Goal: Task Accomplishment & Management: Manage account settings

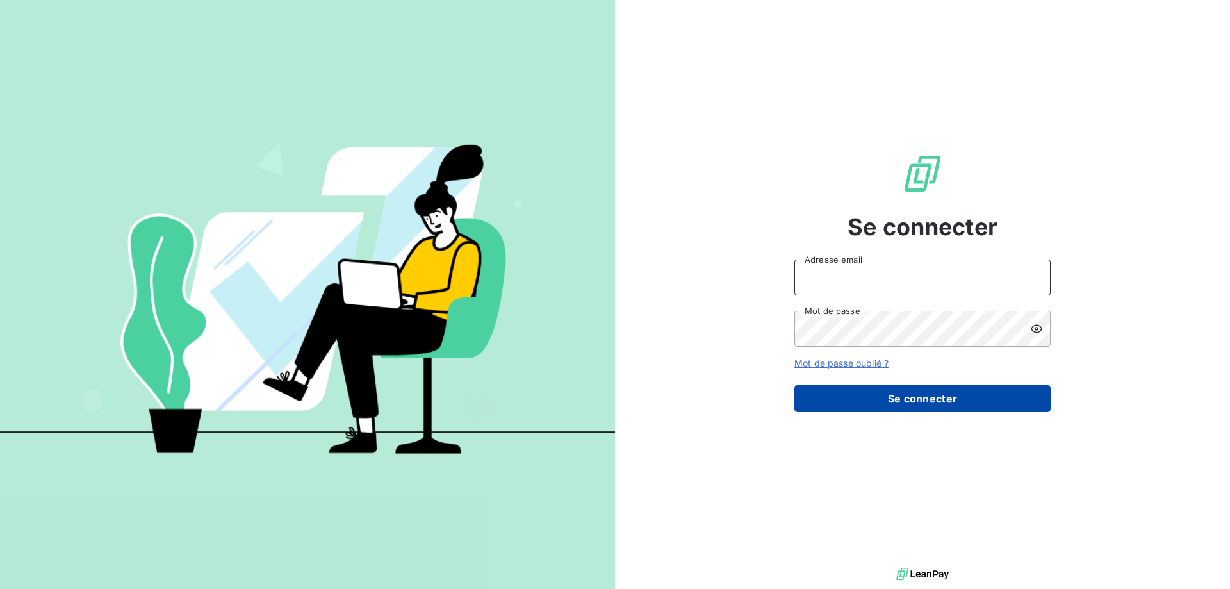
type input "[EMAIL_ADDRESS][PERSON_NAME][DOMAIN_NAME]"
click at [899, 398] on button "Se connecter" at bounding box center [922, 398] width 256 height 27
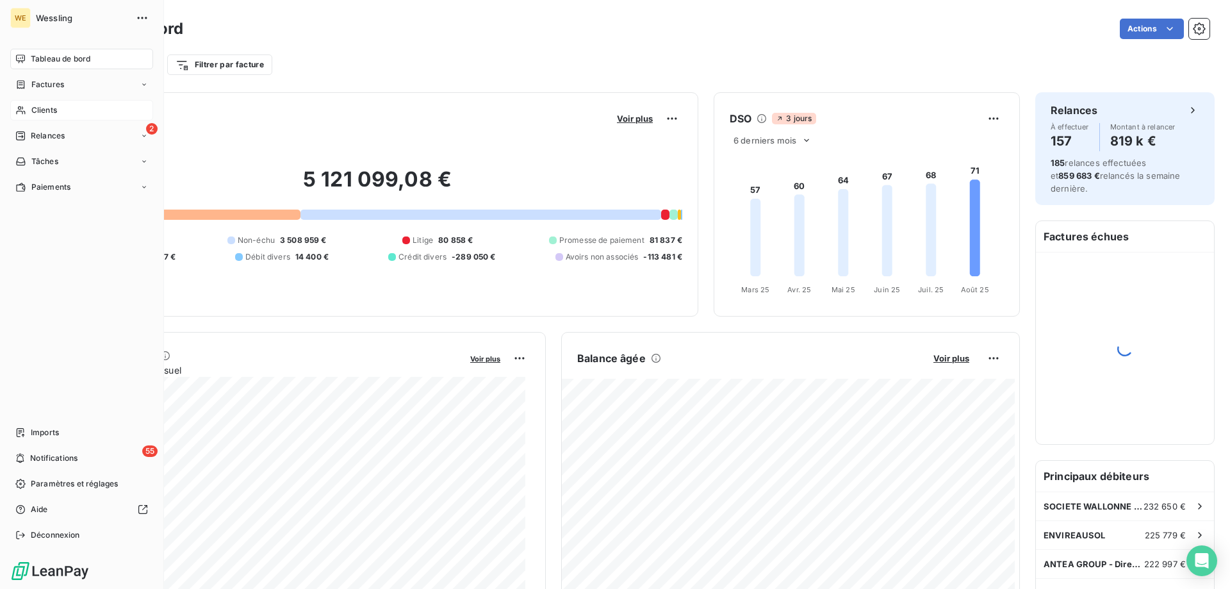
click at [73, 111] on div "Clients" at bounding box center [81, 110] width 143 height 21
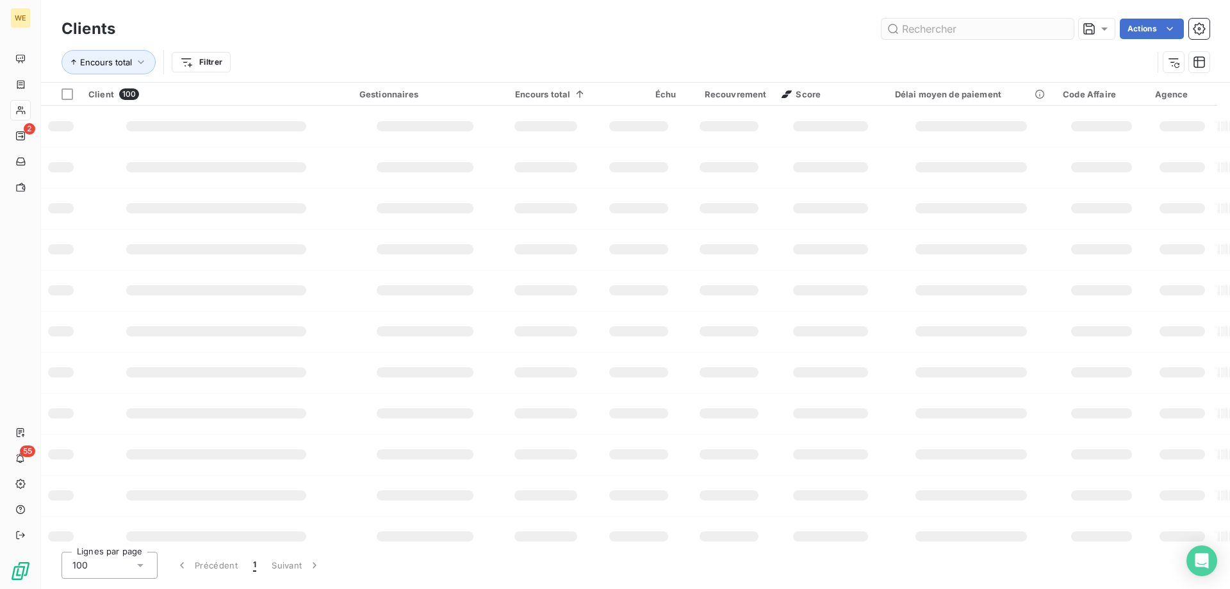
click at [927, 29] on input "text" at bounding box center [978, 29] width 192 height 21
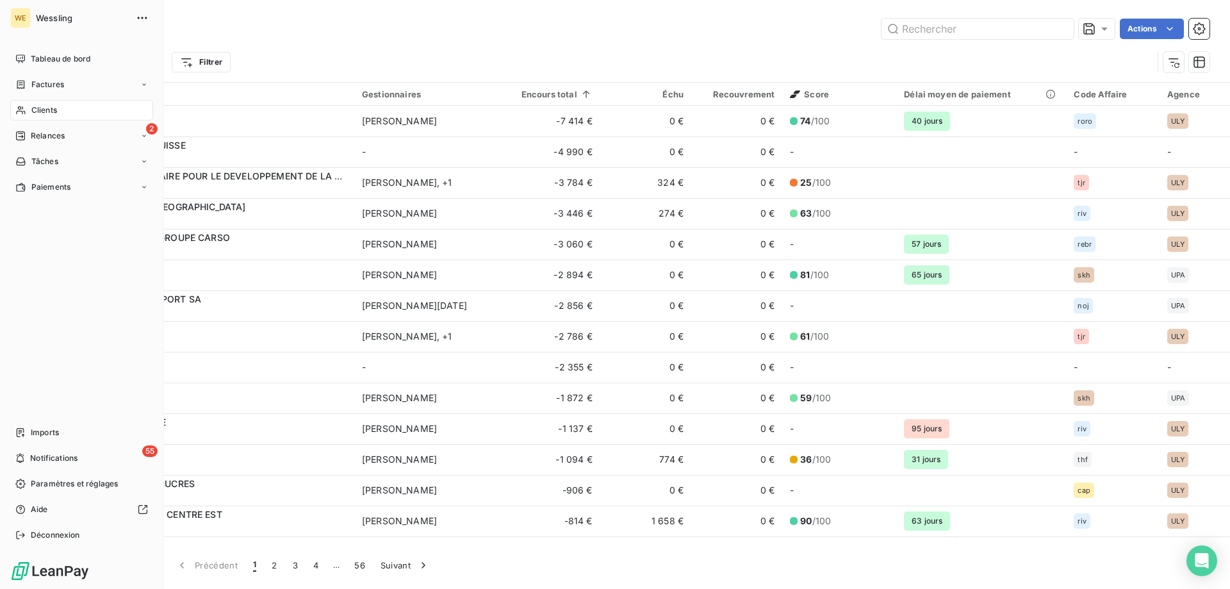
drag, startPoint x: 927, startPoint y: 29, endPoint x: 21, endPoint y: 110, distance: 909.6
click at [21, 110] on icon at bounding box center [20, 110] width 11 height 10
click at [53, 86] on span "Factures" at bounding box center [47, 85] width 33 height 12
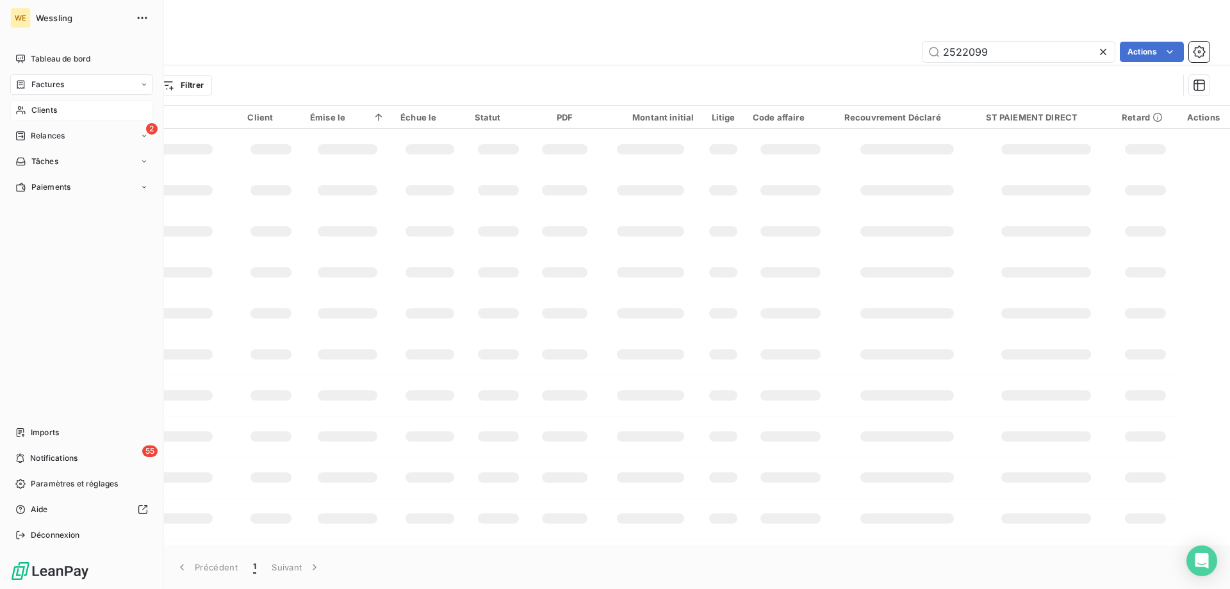
click at [42, 110] on span "Clients" at bounding box center [44, 110] width 26 height 12
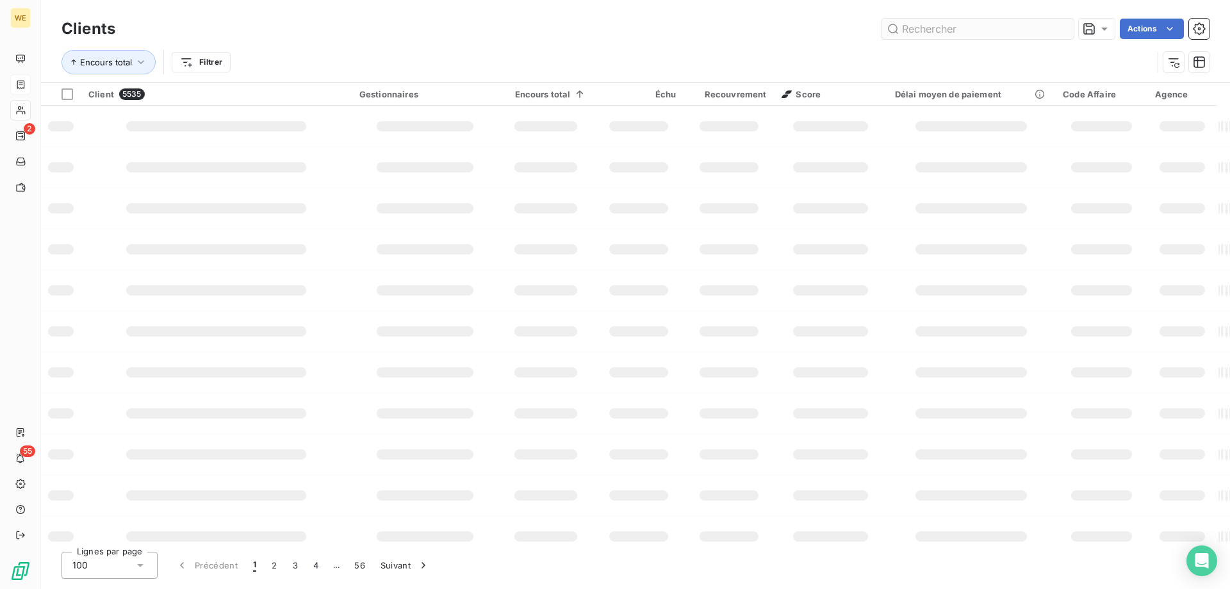
click at [973, 31] on input "text" at bounding box center [978, 29] width 192 height 21
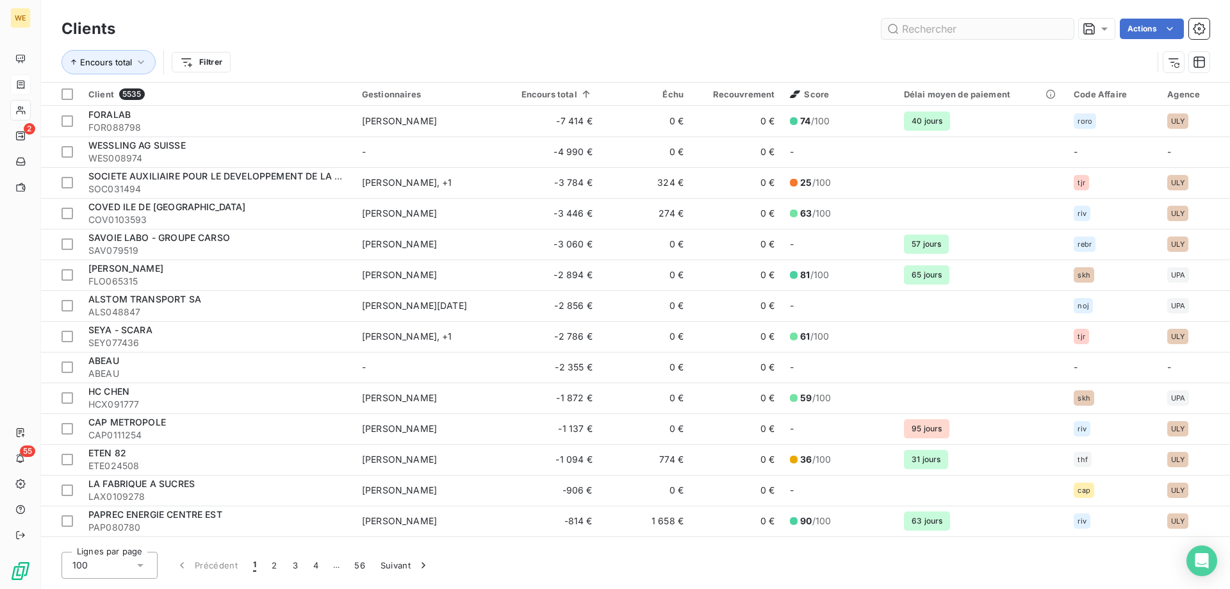
click at [973, 31] on input "text" at bounding box center [978, 29] width 192 height 21
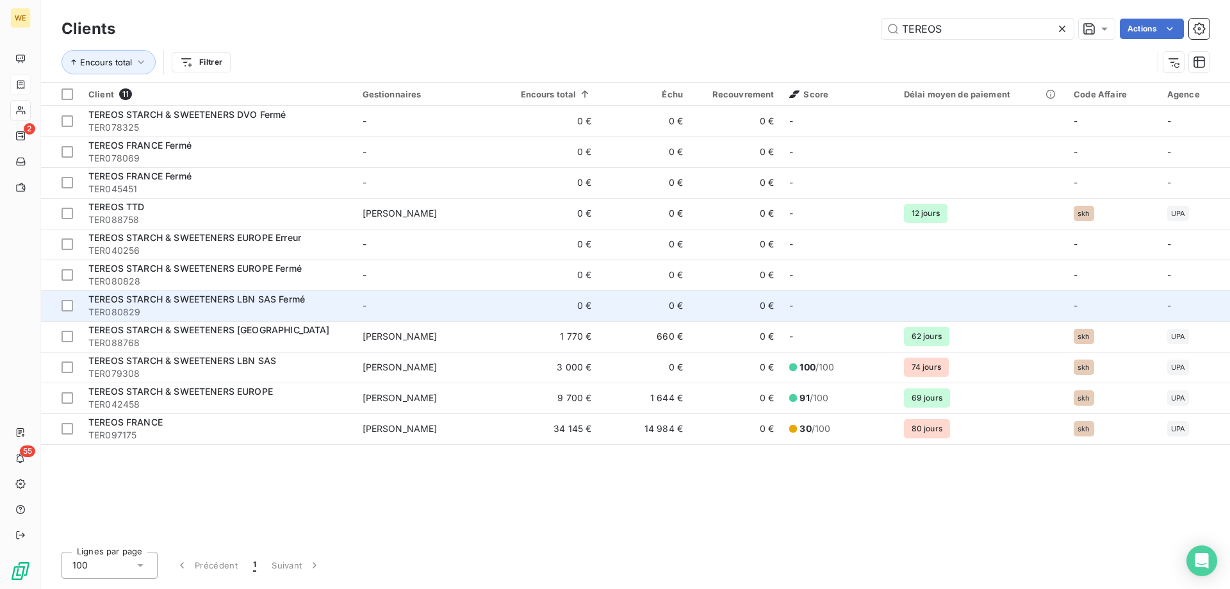
type input "TEREOS"
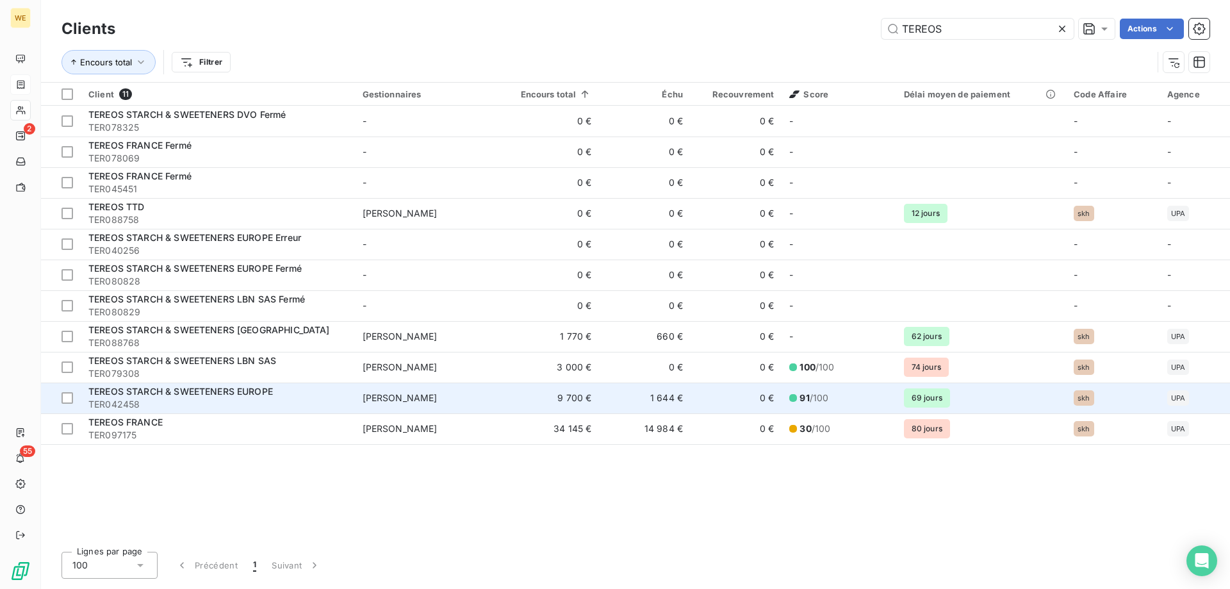
click at [180, 396] on span "TEREOS STARCH & SWEETENERS EUROPE" at bounding box center [180, 391] width 185 height 11
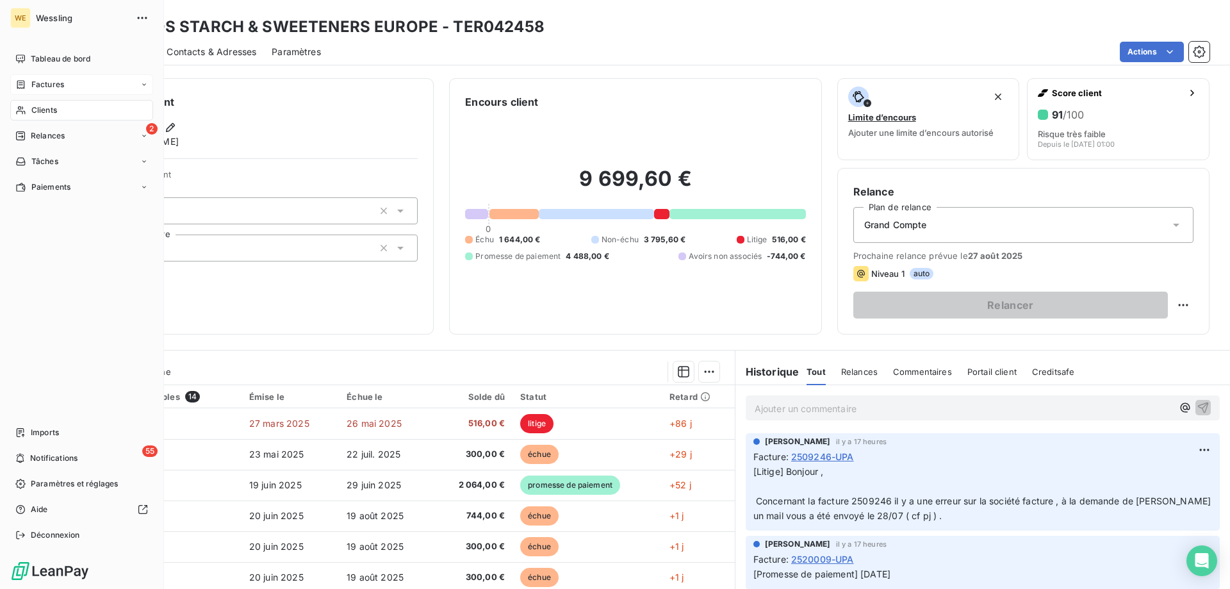
click at [46, 111] on span "Clients" at bounding box center [44, 110] width 26 height 12
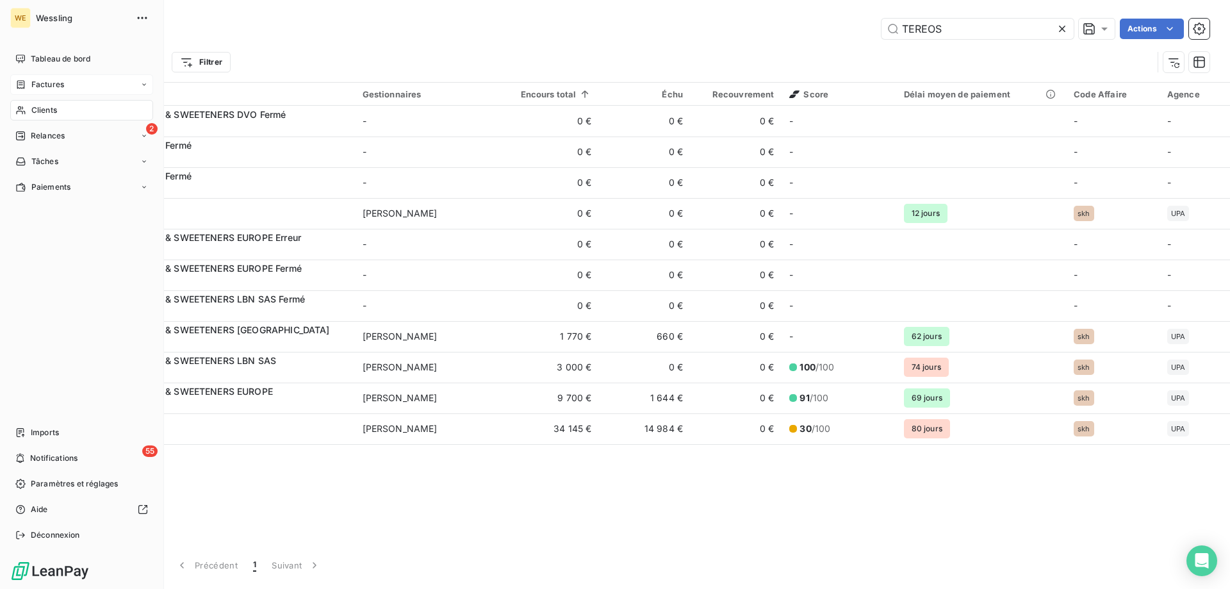
click at [48, 79] on span "Factures" at bounding box center [47, 85] width 33 height 12
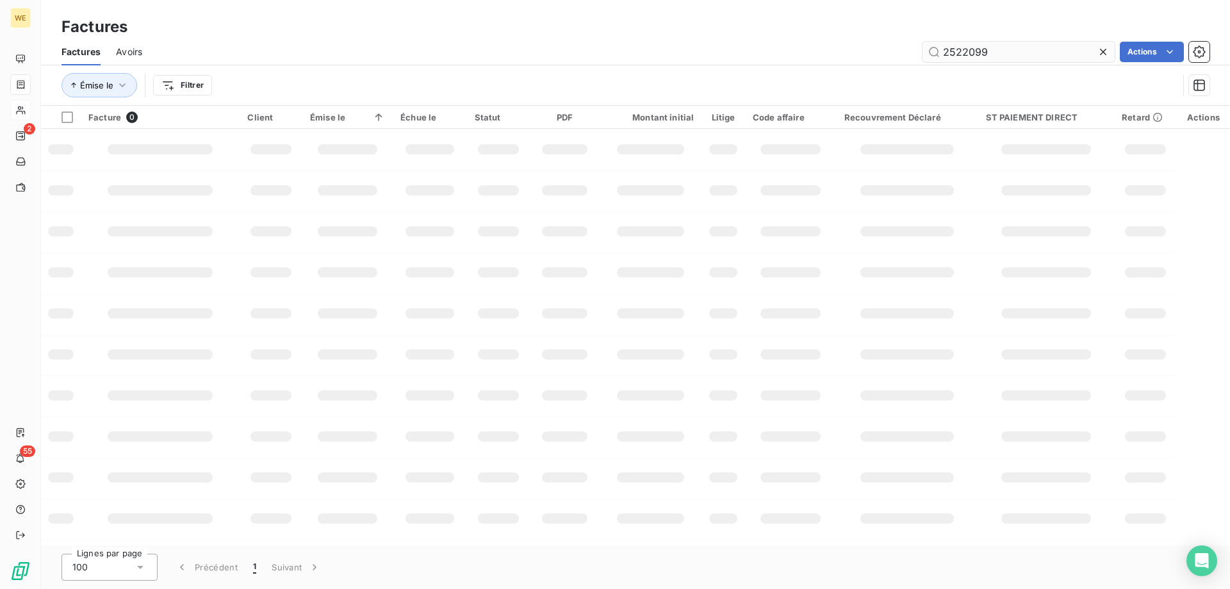
click at [943, 57] on input "2522099" at bounding box center [1019, 52] width 192 height 21
type input "2521834"
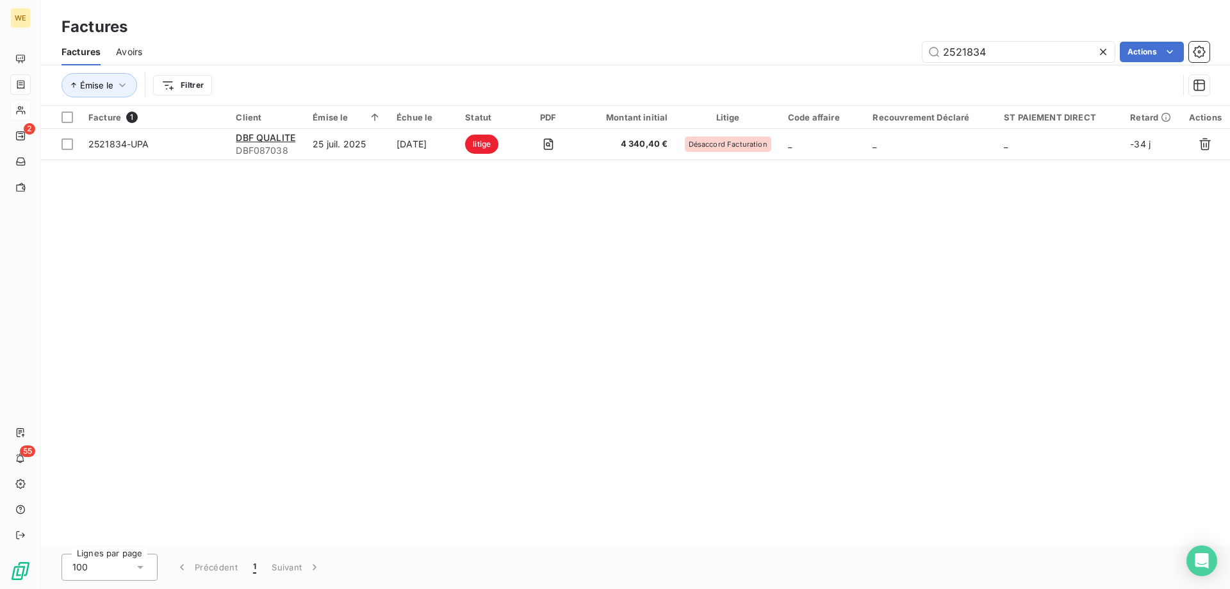
click at [574, 575] on div "Lignes par page 100 Précédent 1 Suivant" at bounding box center [635, 567] width 1189 height 44
click at [892, 572] on div "Lignes par page 100 Précédent 1 Suivant" at bounding box center [635, 567] width 1189 height 44
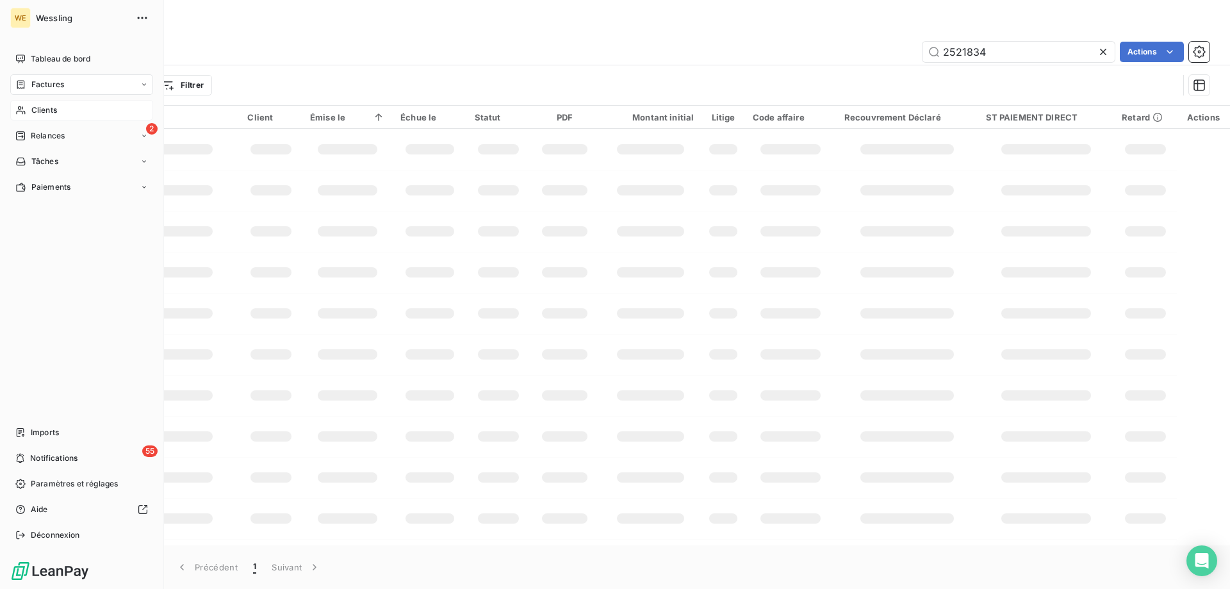
click at [28, 110] on div "Clients" at bounding box center [81, 110] width 143 height 21
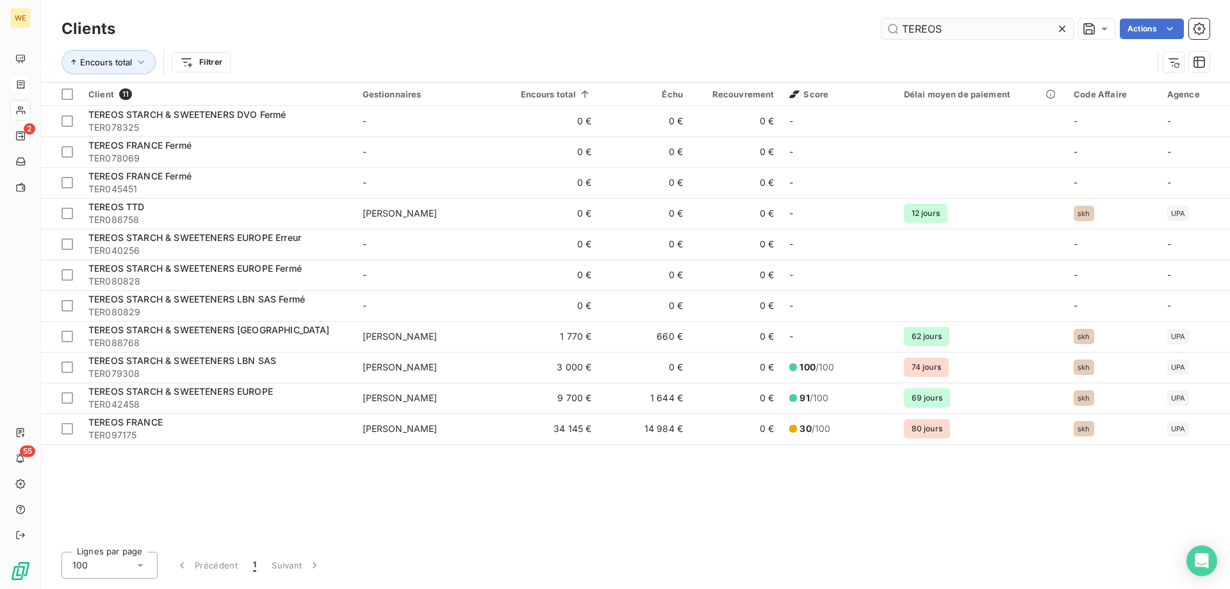
click at [921, 29] on input "TEREOS" at bounding box center [978, 29] width 192 height 21
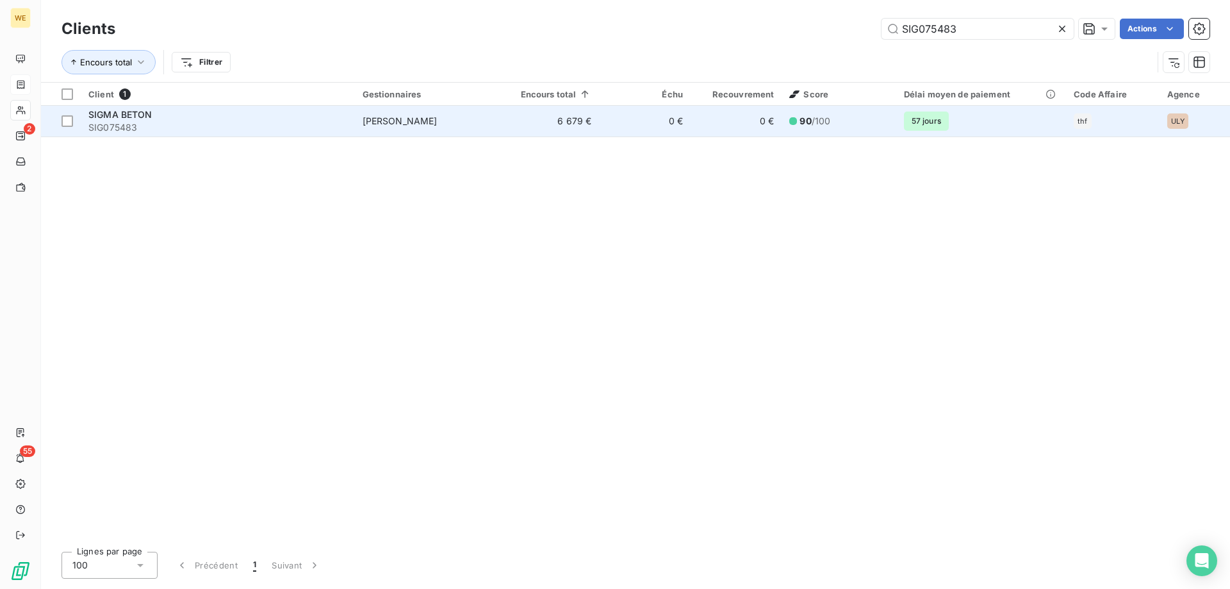
type input "SIG075483"
click at [81, 111] on td "SIGMA BETON SIG075483" at bounding box center [218, 121] width 274 height 31
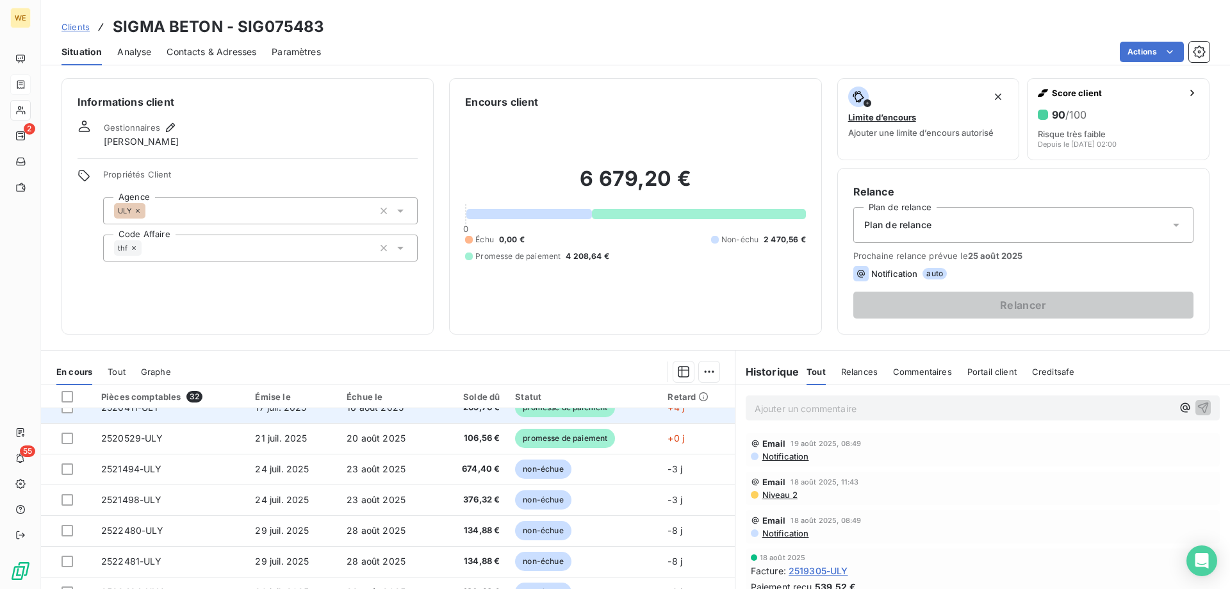
scroll to position [546, 0]
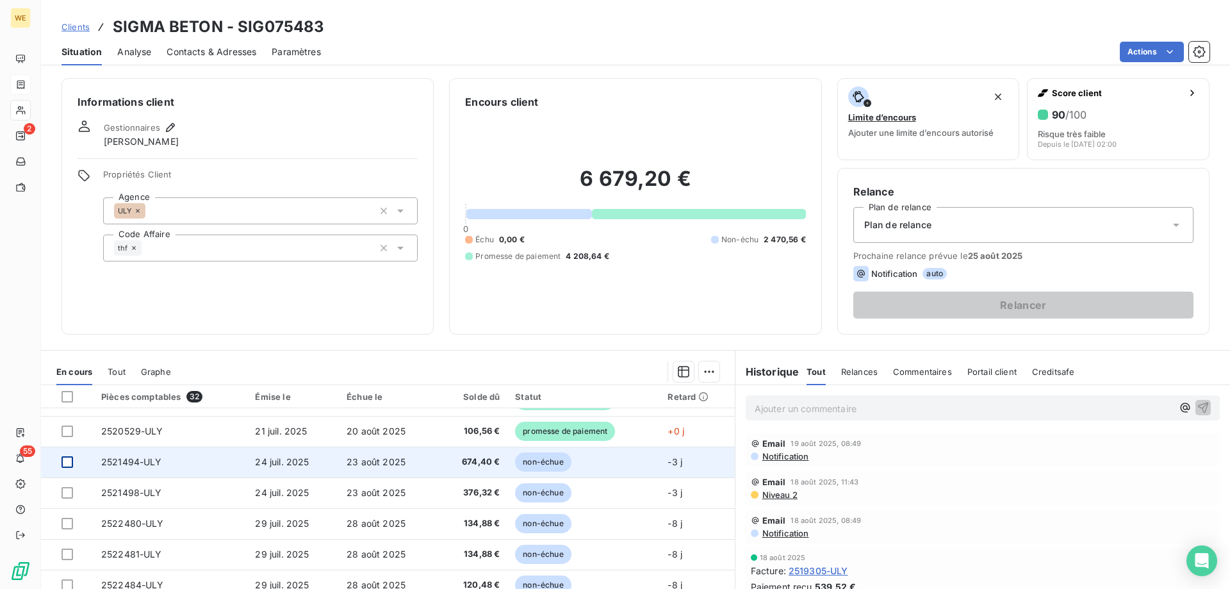
click at [71, 466] on div at bounding box center [68, 462] width 12 height 12
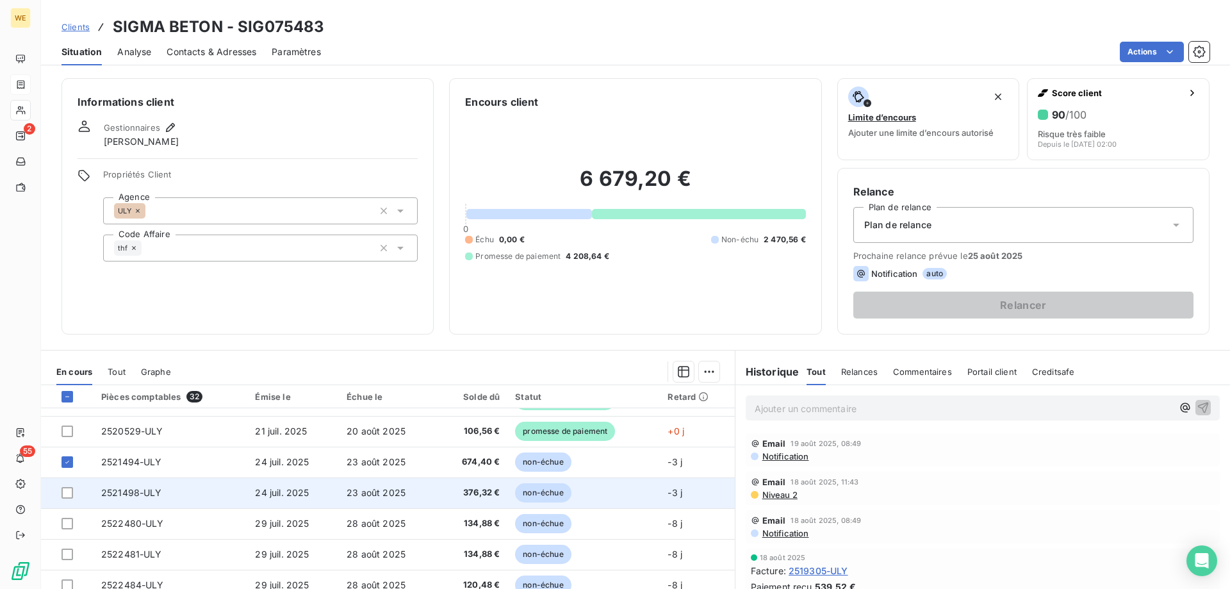
click at [63, 486] on td at bounding box center [67, 492] width 53 height 31
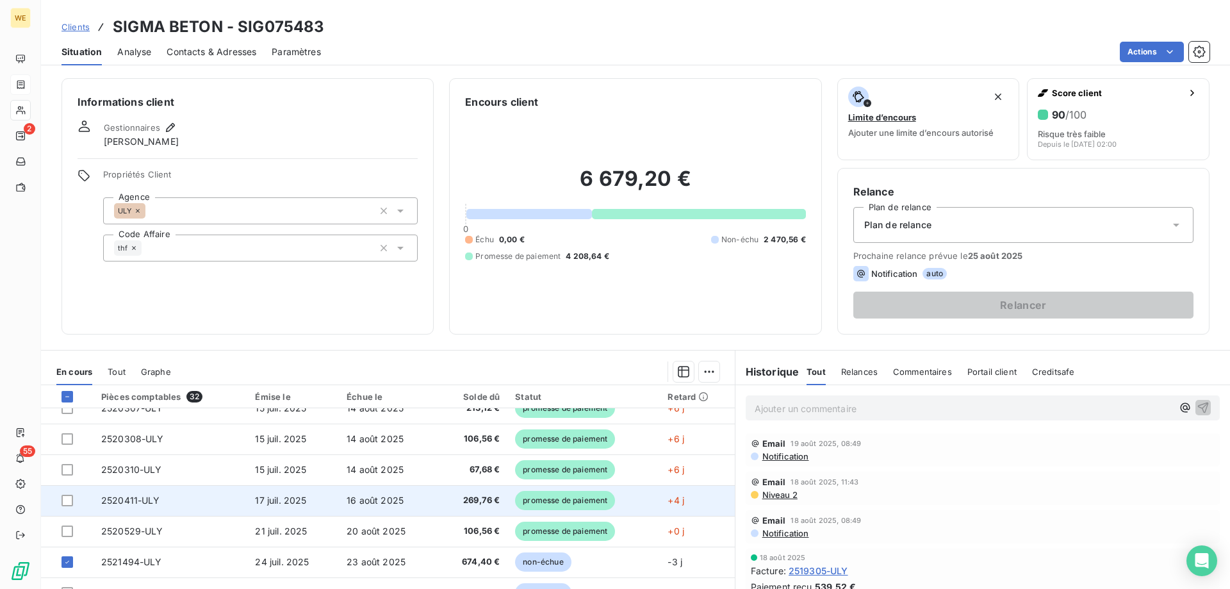
scroll to position [546, 0]
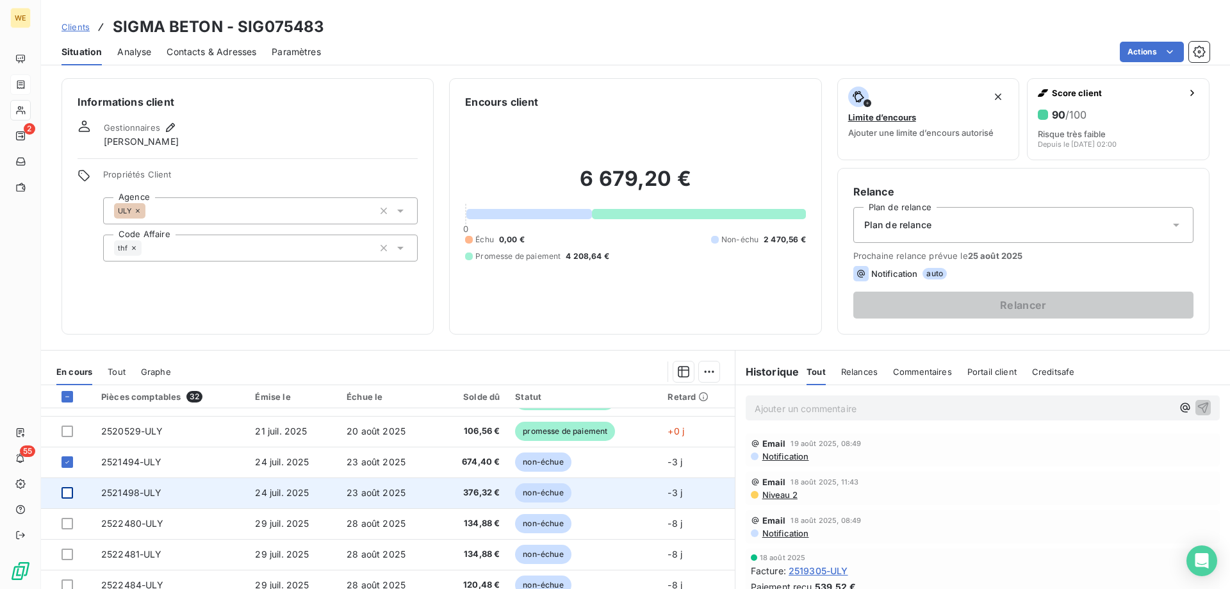
click at [67, 495] on div at bounding box center [68, 493] width 12 height 12
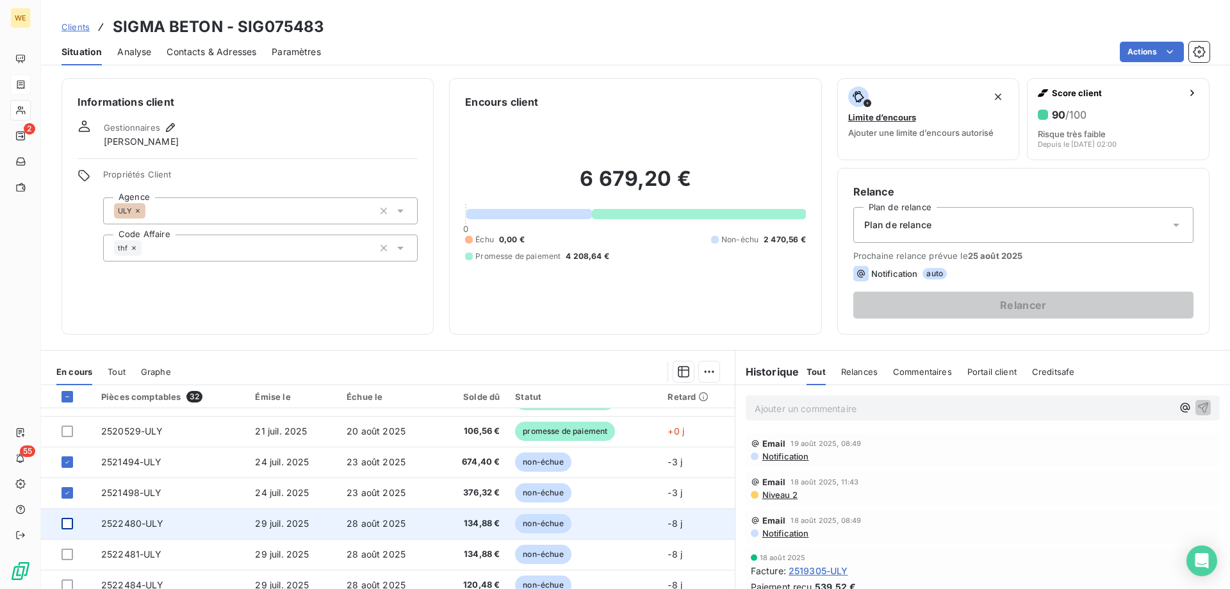
drag, startPoint x: 63, startPoint y: 524, endPoint x: 71, endPoint y: 527, distance: 8.3
click at [67, 527] on div at bounding box center [68, 524] width 12 height 12
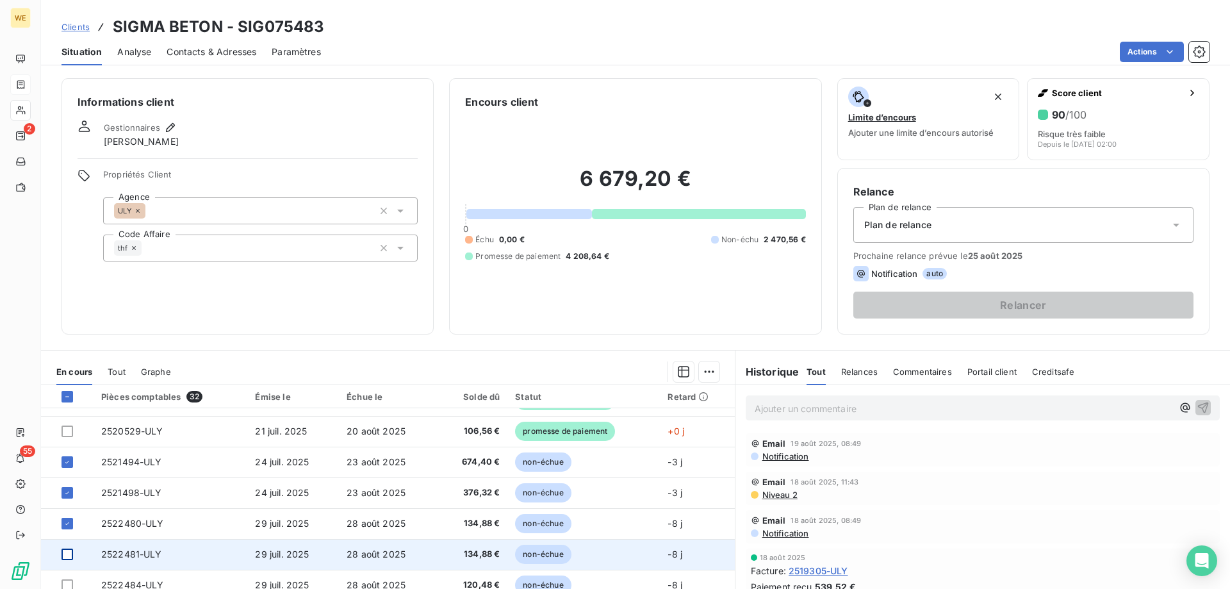
click at [67, 557] on div at bounding box center [68, 554] width 12 height 12
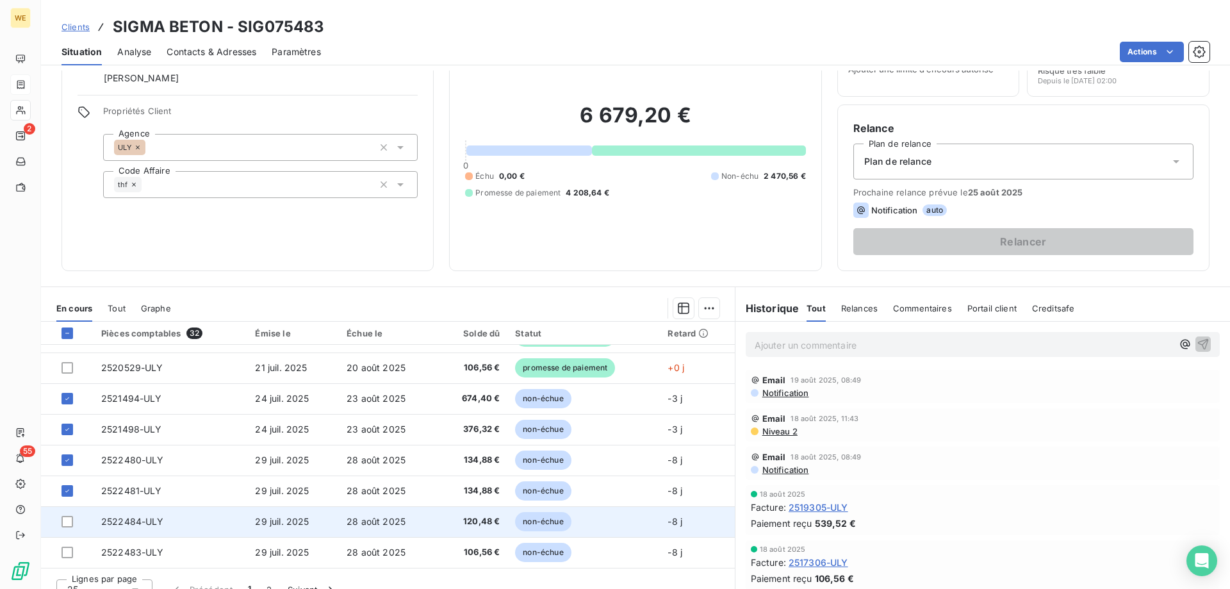
scroll to position [81, 0]
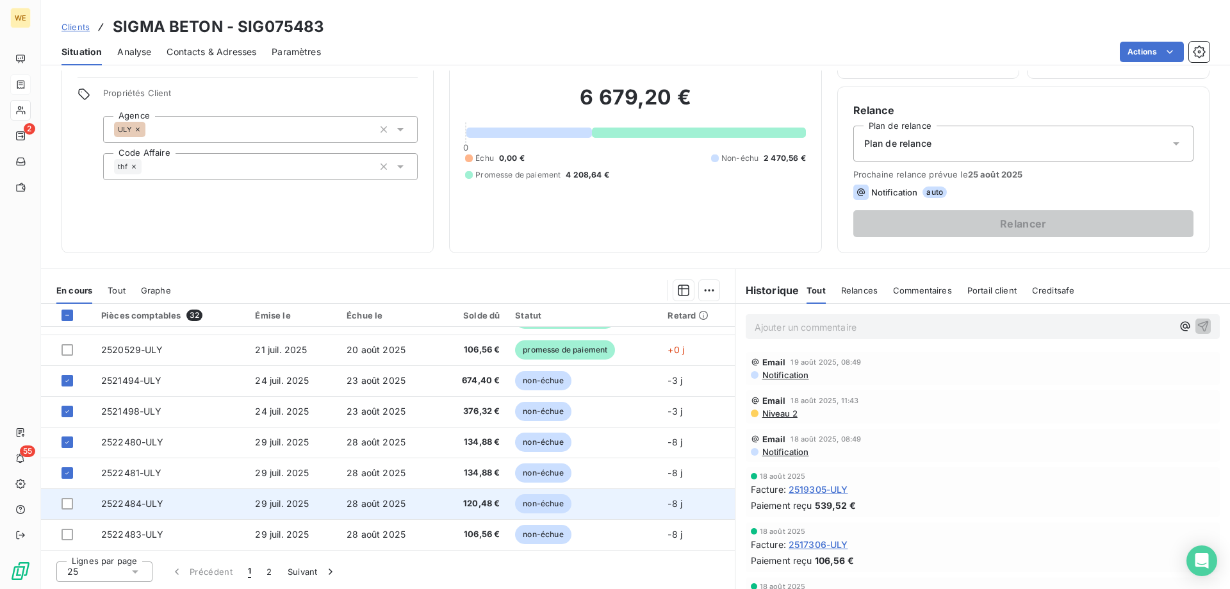
drag, startPoint x: 65, startPoint y: 503, endPoint x: 76, endPoint y: 516, distance: 16.8
click at [65, 504] on div at bounding box center [68, 504] width 12 height 12
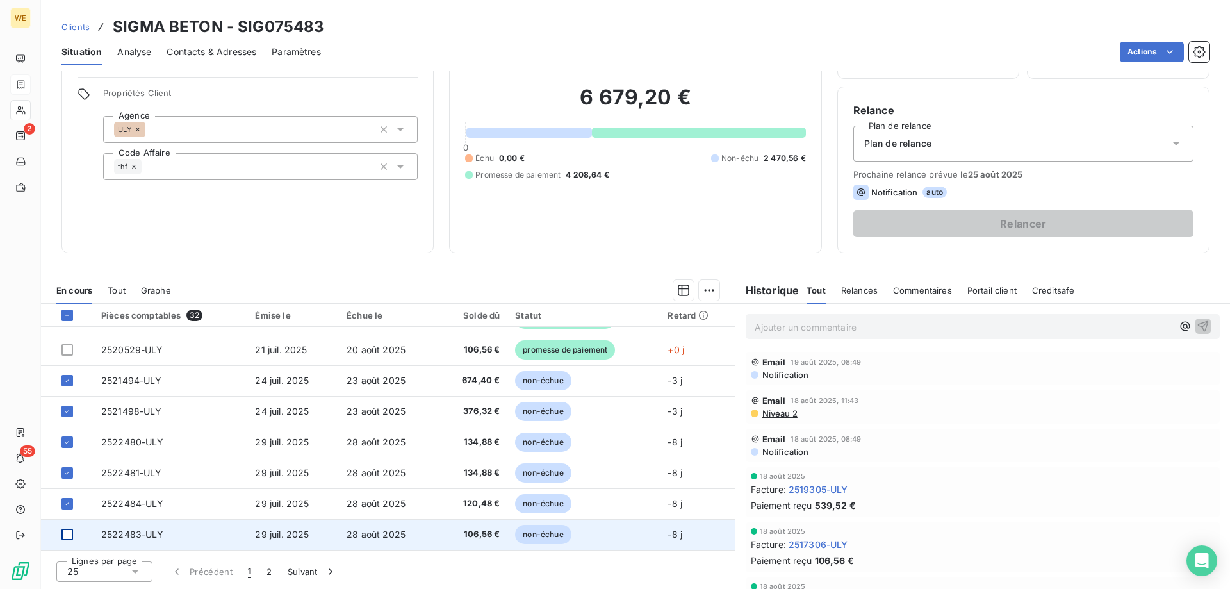
click at [65, 534] on div at bounding box center [68, 535] width 12 height 12
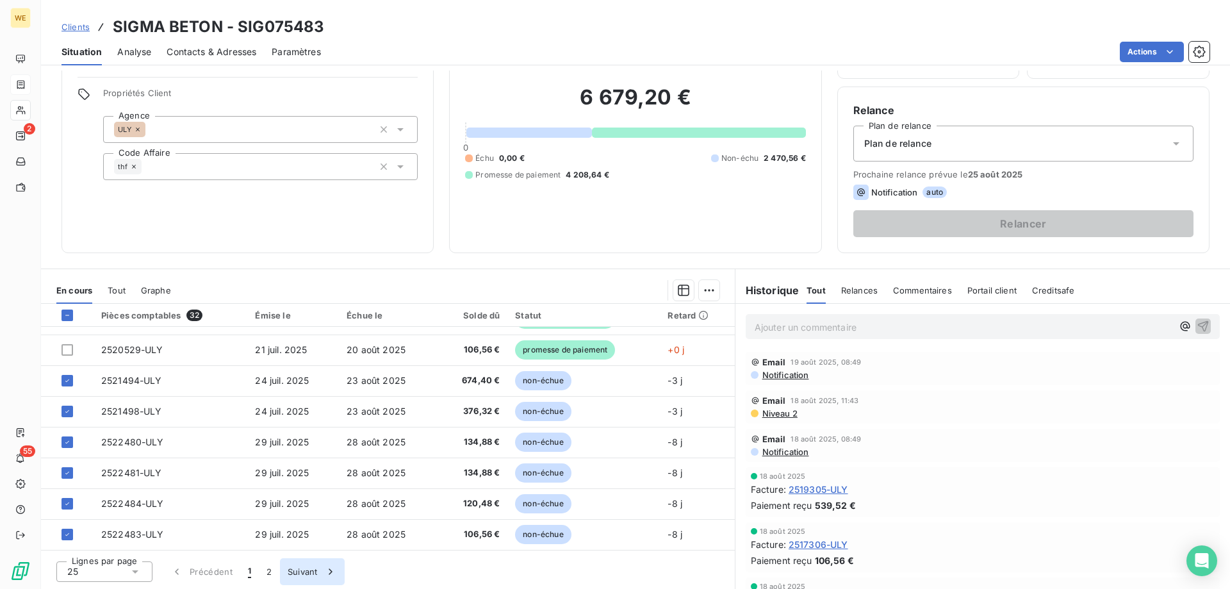
click at [295, 577] on button "Suivant" at bounding box center [312, 571] width 65 height 27
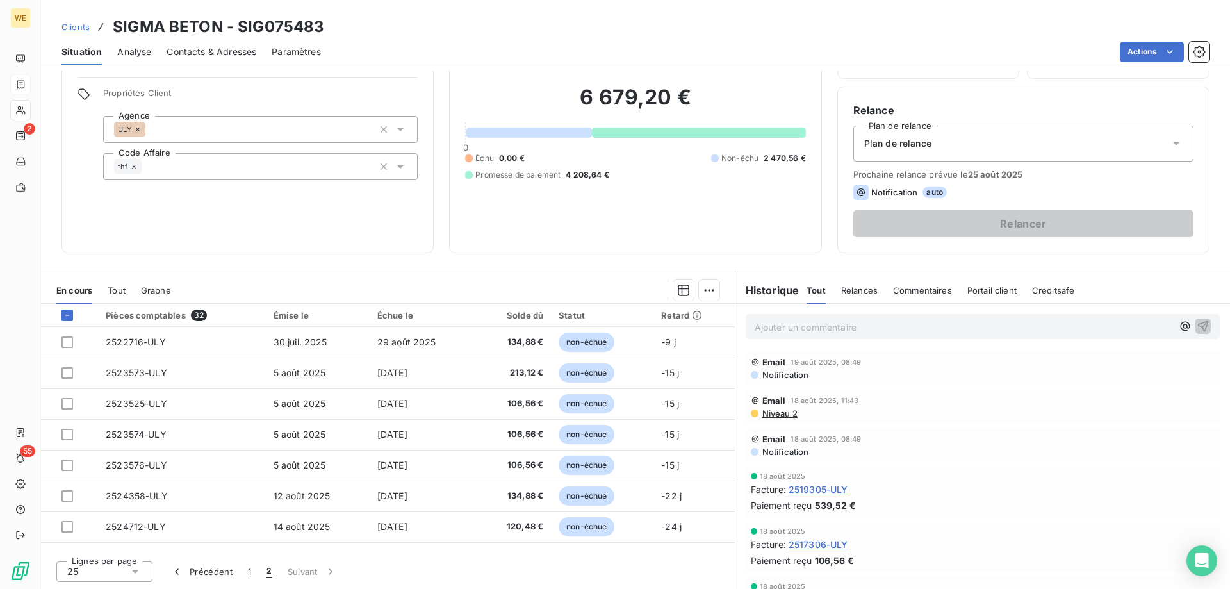
drag, startPoint x: 252, startPoint y: 575, endPoint x: 274, endPoint y: 579, distance: 22.1
click at [254, 575] on button "1" at bounding box center [249, 571] width 19 height 27
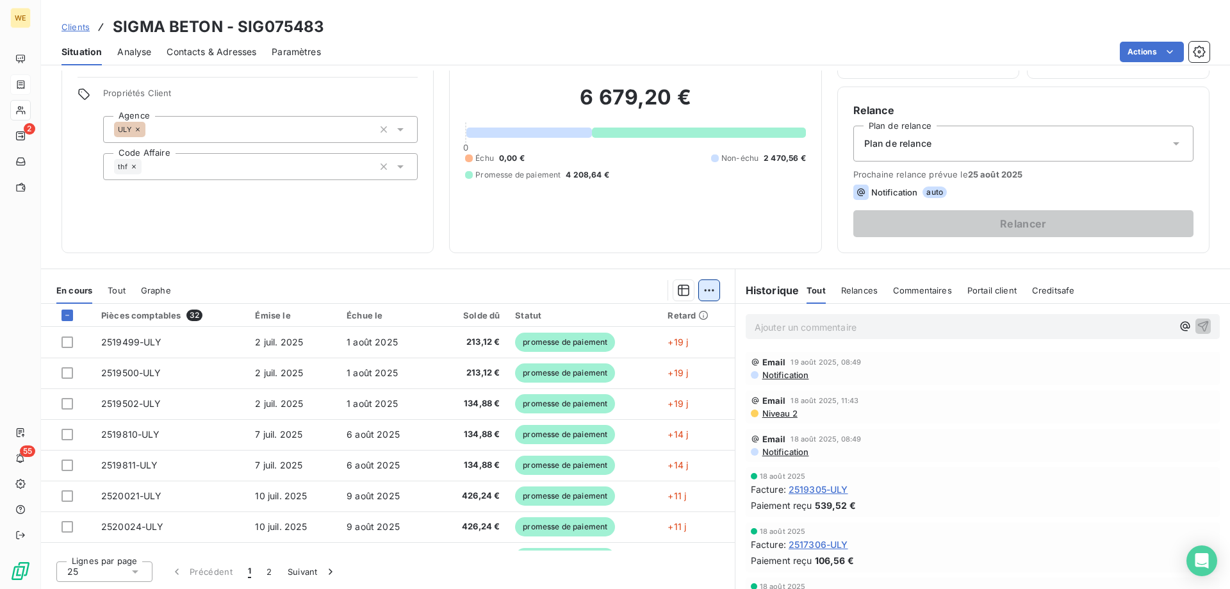
click at [707, 291] on html "WE 2 55 Clients SIGMA BETON - SIG075483 Situation Analyse Contacts & Adresses P…" at bounding box center [615, 294] width 1230 height 589
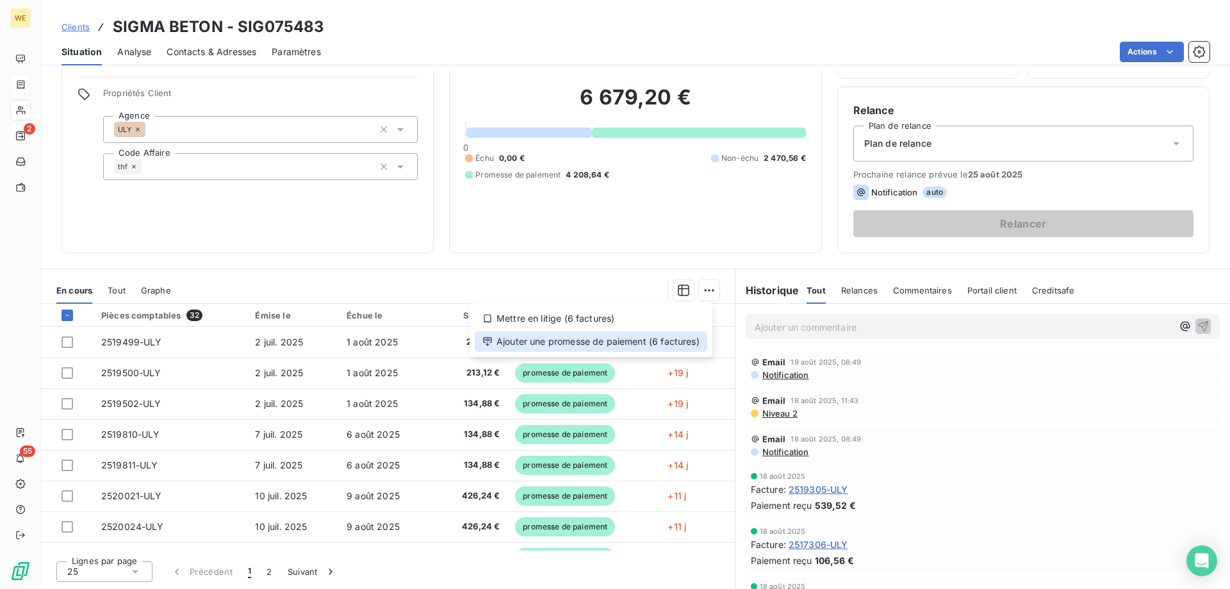
click at [652, 345] on div "Ajouter une promesse de paiement (6 factures)" at bounding box center [591, 341] width 233 height 21
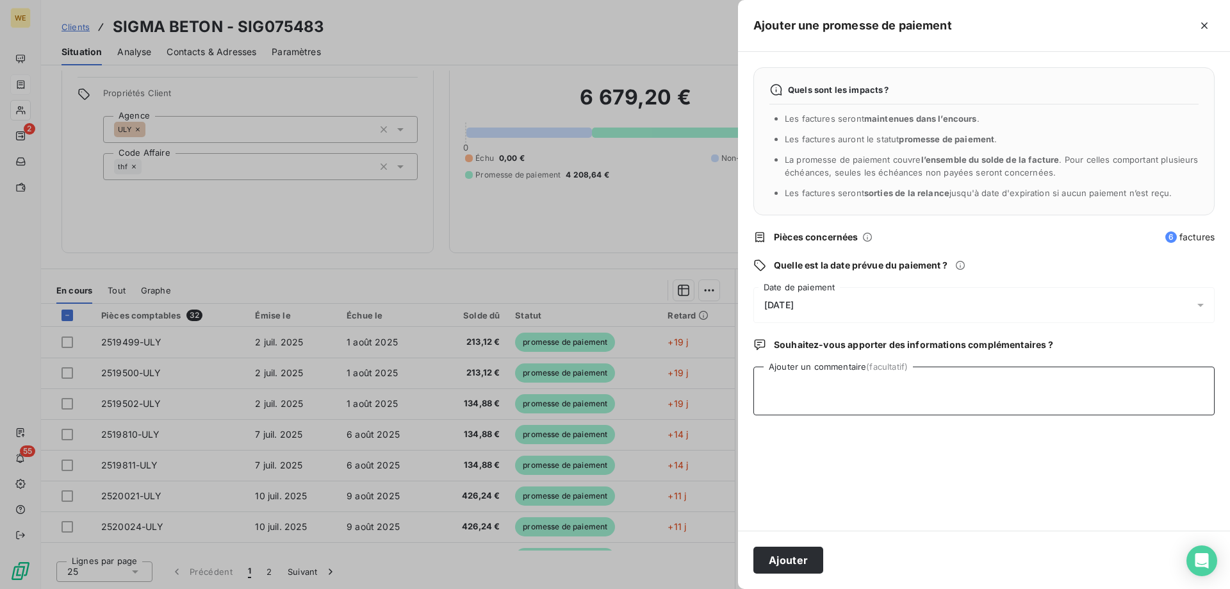
click at [801, 399] on textarea "Ajouter un commentaire (facultatif)" at bounding box center [983, 390] width 461 height 49
type textarea "15/09/25"
click at [787, 297] on div "21/08/2025" at bounding box center [983, 305] width 461 height 36
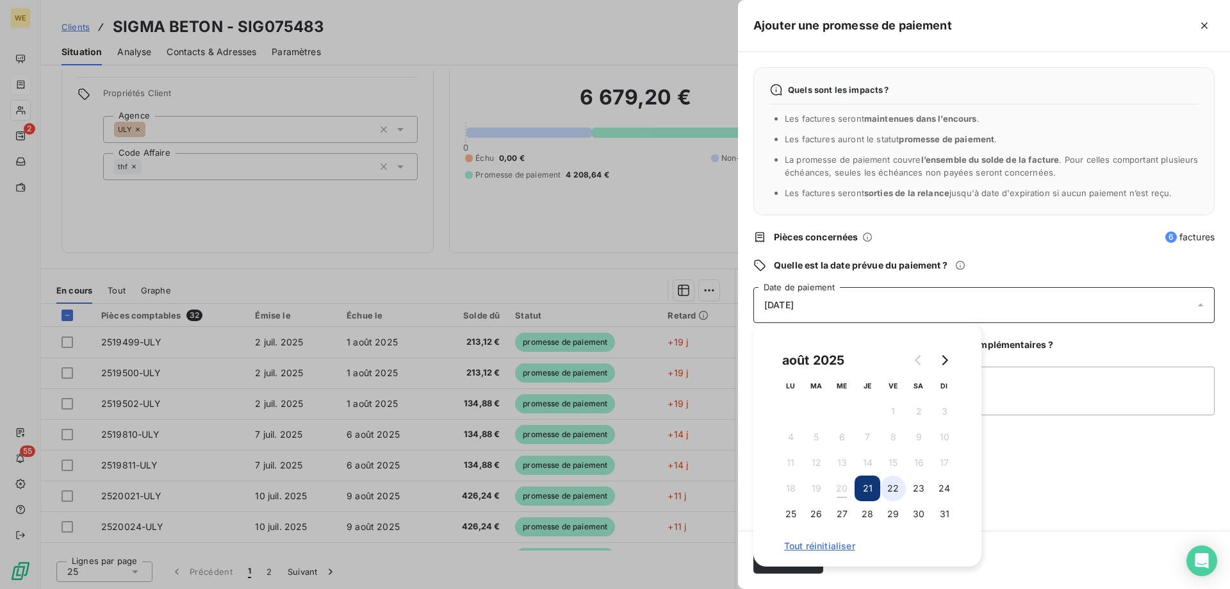
click at [895, 481] on button "22" at bounding box center [893, 488] width 26 height 26
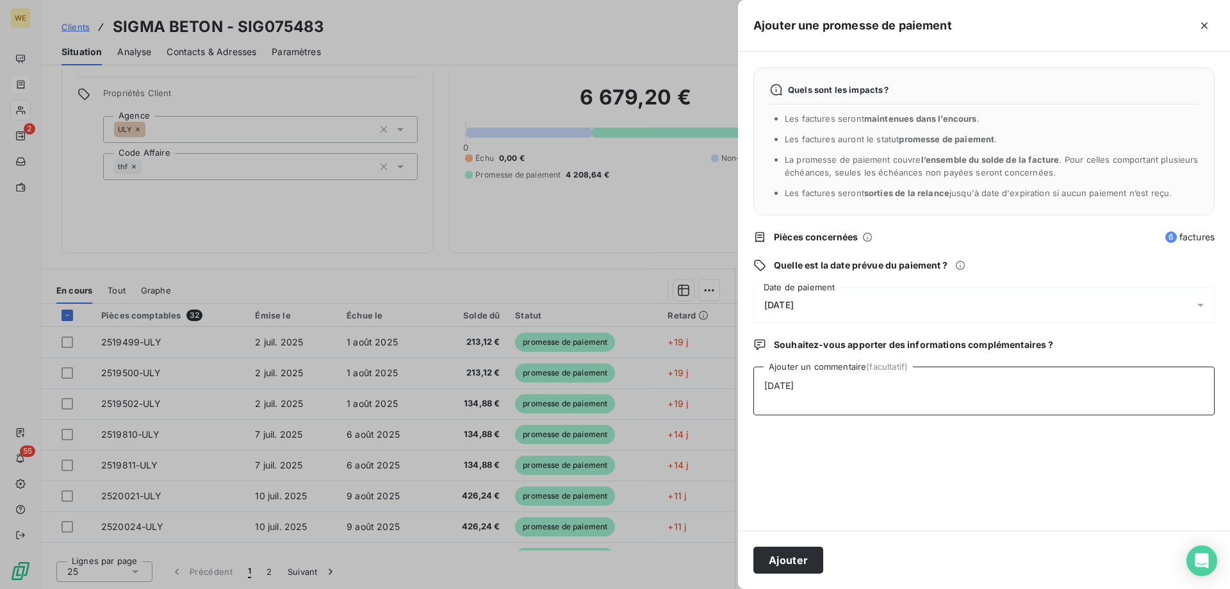
click at [1050, 395] on textarea "15/09/25" at bounding box center [983, 390] width 461 height 49
click at [778, 561] on button "Ajouter" at bounding box center [788, 560] width 70 height 27
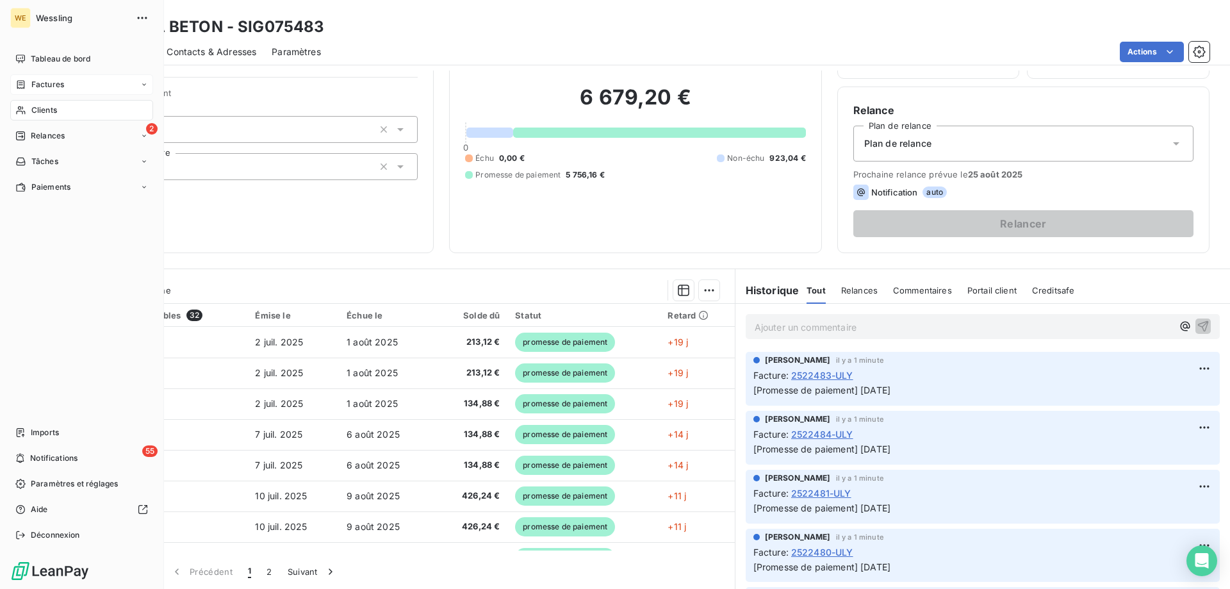
click at [46, 108] on span "Clients" at bounding box center [44, 110] width 26 height 12
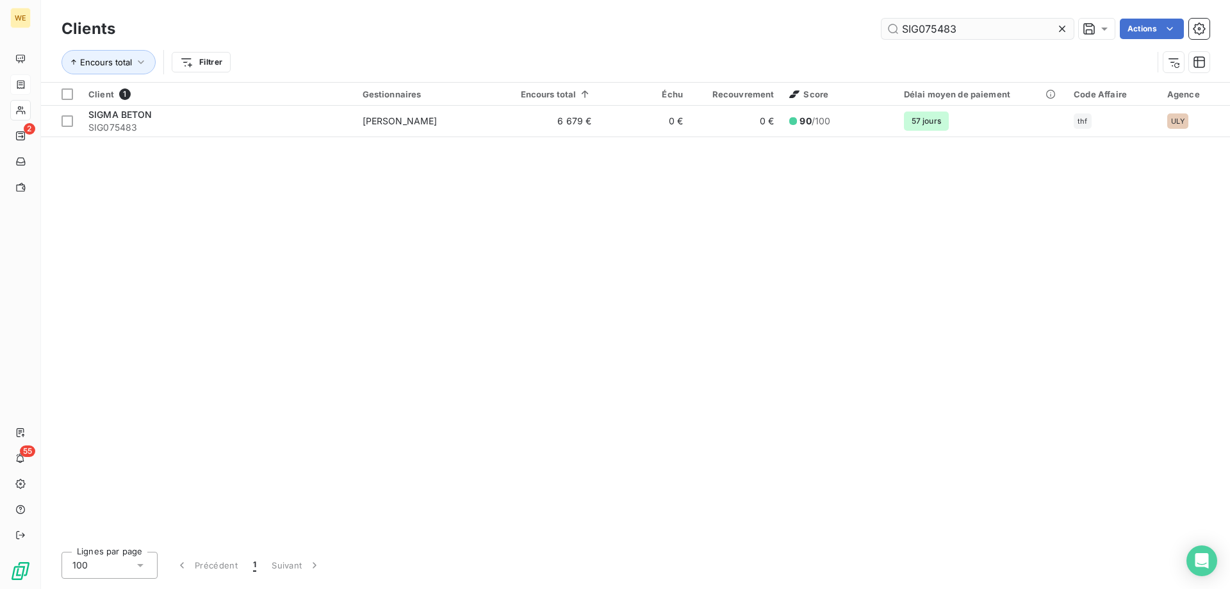
click at [930, 28] on input "SIG075483" at bounding box center [978, 29] width 192 height 21
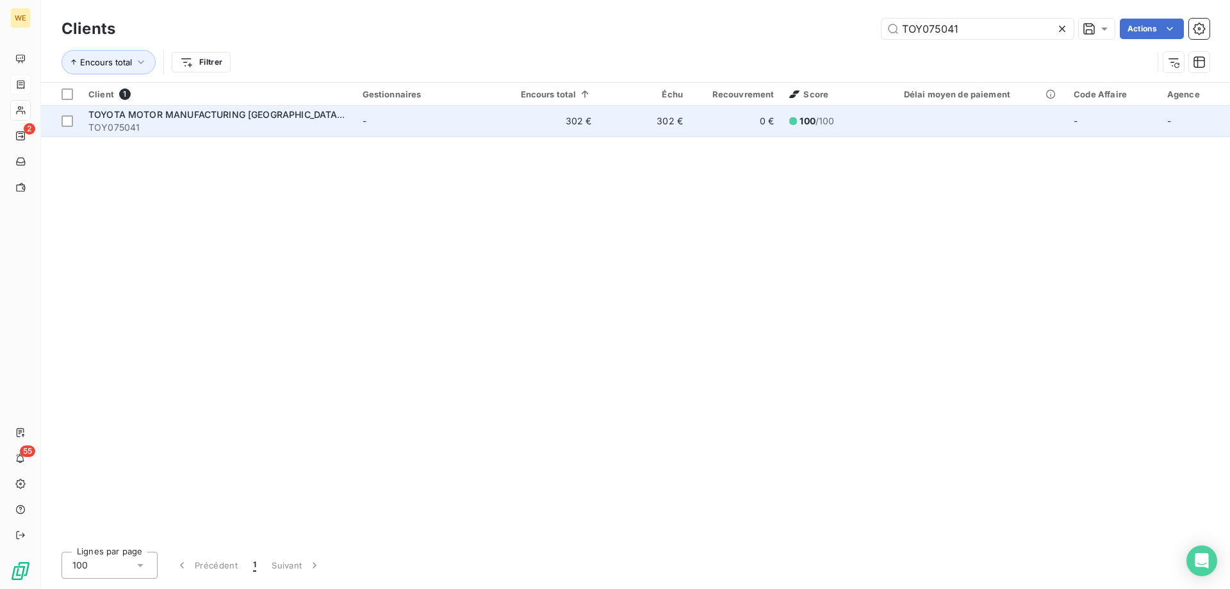
type input "TOY075041"
click at [165, 106] on td "TOYOTA MOTOR MANUFACTURING FRANCE - TOY075041" at bounding box center [218, 121] width 274 height 31
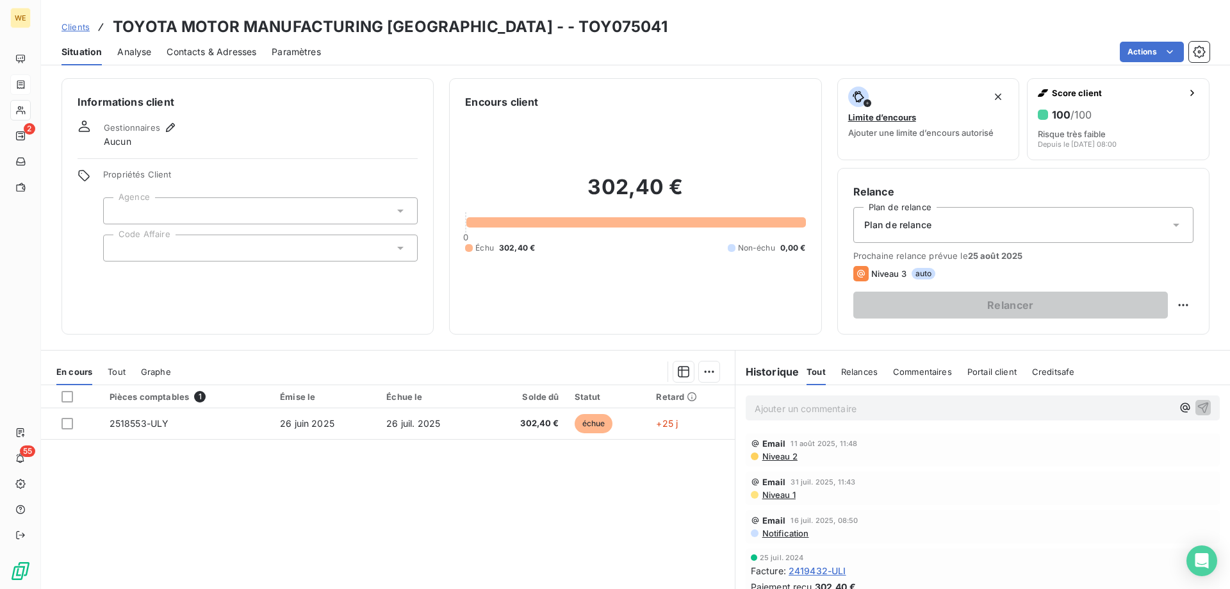
click at [195, 251] on div at bounding box center [260, 247] width 315 height 27
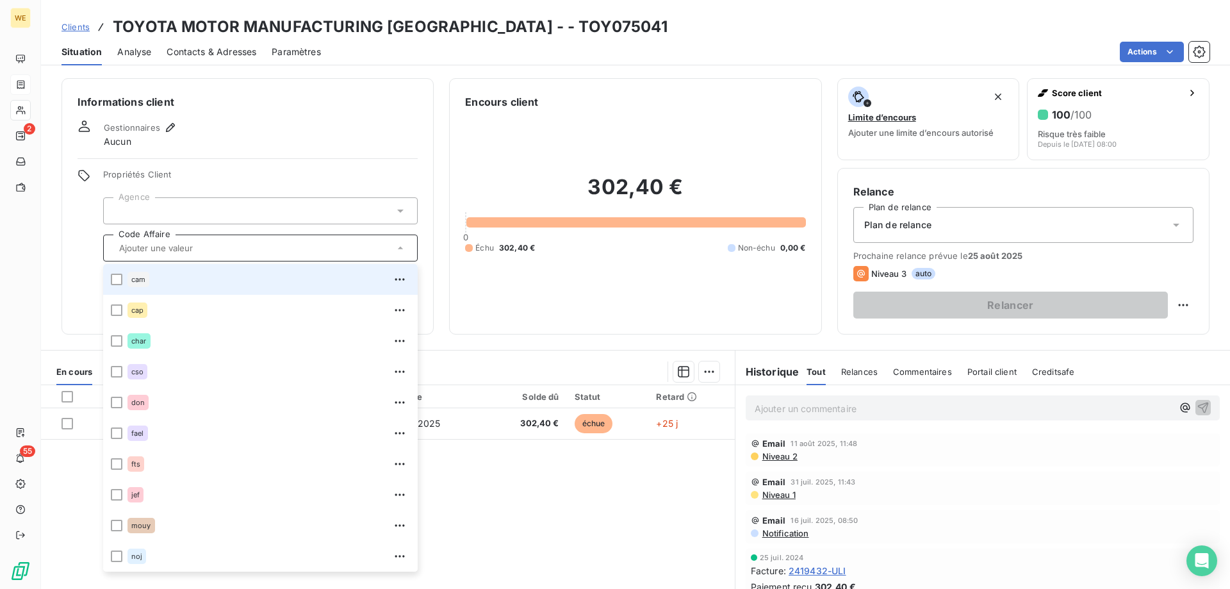
click at [178, 206] on div at bounding box center [260, 210] width 315 height 27
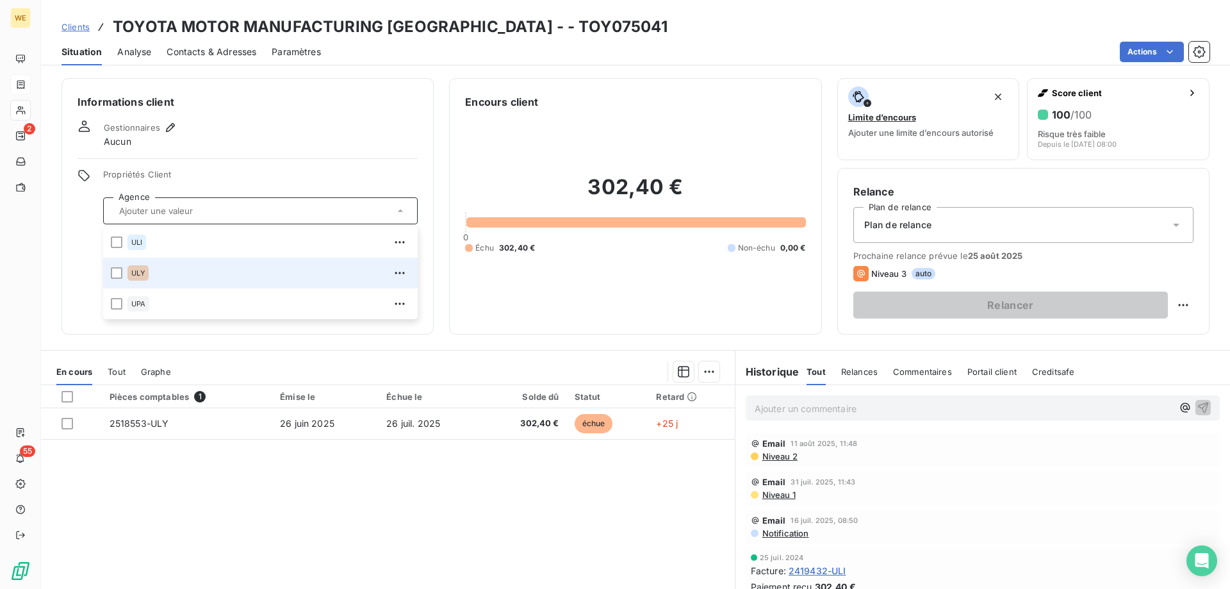
click at [138, 270] on span "ULY" at bounding box center [137, 273] width 13 height 8
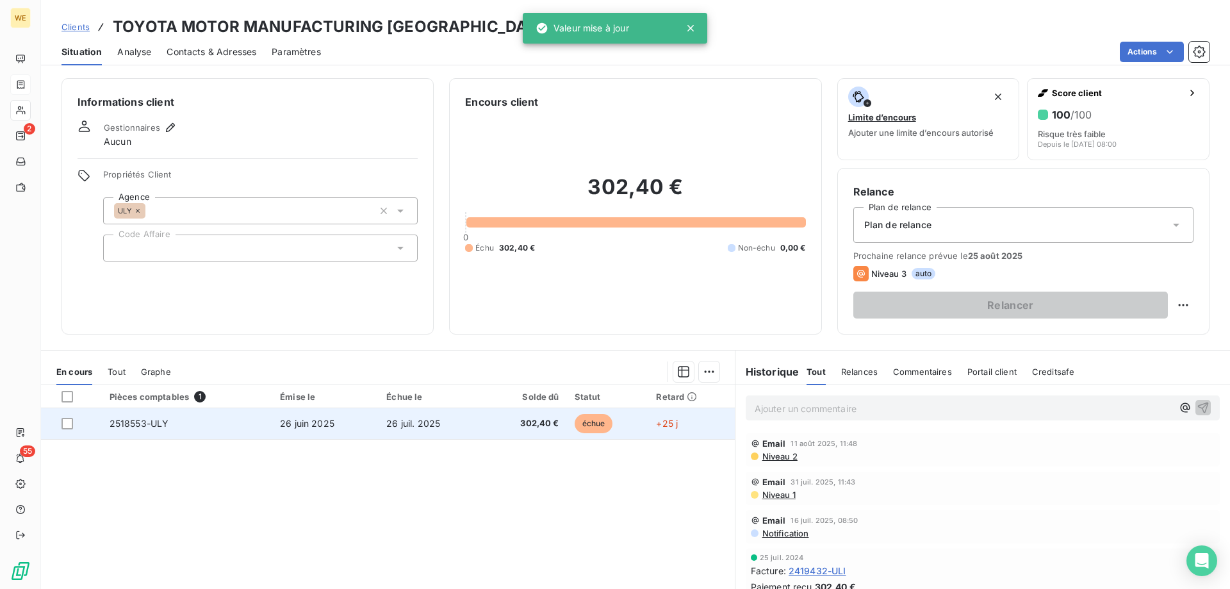
click at [159, 432] on td "2518553-ULY" at bounding box center [187, 423] width 170 height 31
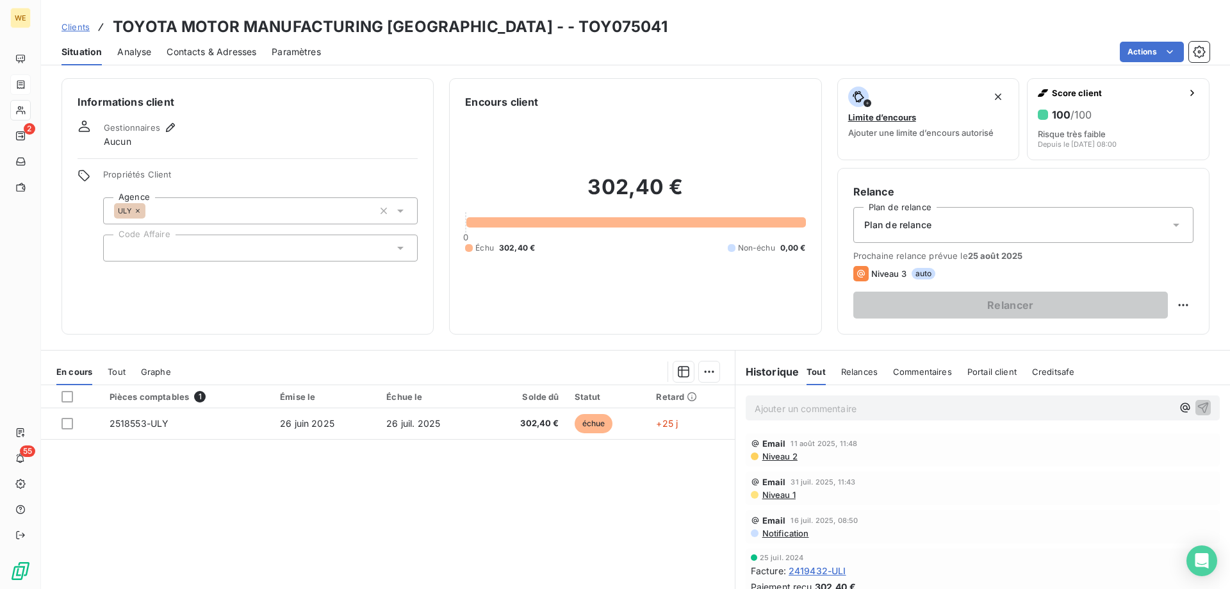
click at [158, 247] on div at bounding box center [260, 247] width 315 height 27
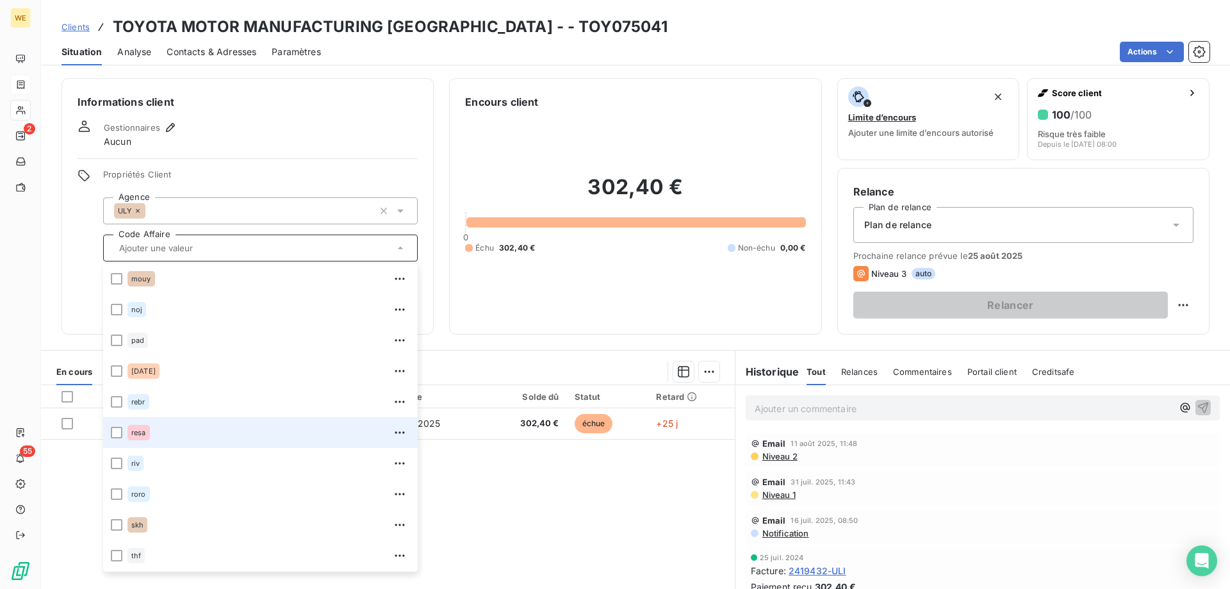
scroll to position [256, 0]
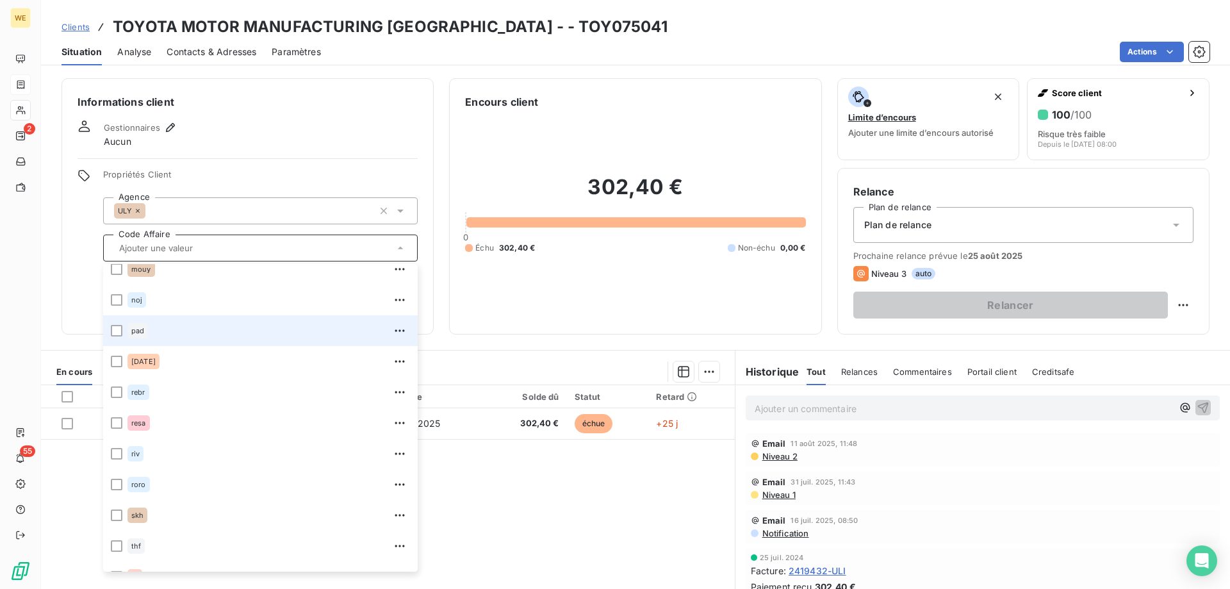
click at [149, 333] on div "pad" at bounding box center [268, 330] width 283 height 21
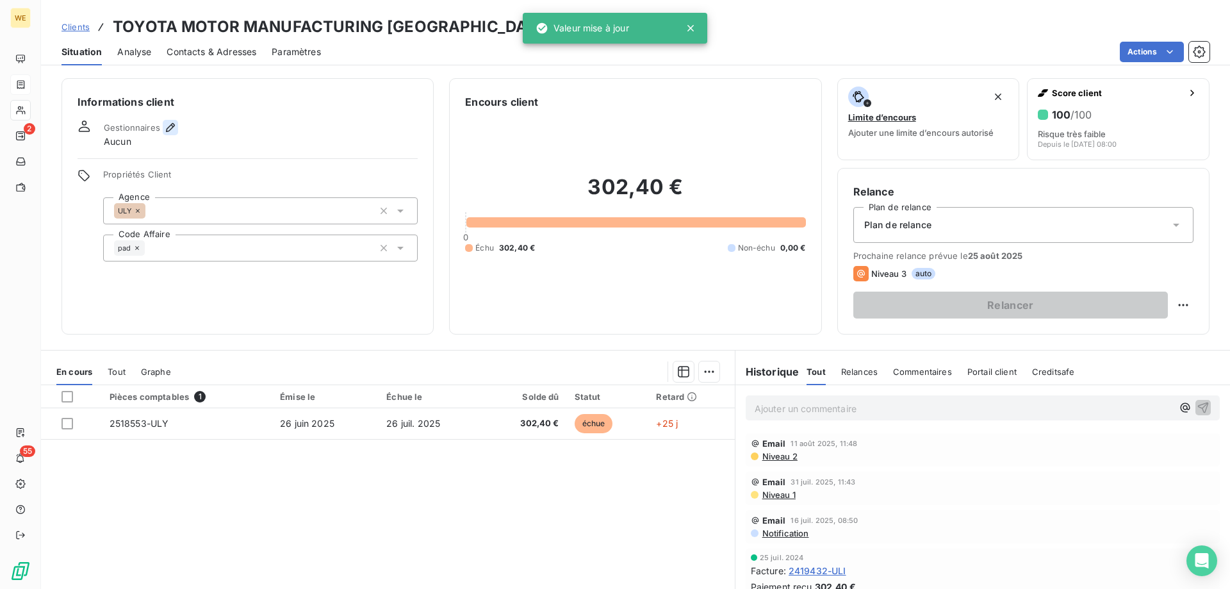
click at [170, 125] on icon "button" at bounding box center [170, 127] width 9 height 9
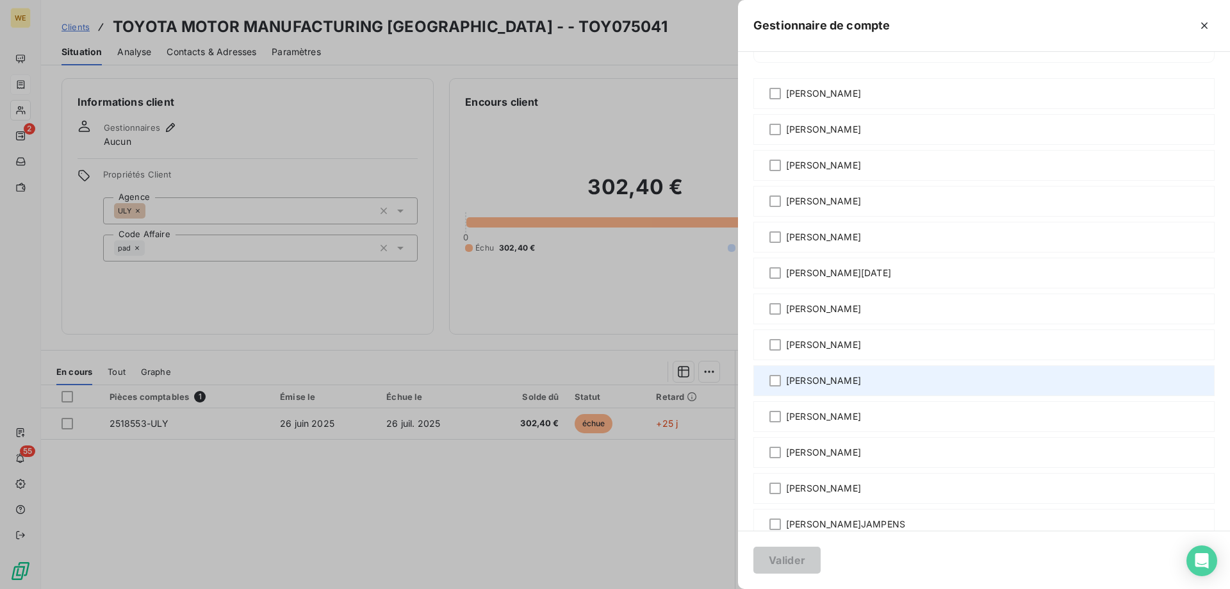
scroll to position [0, 0]
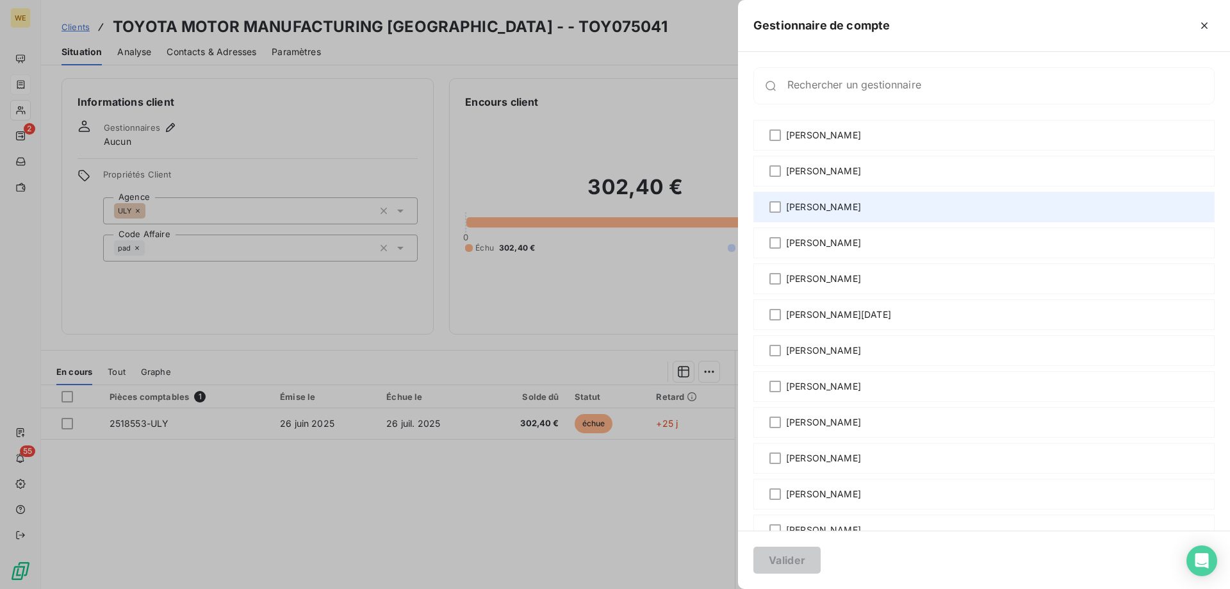
click at [820, 207] on span "David PARIS" at bounding box center [823, 207] width 75 height 13
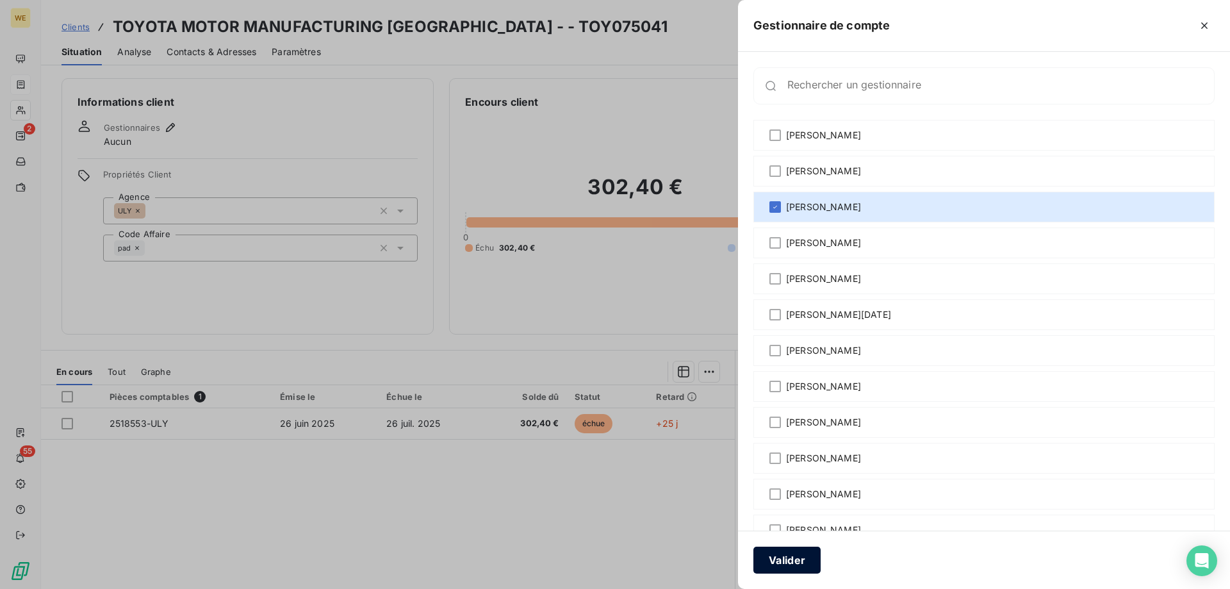
click at [795, 564] on button "Valider" at bounding box center [786, 560] width 67 height 27
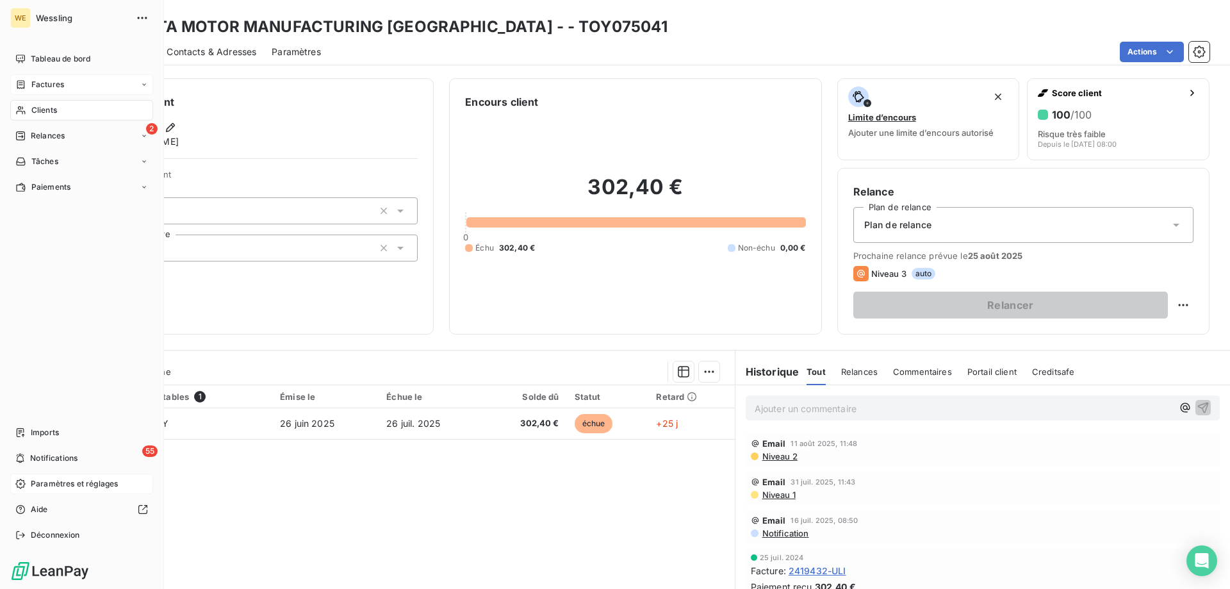
click at [55, 485] on span "Paramètres et réglages" at bounding box center [74, 484] width 87 height 12
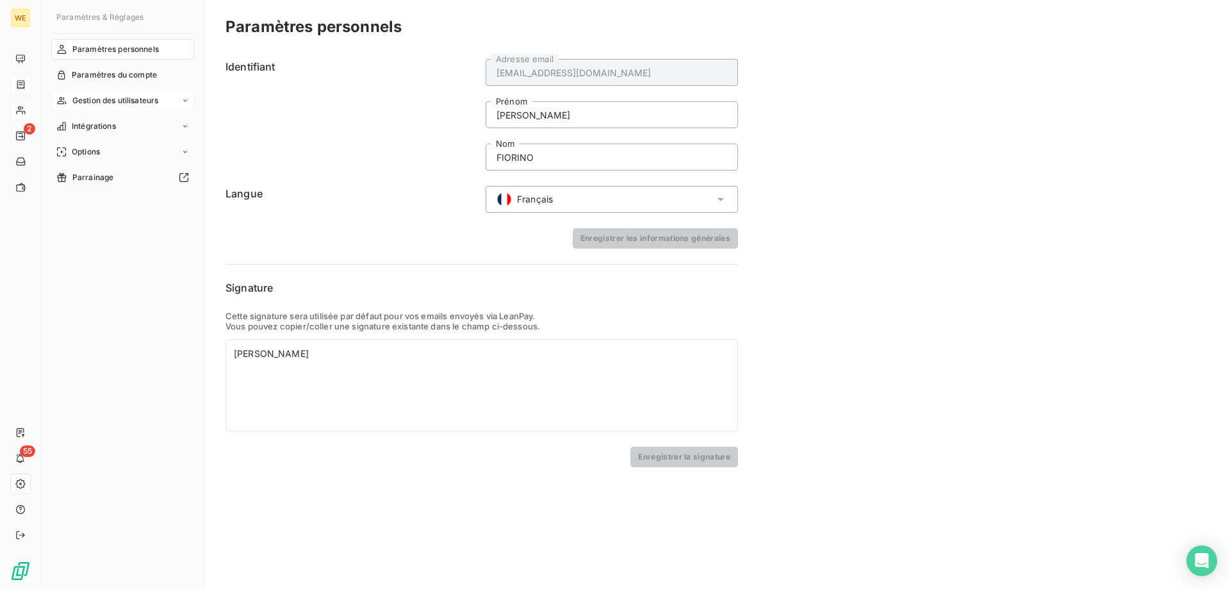
click at [97, 97] on span "Gestion des utilisateurs" at bounding box center [115, 101] width 86 height 12
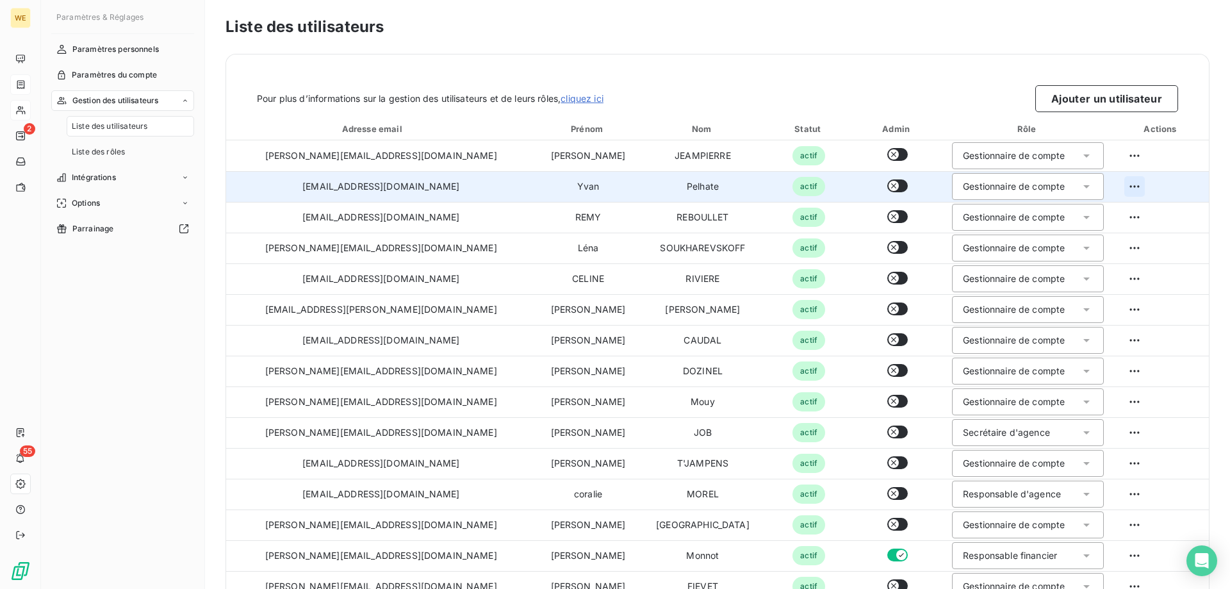
click at [1111, 186] on html "WE 2 55 Paramètres & Réglages Paramètres personnels Paramètres du compte Gestio…" at bounding box center [615, 294] width 1230 height 589
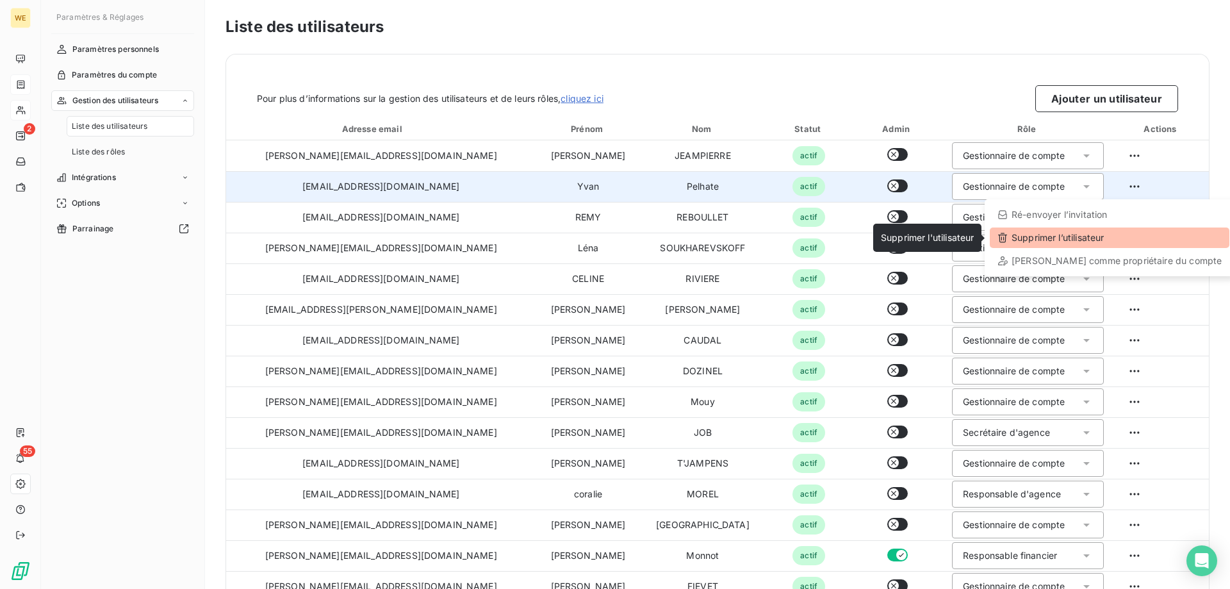
click at [1069, 239] on div "Supprimer l’utilisateur" at bounding box center [1110, 237] width 240 height 21
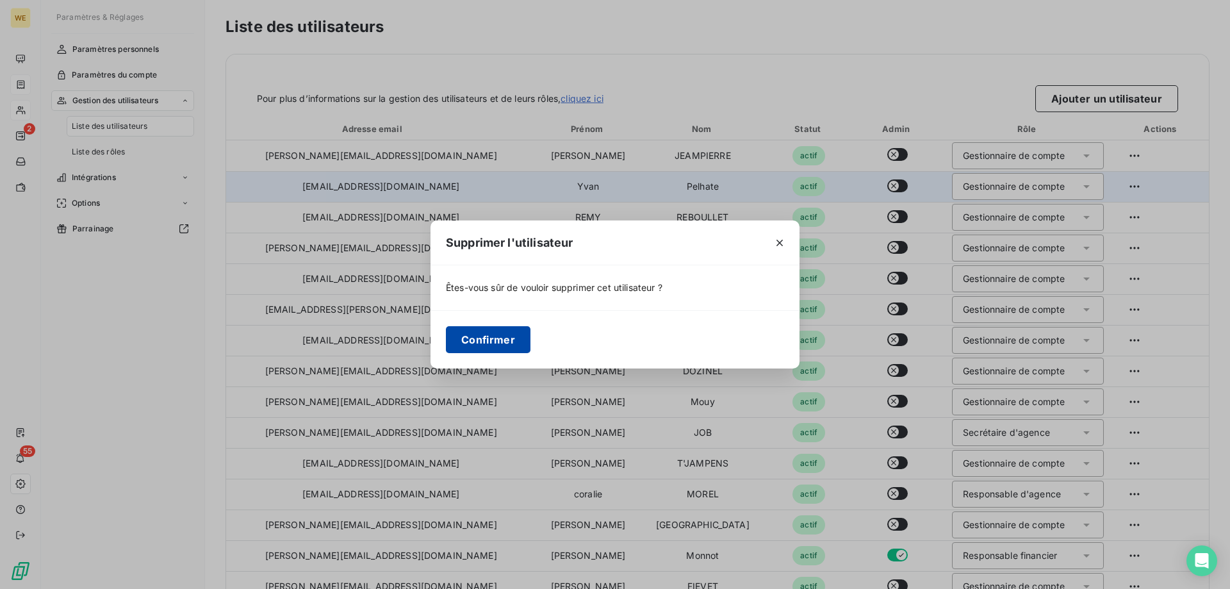
click at [499, 343] on button "Confirmer" at bounding box center [488, 339] width 85 height 27
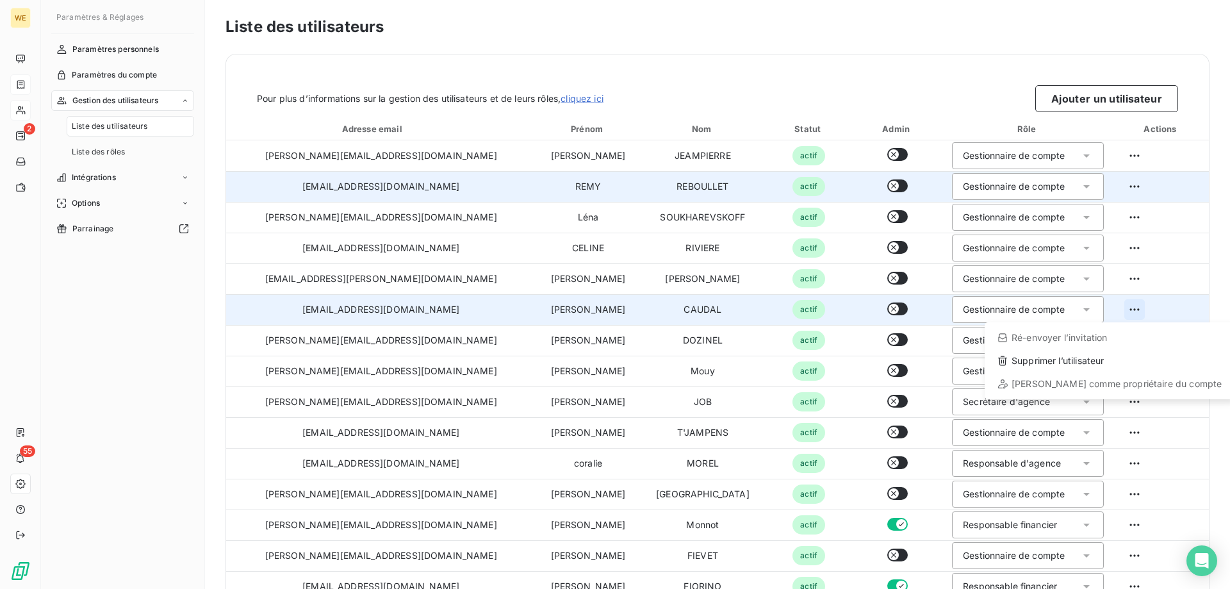
click at [1109, 313] on html "WE 2 55 Paramètres & Réglages Paramètres personnels Paramètres du compte Gestio…" at bounding box center [615, 294] width 1230 height 589
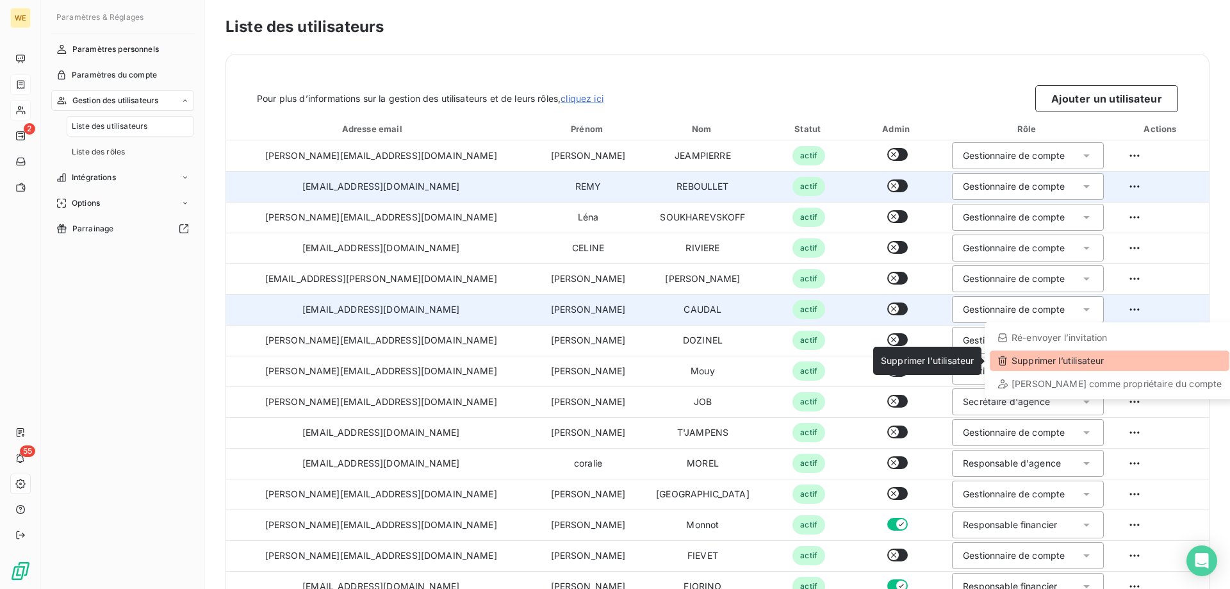
click at [1090, 363] on div "Supprimer l’utilisateur" at bounding box center [1110, 360] width 240 height 21
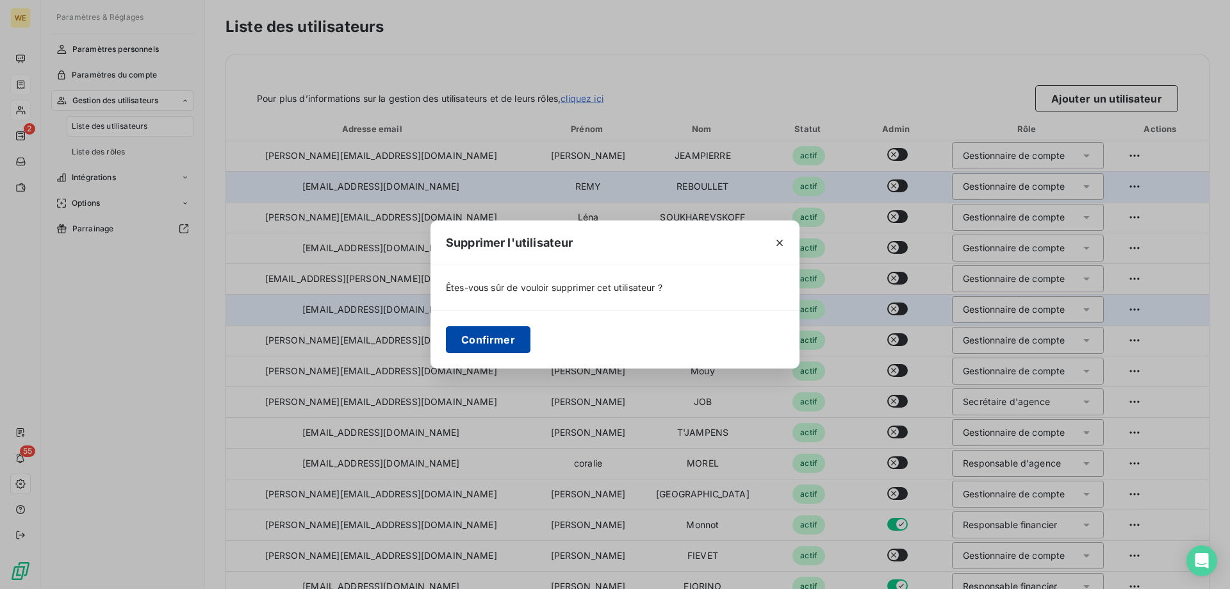
click at [468, 339] on button "Confirmer" at bounding box center [488, 339] width 85 height 27
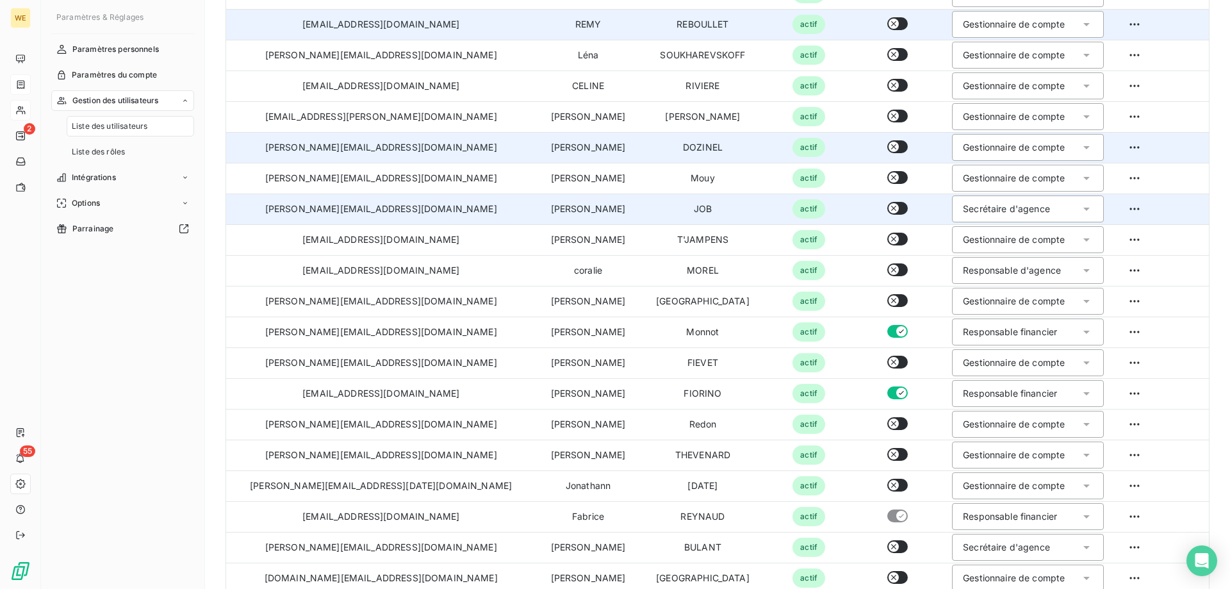
scroll to position [192, 0]
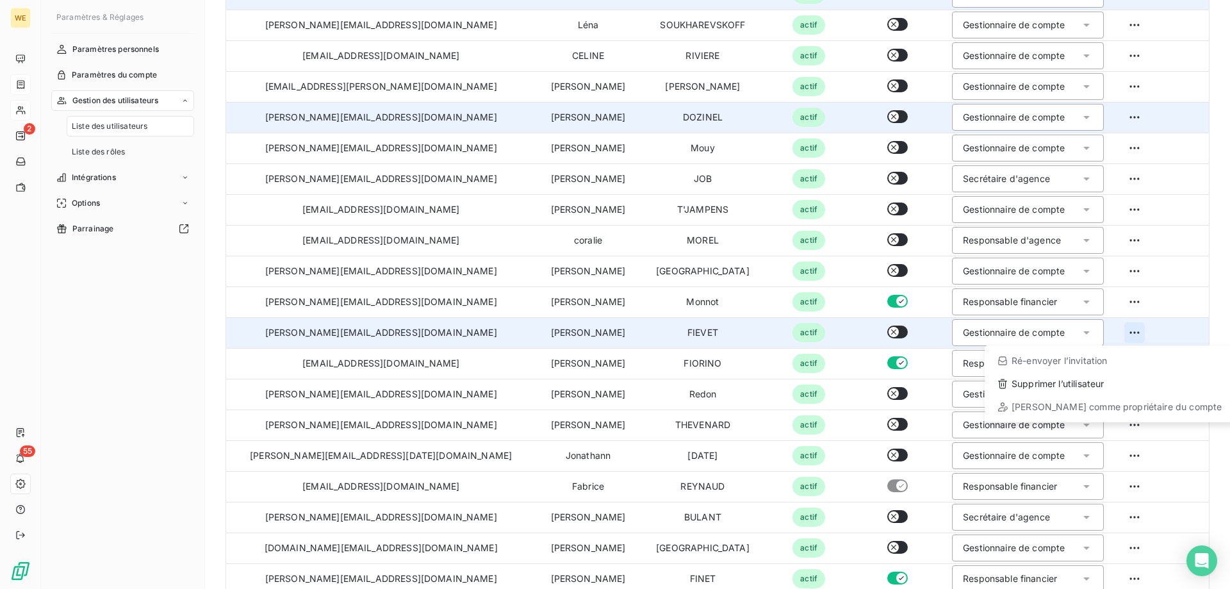
click at [1110, 333] on html "WE 2 55 Paramètres & Réglages Paramètres personnels Paramètres du compte Gestio…" at bounding box center [615, 294] width 1230 height 589
click at [1048, 387] on div "Supprimer l’utilisateur" at bounding box center [1110, 384] width 240 height 21
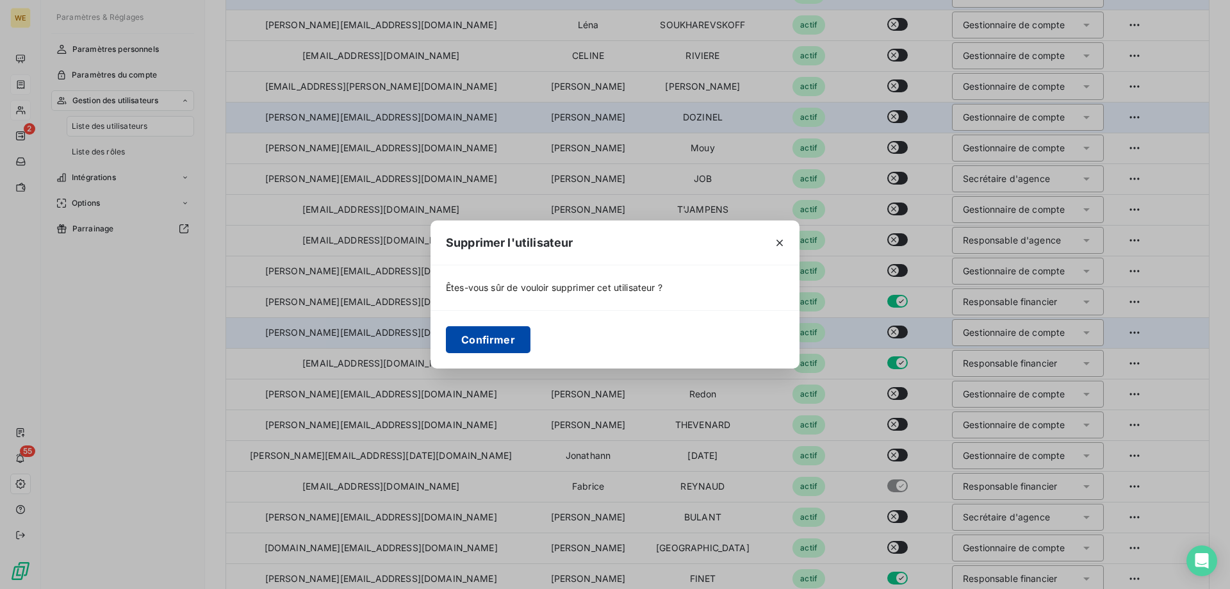
click at [474, 338] on button "Confirmer" at bounding box center [488, 339] width 85 height 27
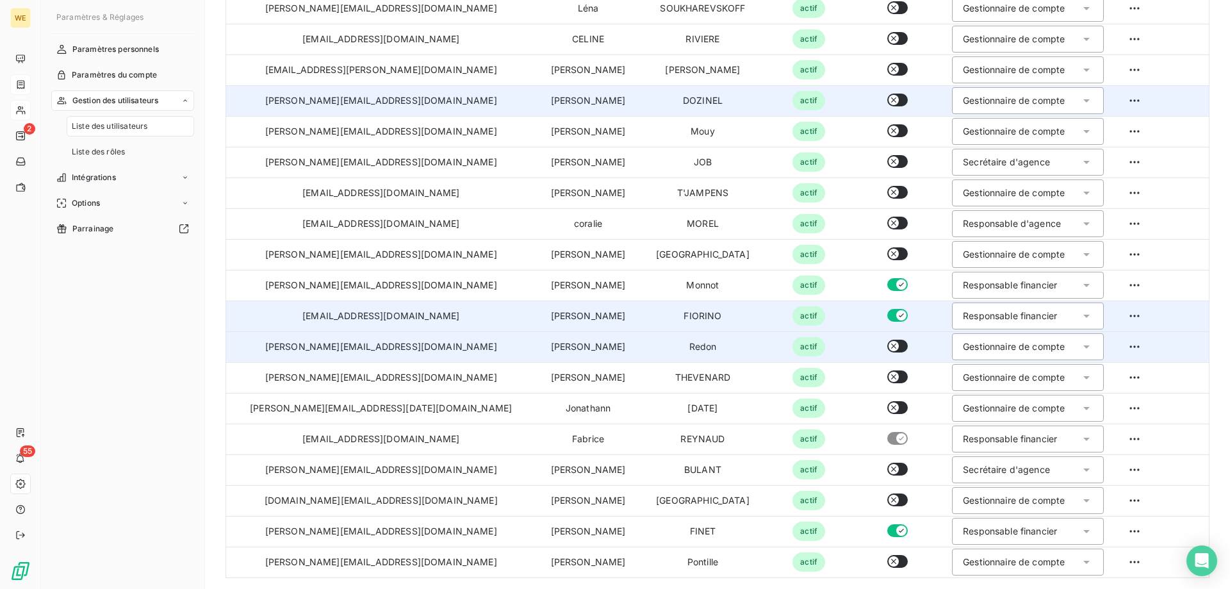
scroll to position [213, 0]
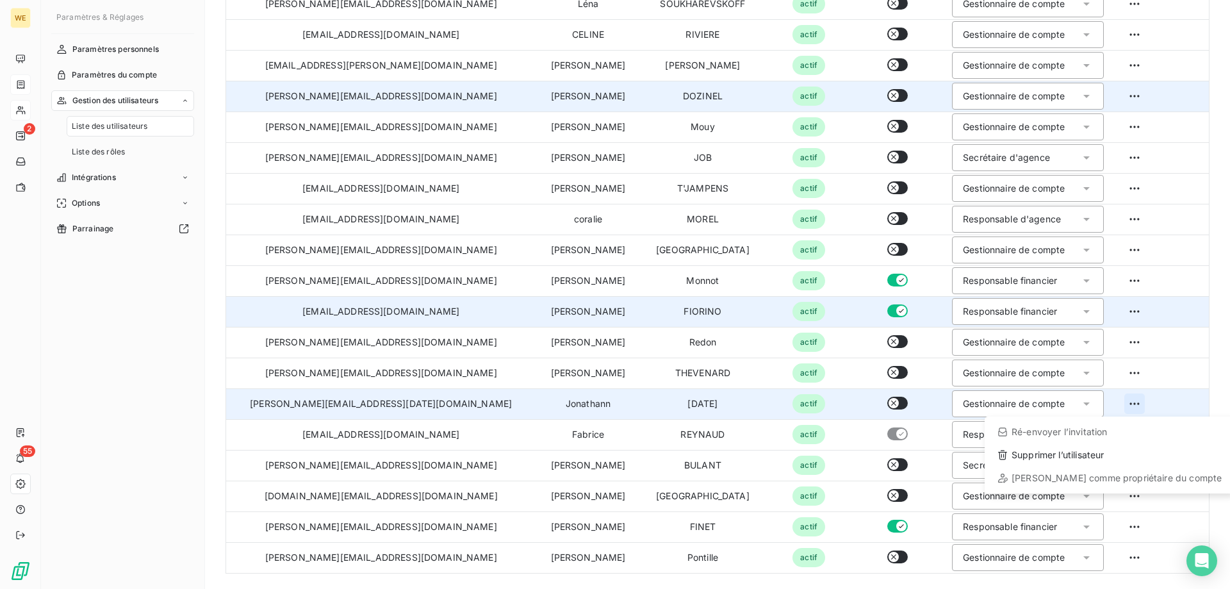
click at [1113, 404] on html "WE 2 55 Paramètres & Réglages Paramètres personnels Paramètres du compte Gestio…" at bounding box center [615, 294] width 1230 height 589
click at [1053, 458] on div "Supprimer l’utilisateur" at bounding box center [1110, 455] width 240 height 21
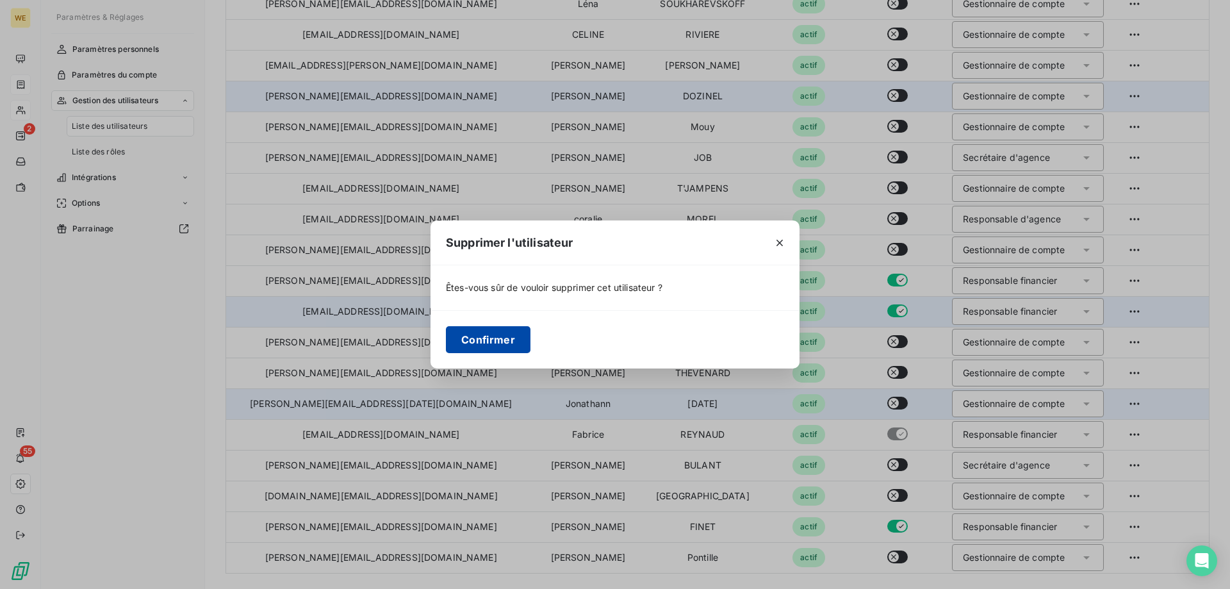
click at [477, 338] on button "Confirmer" at bounding box center [488, 339] width 85 height 27
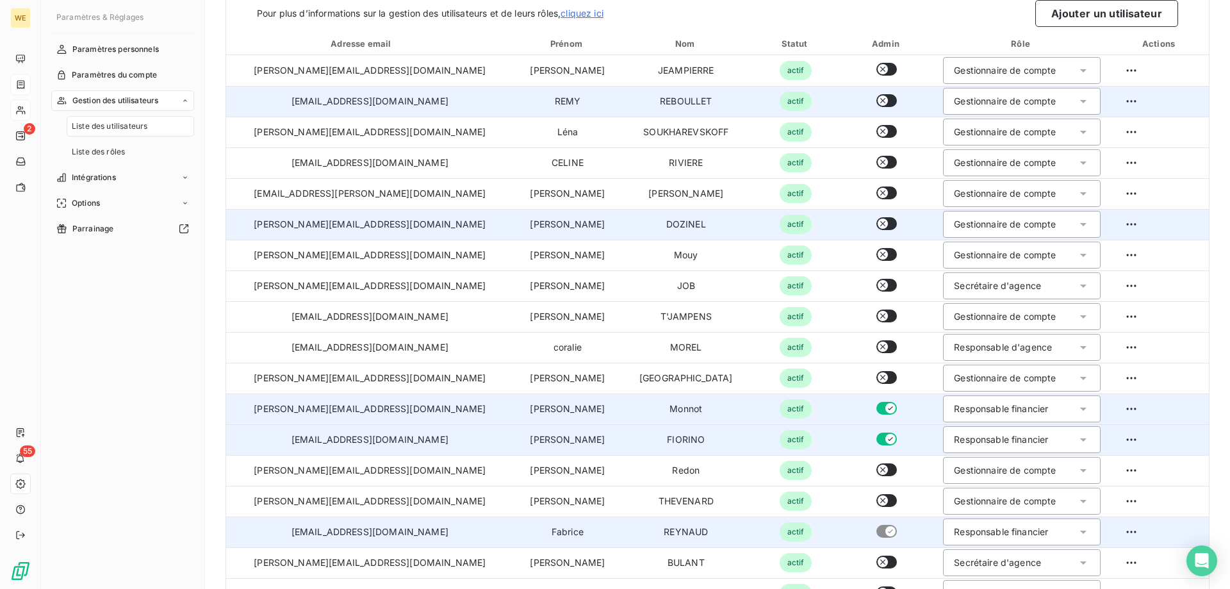
scroll to position [0, 0]
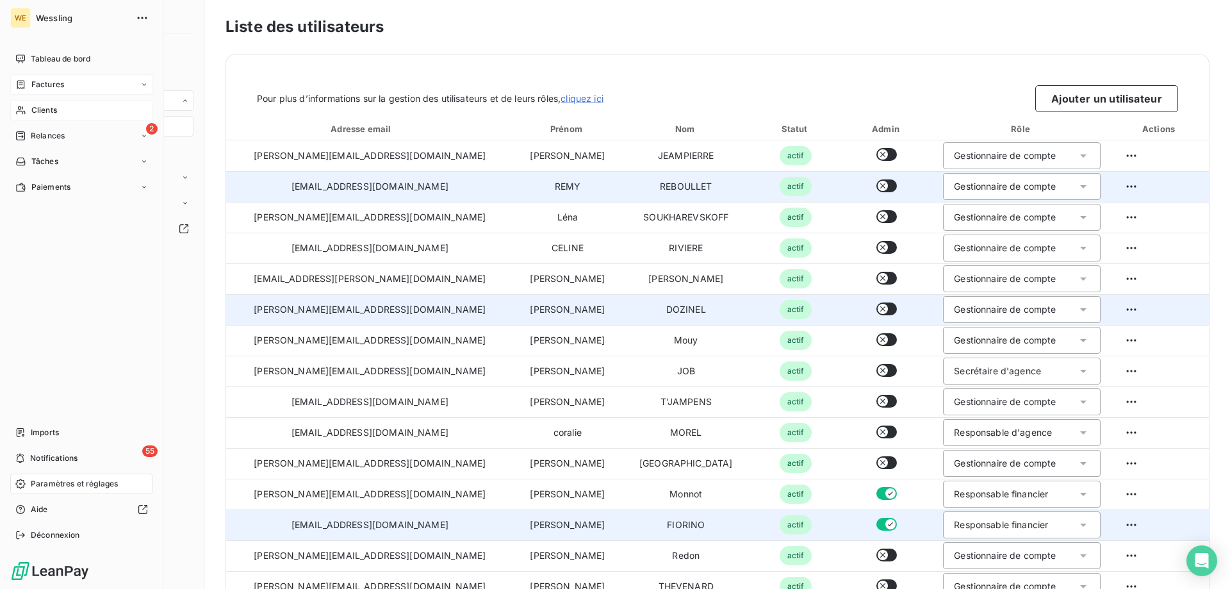
click at [49, 111] on span "Clients" at bounding box center [44, 110] width 26 height 12
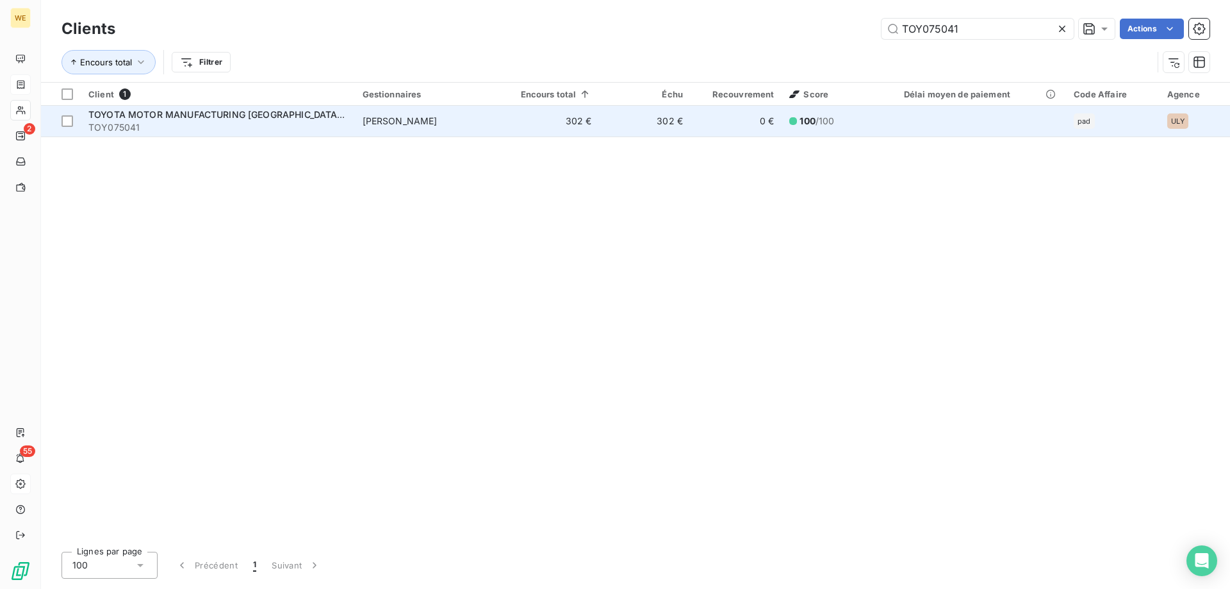
click at [224, 113] on span "TOYOTA MOTOR MANUFACTURING FRANCE -" at bounding box center [217, 114] width 259 height 11
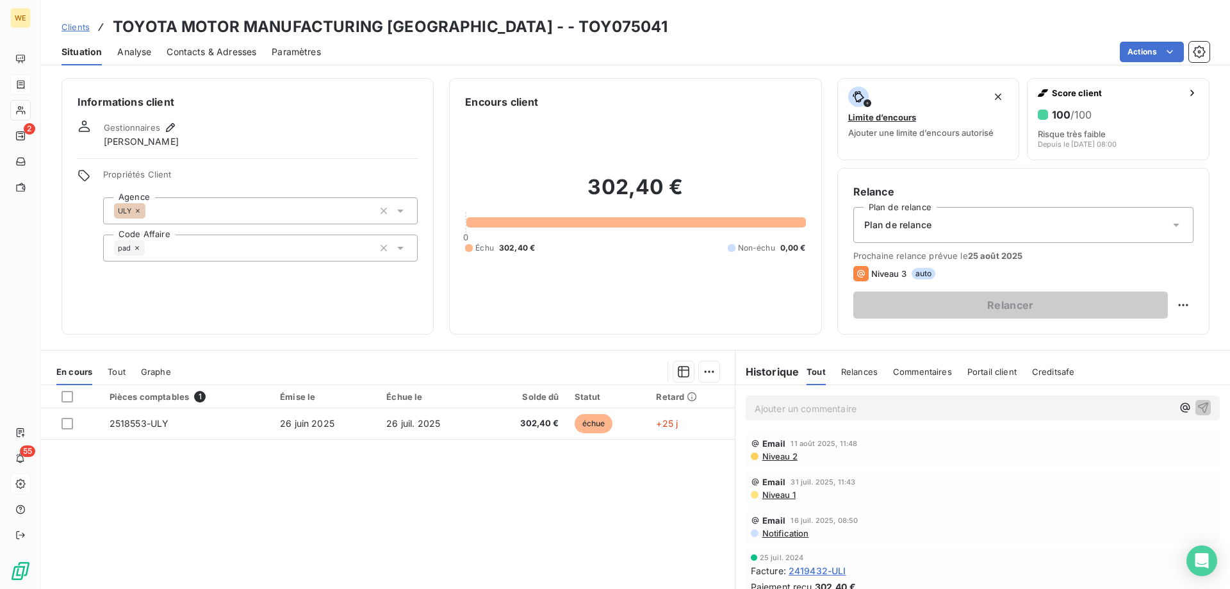
click at [206, 254] on div "pad" at bounding box center [260, 247] width 315 height 27
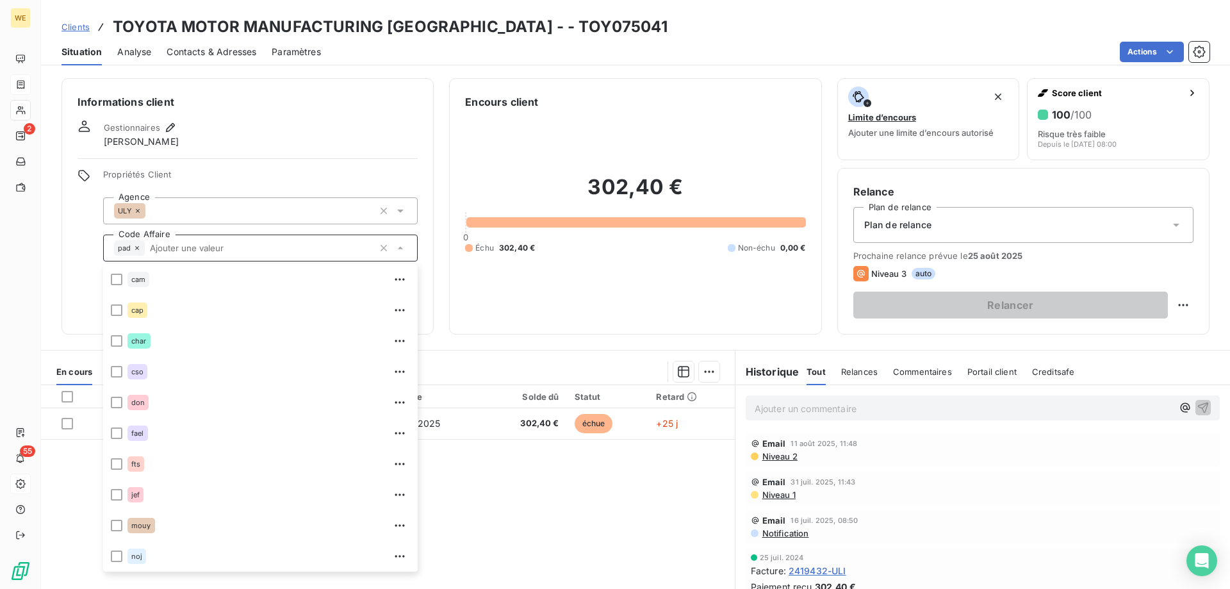
scroll to position [31, 0]
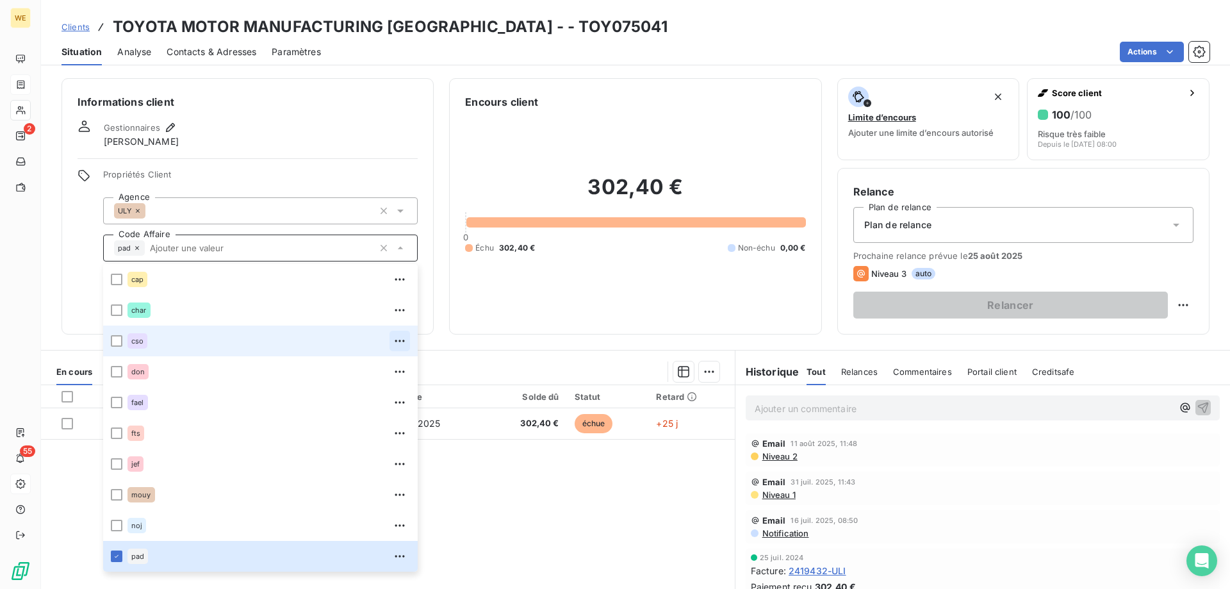
click at [395, 341] on icon "button" at bounding box center [400, 341] width 10 height 2
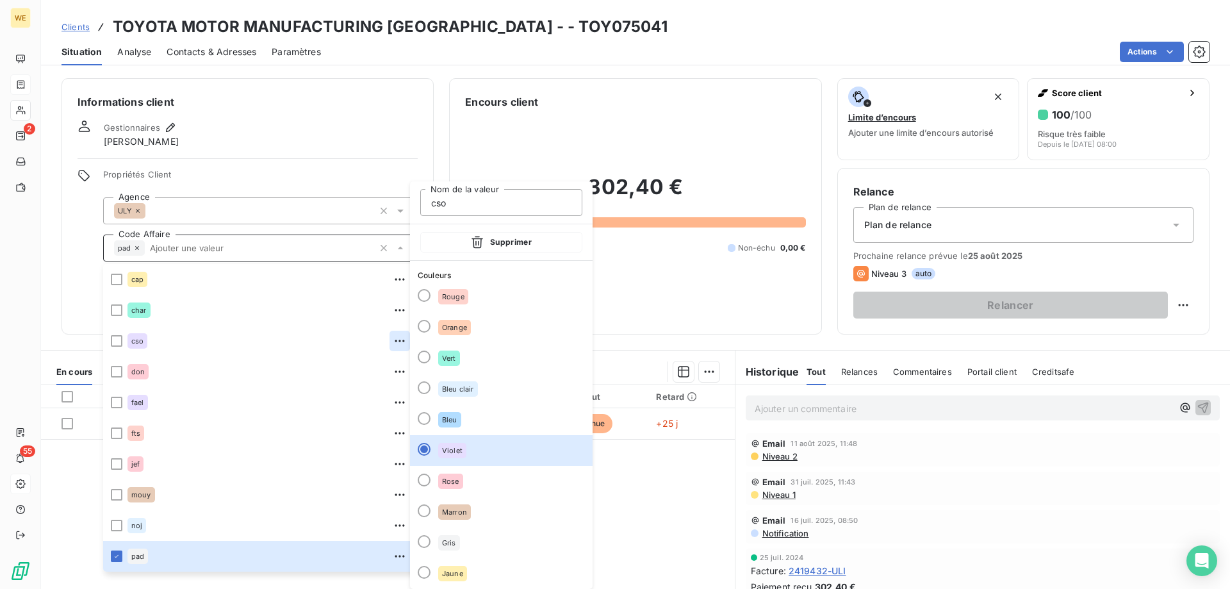
click at [249, 119] on div "Informations client Gestionnaires David PARIS Propriétés Client Agence ULY Code…" at bounding box center [248, 206] width 372 height 256
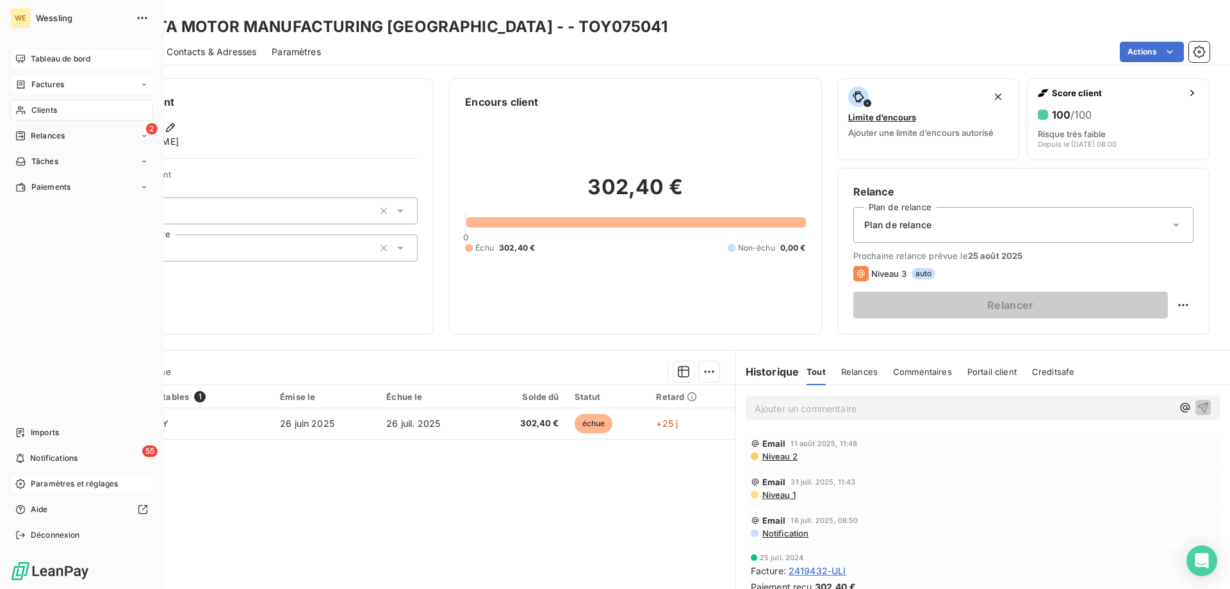
click at [62, 60] on span "Tableau de bord" at bounding box center [61, 59] width 60 height 12
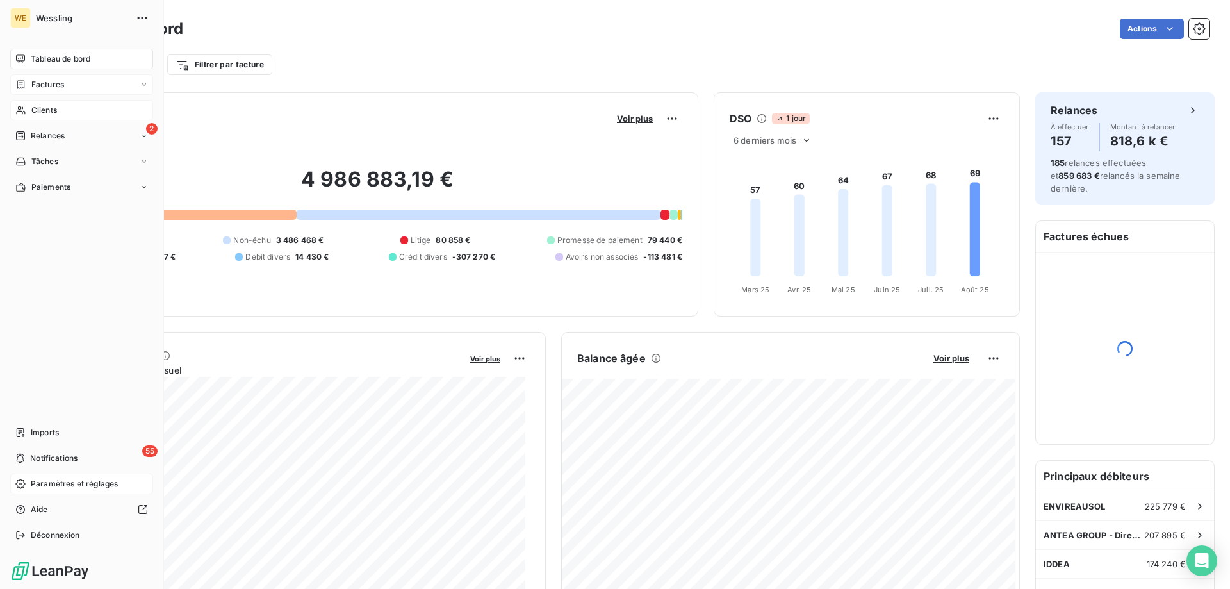
click at [40, 117] on div "Clients" at bounding box center [81, 110] width 143 height 21
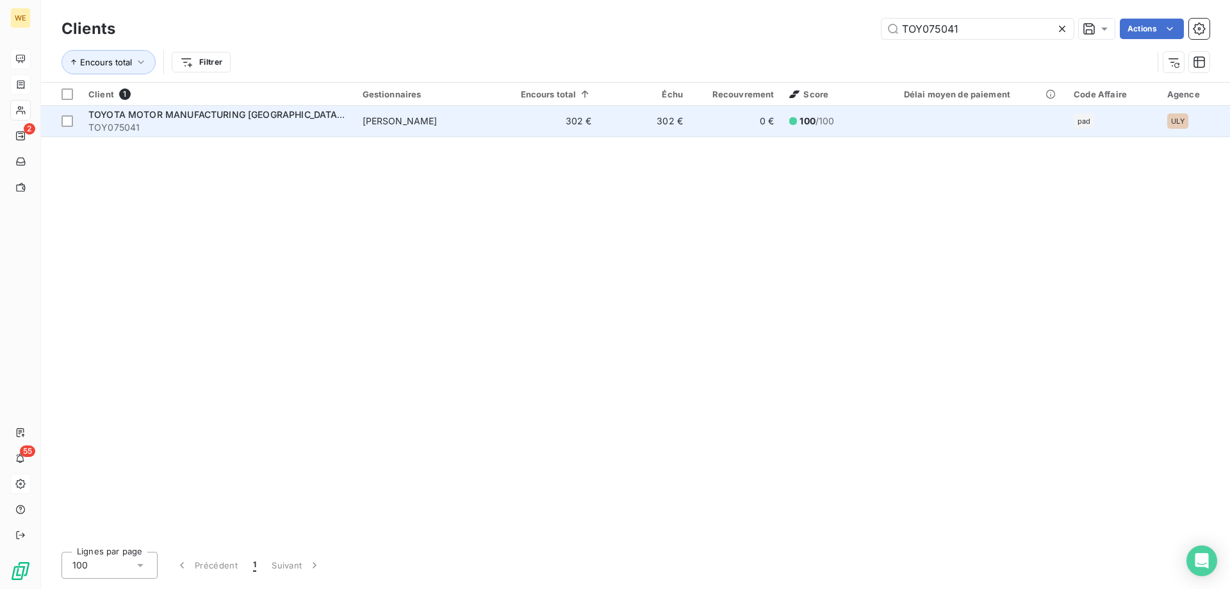
click at [239, 126] on span "TOY075041" at bounding box center [217, 127] width 259 height 13
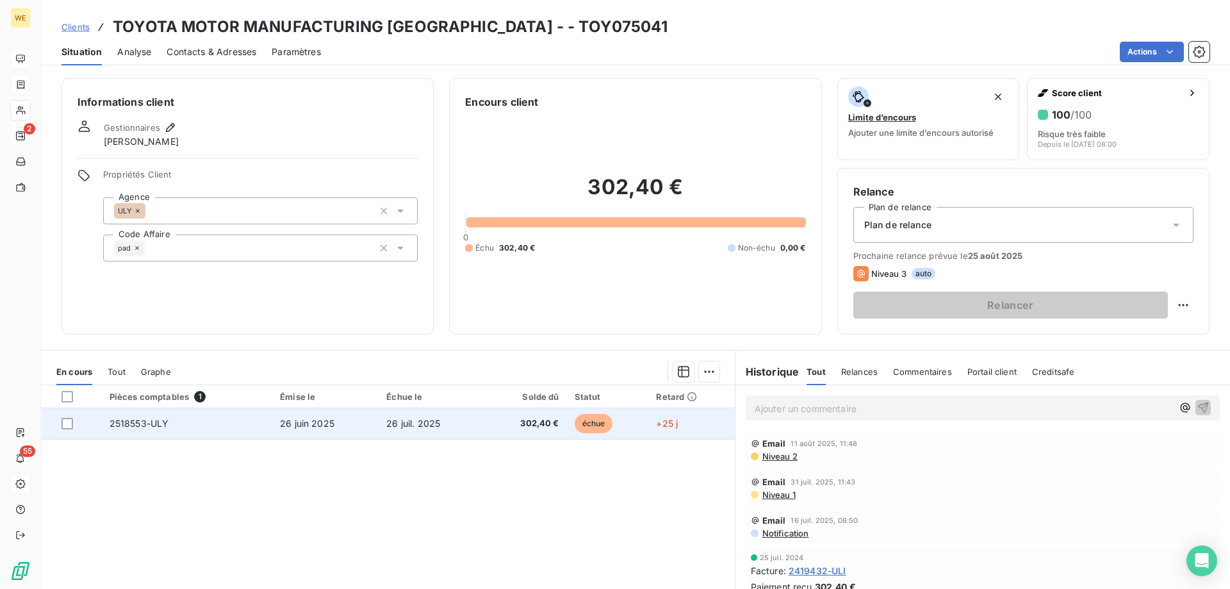
click at [170, 424] on td "2518553-ULY" at bounding box center [187, 423] width 170 height 31
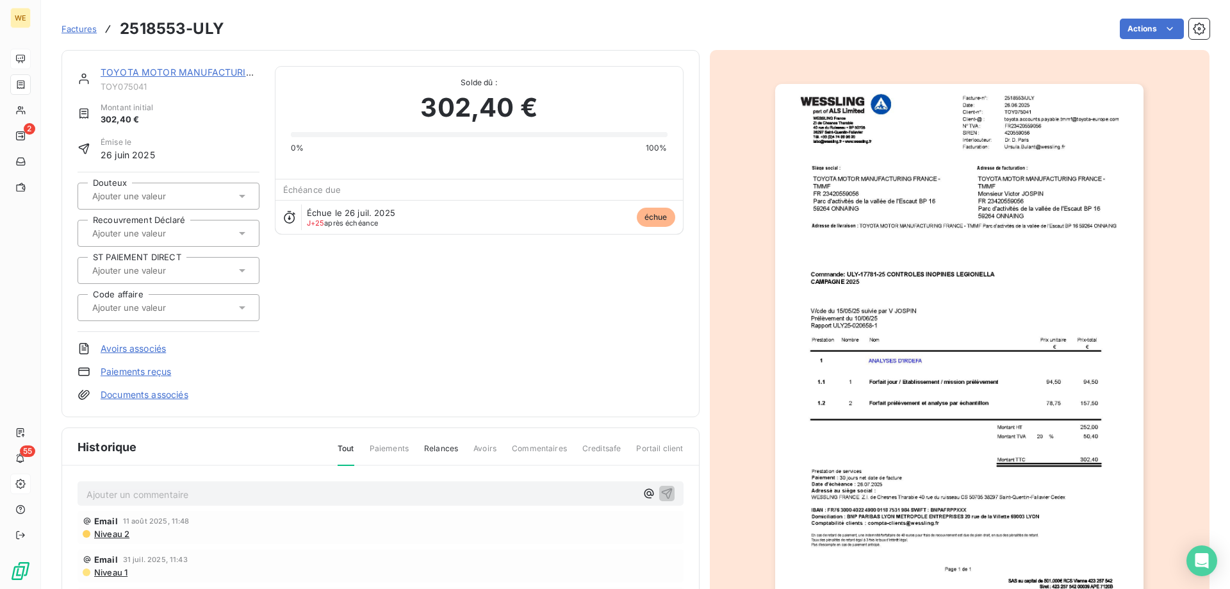
click at [197, 491] on p "Ajouter un commentaire ﻿" at bounding box center [361, 494] width 550 height 16
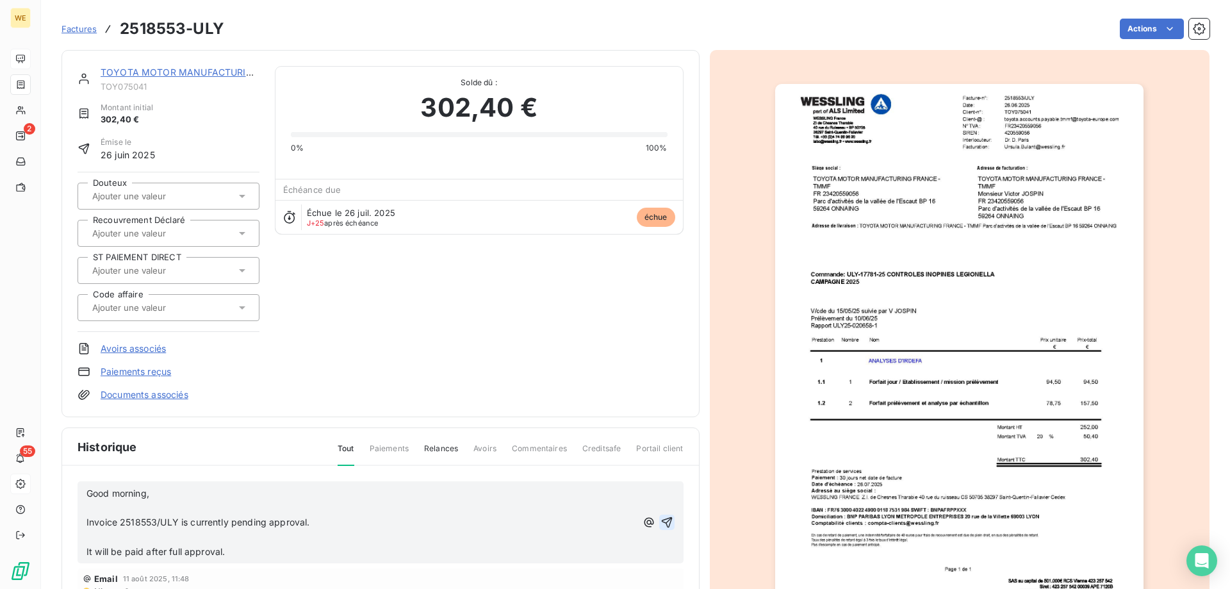
click at [661, 526] on icon "button" at bounding box center [667, 522] width 13 height 13
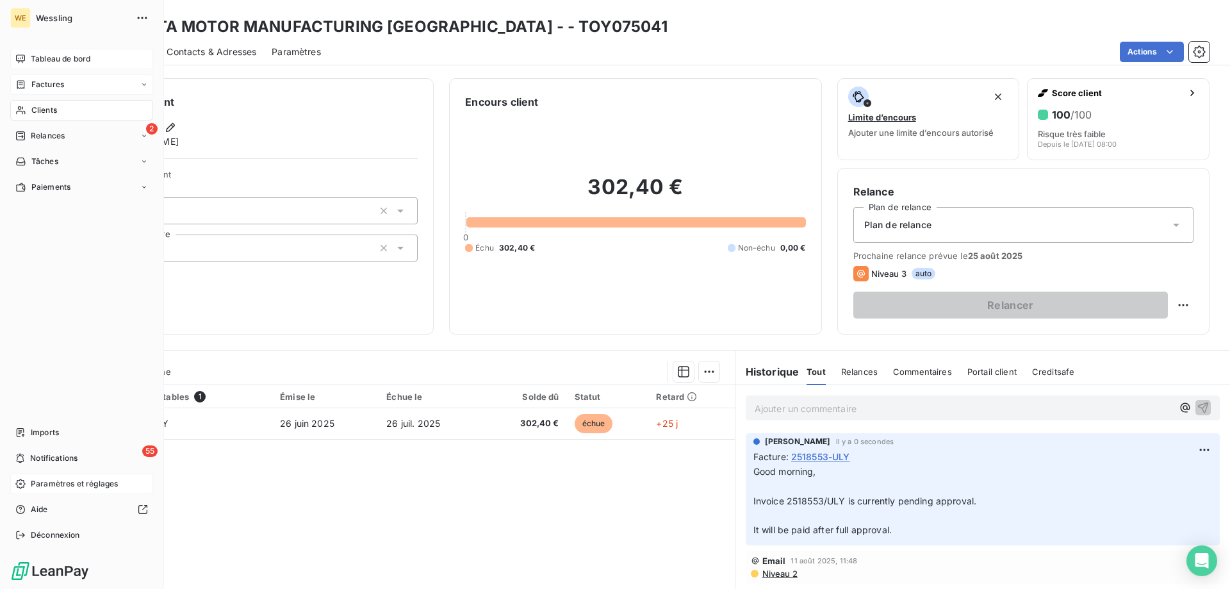
click at [44, 113] on span "Clients" at bounding box center [44, 110] width 26 height 12
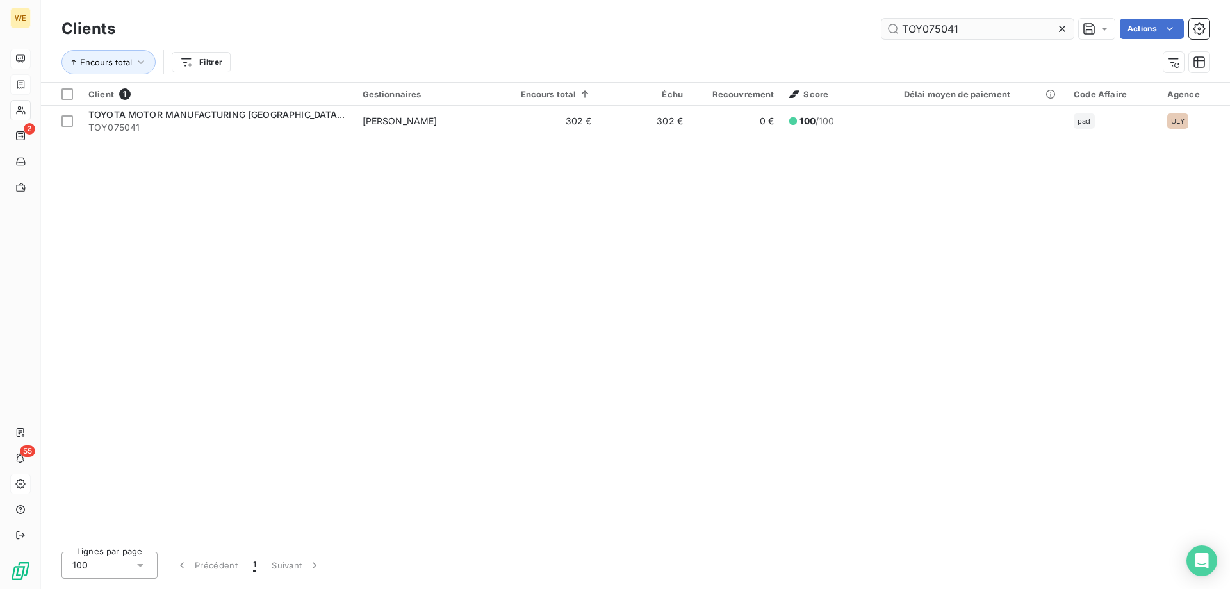
click at [941, 36] on input "TOY075041" at bounding box center [978, 29] width 192 height 21
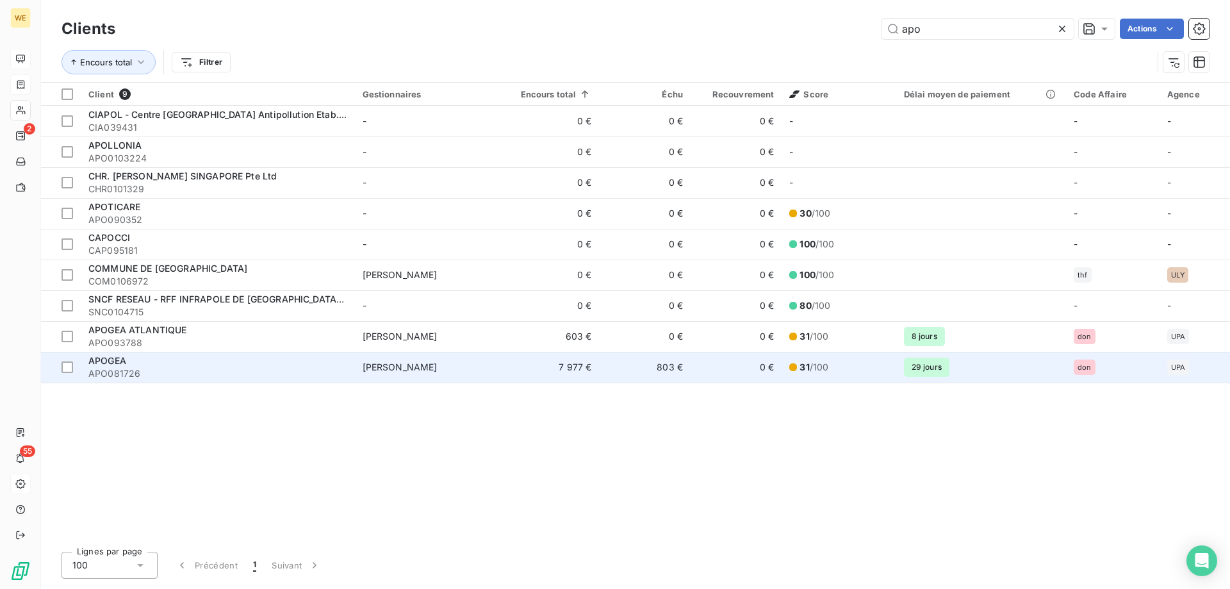
type input "apo"
click at [170, 368] on span "APO081726" at bounding box center [217, 373] width 259 height 13
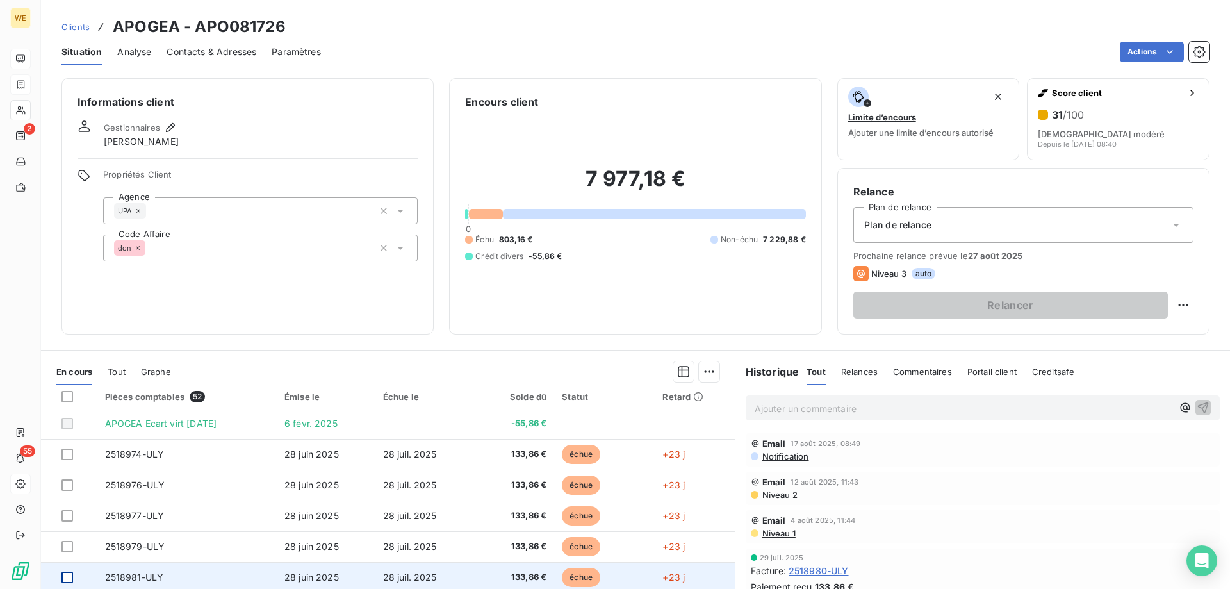
click at [62, 578] on div at bounding box center [68, 577] width 12 height 12
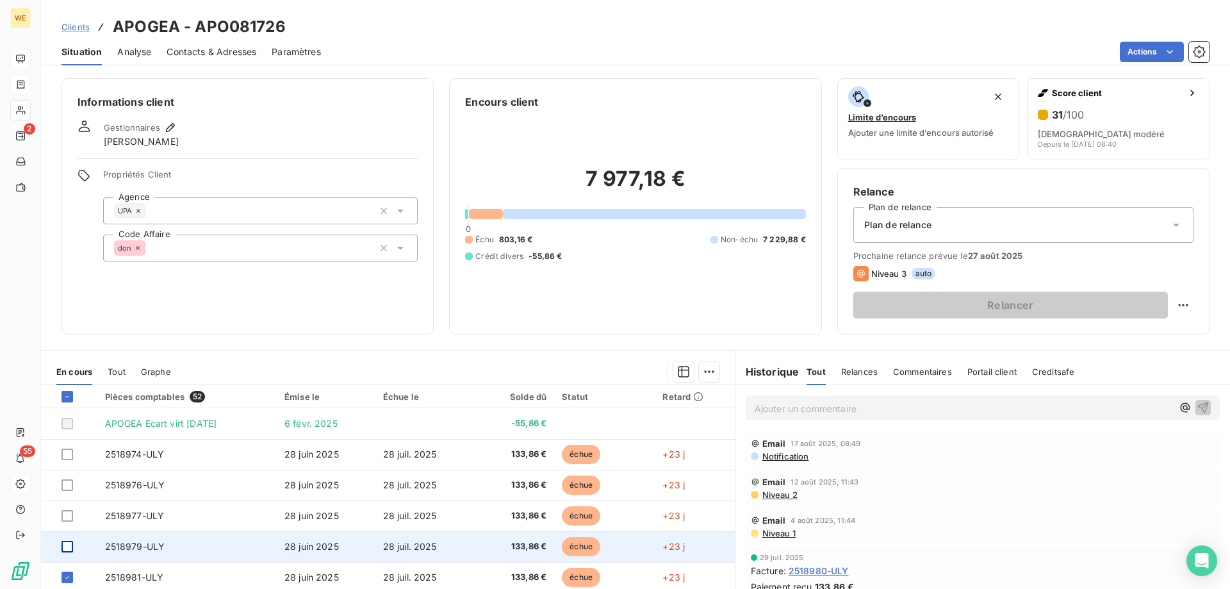
click at [67, 541] on div at bounding box center [68, 547] width 12 height 12
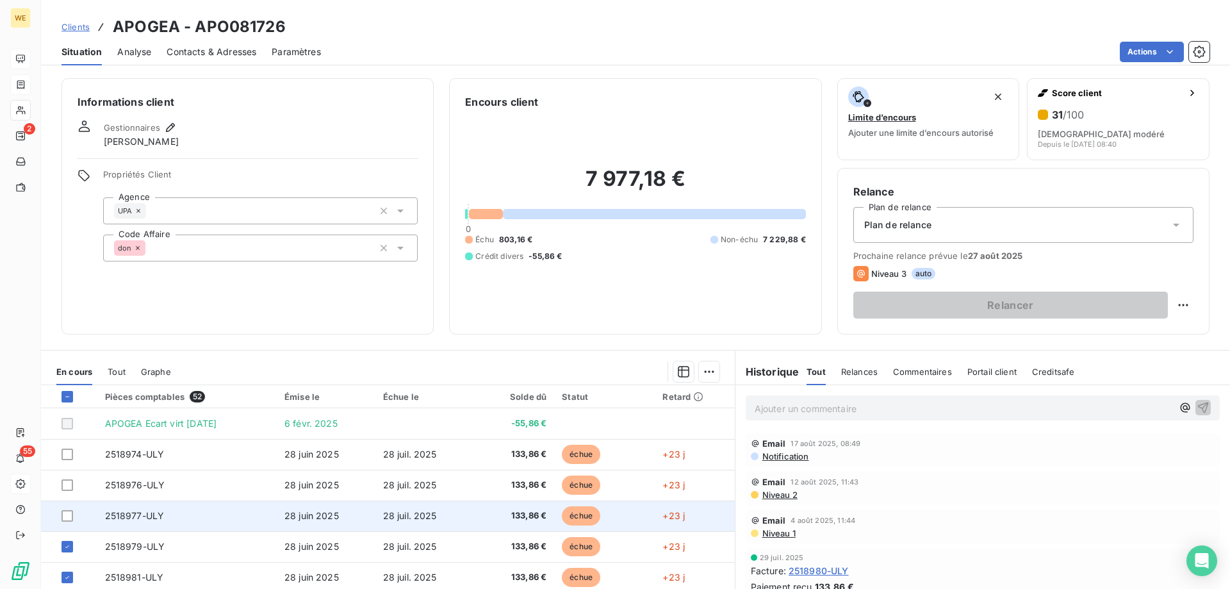
click at [72, 504] on td at bounding box center [69, 515] width 56 height 31
click at [67, 514] on div at bounding box center [68, 516] width 12 height 12
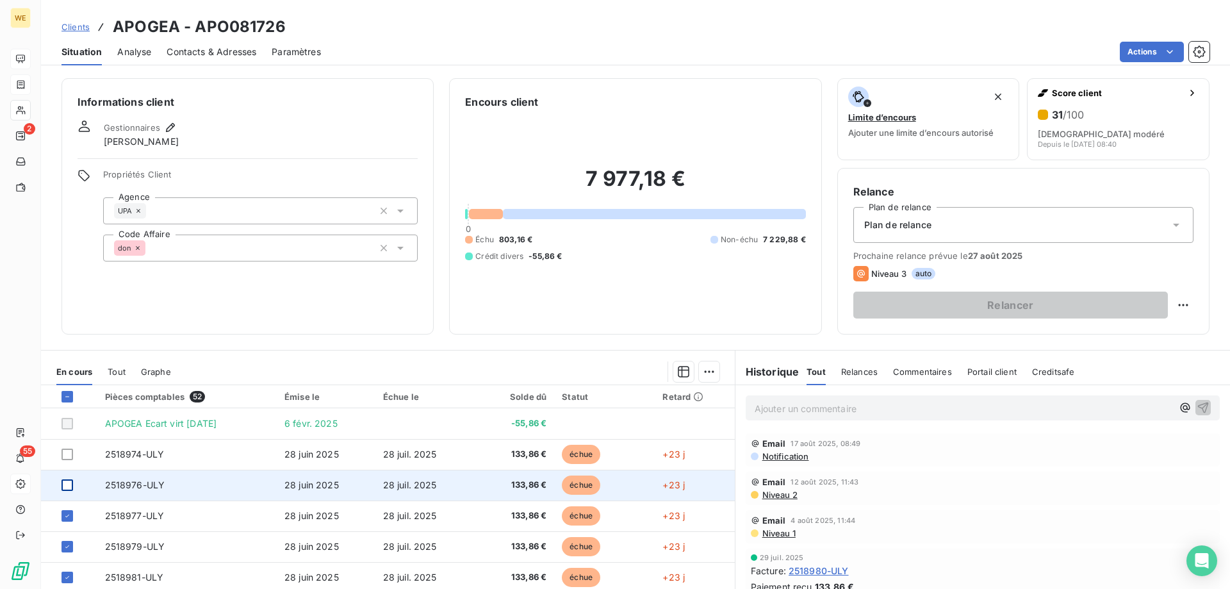
click at [66, 483] on div at bounding box center [68, 485] width 12 height 12
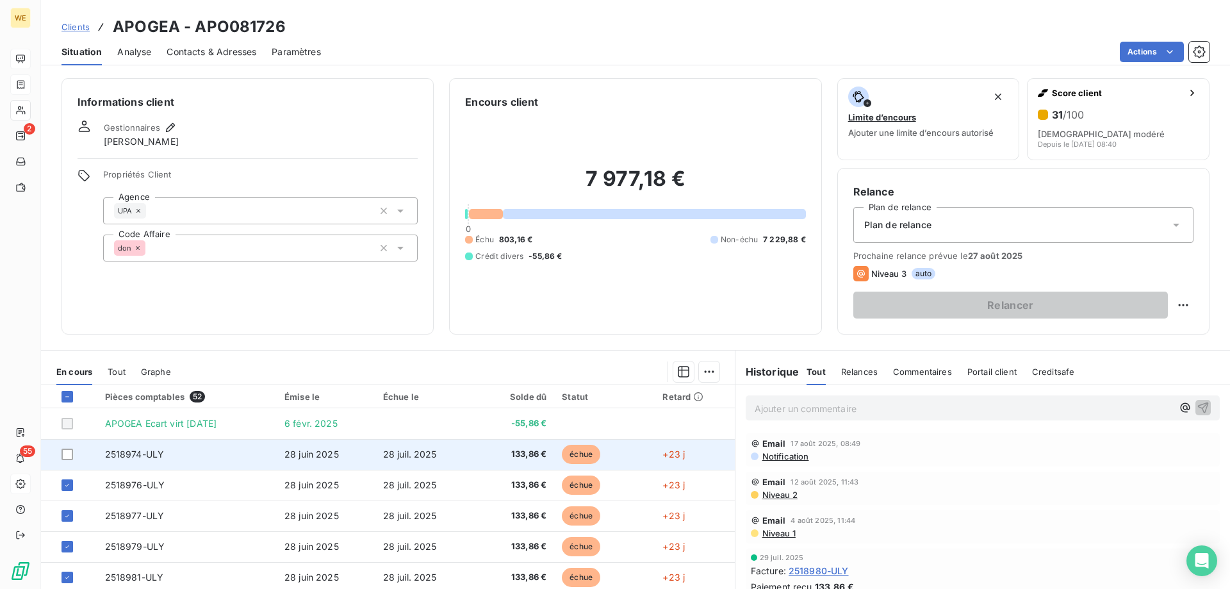
drag, startPoint x: 67, startPoint y: 453, endPoint x: 148, endPoint y: 469, distance: 82.9
click at [69, 454] on div at bounding box center [68, 454] width 12 height 12
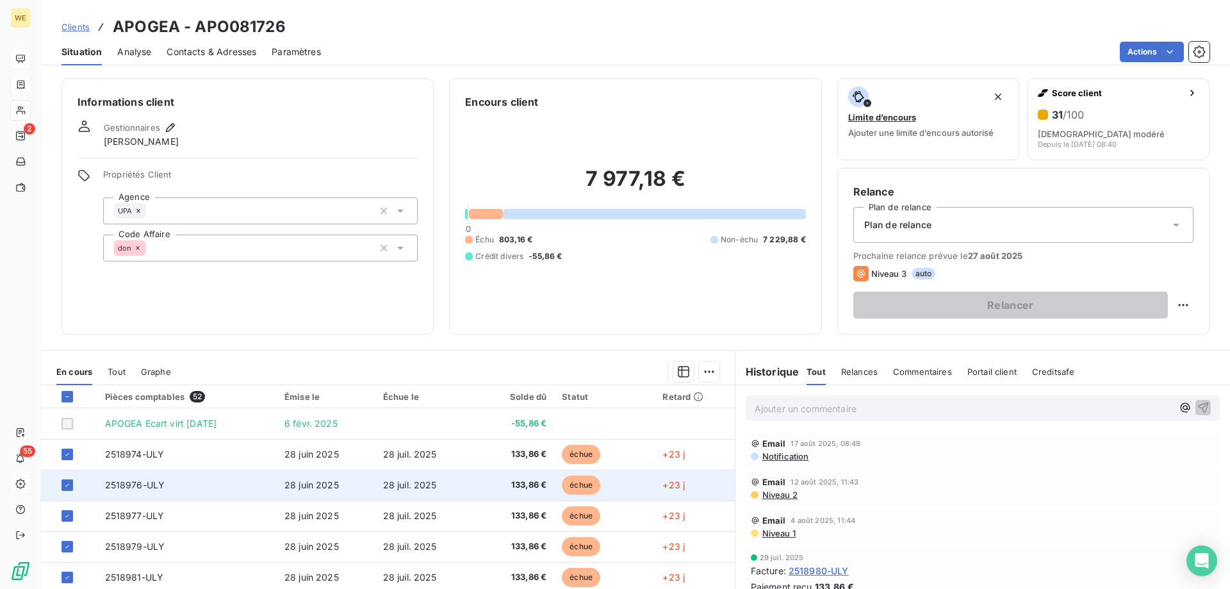
scroll to position [128, 0]
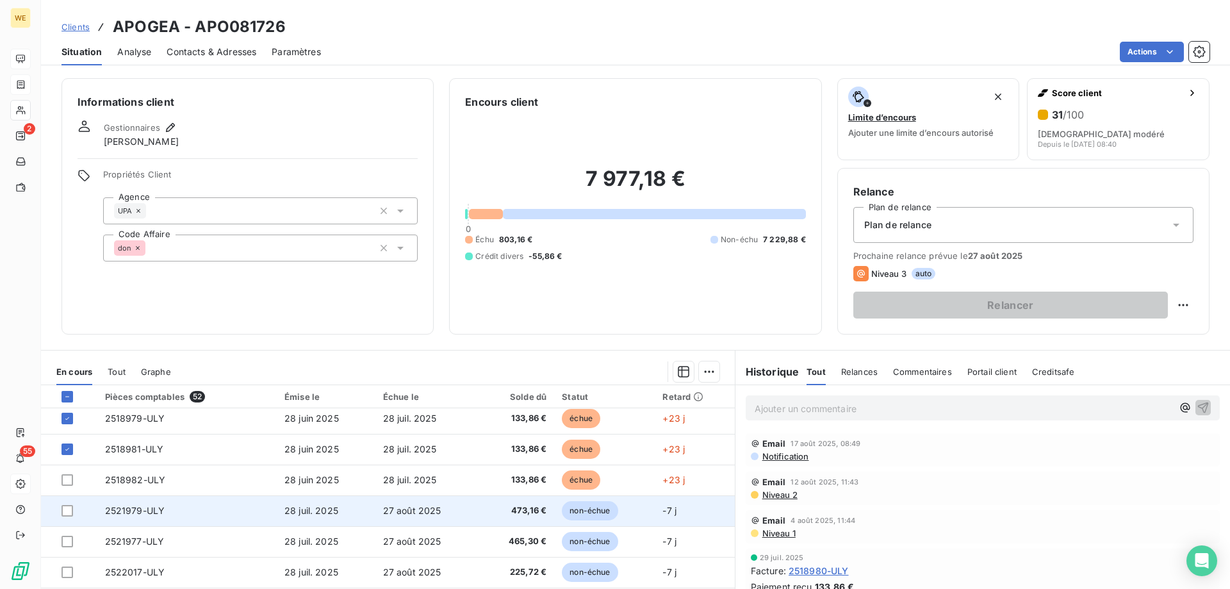
drag, startPoint x: 63, startPoint y: 477, endPoint x: 101, endPoint y: 502, distance: 45.7
click at [63, 477] on div at bounding box center [68, 480] width 12 height 12
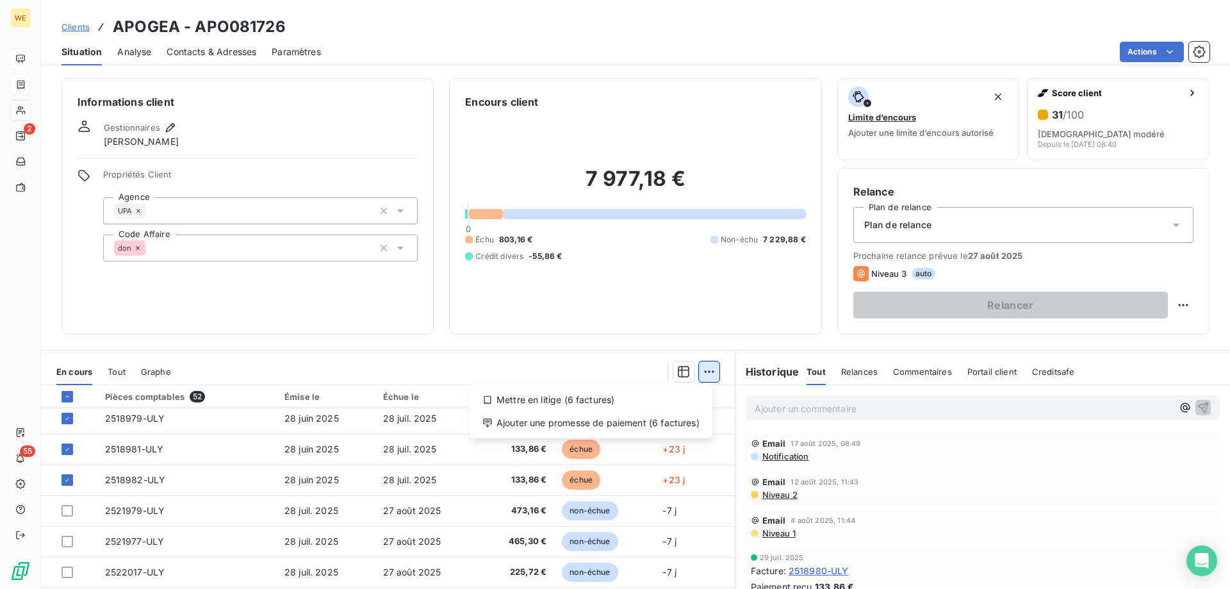
click at [703, 374] on html "WE 2 55 Clients APOGEA - APO081726 Situation Analyse Contacts & Adresses Paramè…" at bounding box center [615, 294] width 1230 height 589
click at [588, 398] on div "Mettre en litige (6 factures)" at bounding box center [591, 400] width 233 height 21
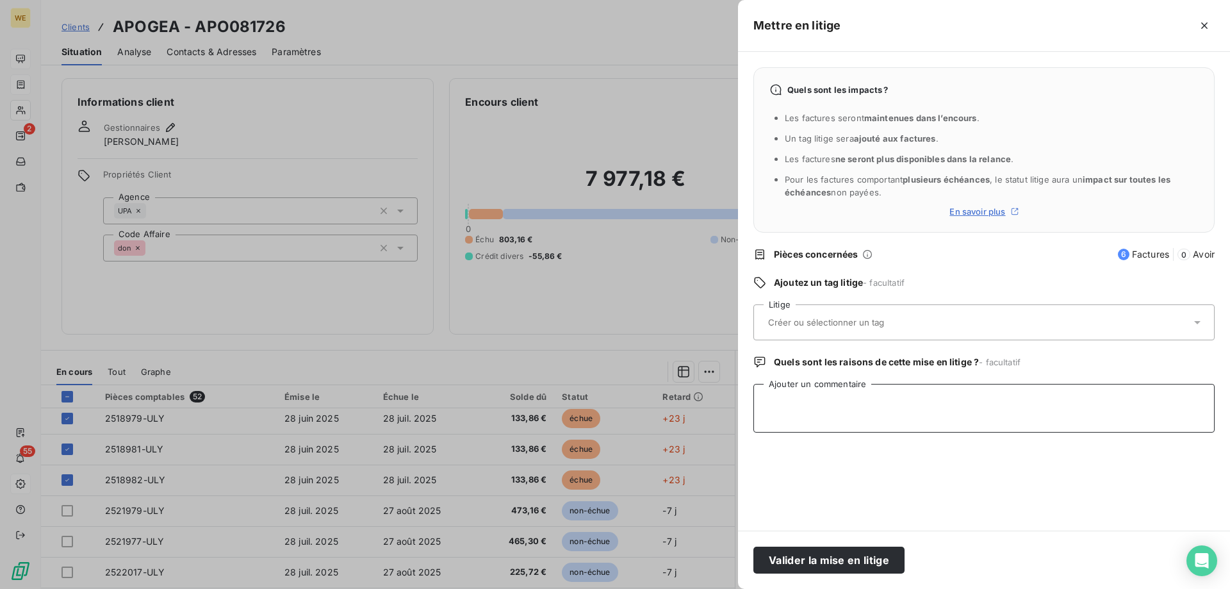
click at [846, 423] on textarea "Ajouter un commentaire" at bounding box center [983, 408] width 461 height 49
paste textarea "Bonjour Je suis en congés Je viens de voir votre mail Javais demandé que ces fa…"
type textarea "Bonjour Je suis en congés Je viens de voir votre mail Javais demandé que ces fa…"
click at [810, 323] on input "text" at bounding box center [860, 322] width 186 height 12
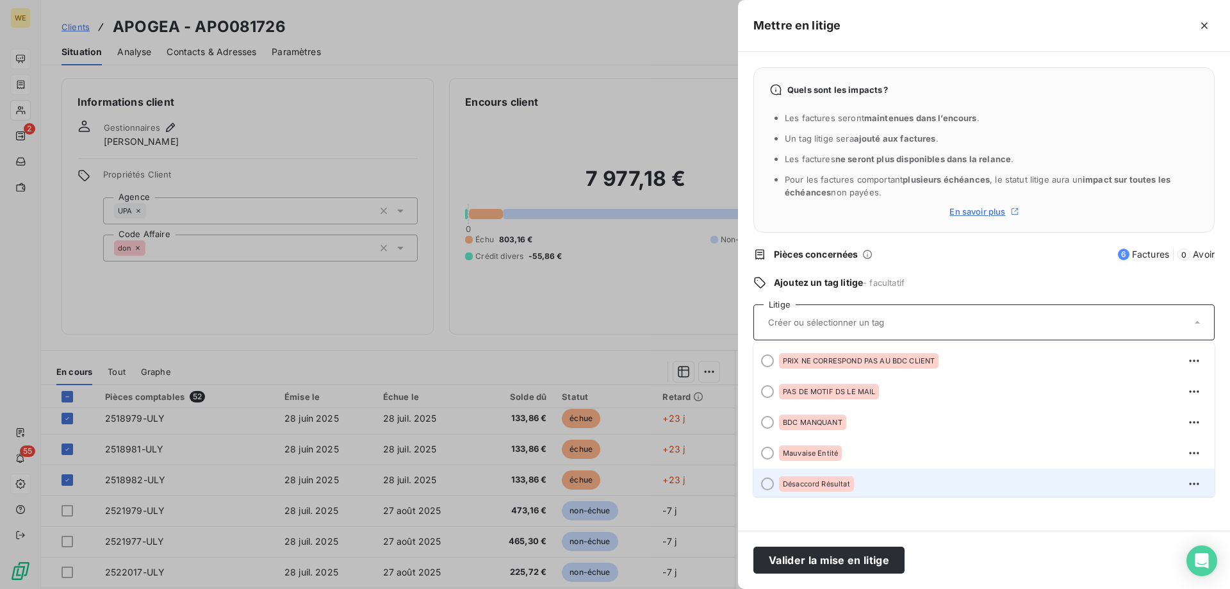
scroll to position [64, 0]
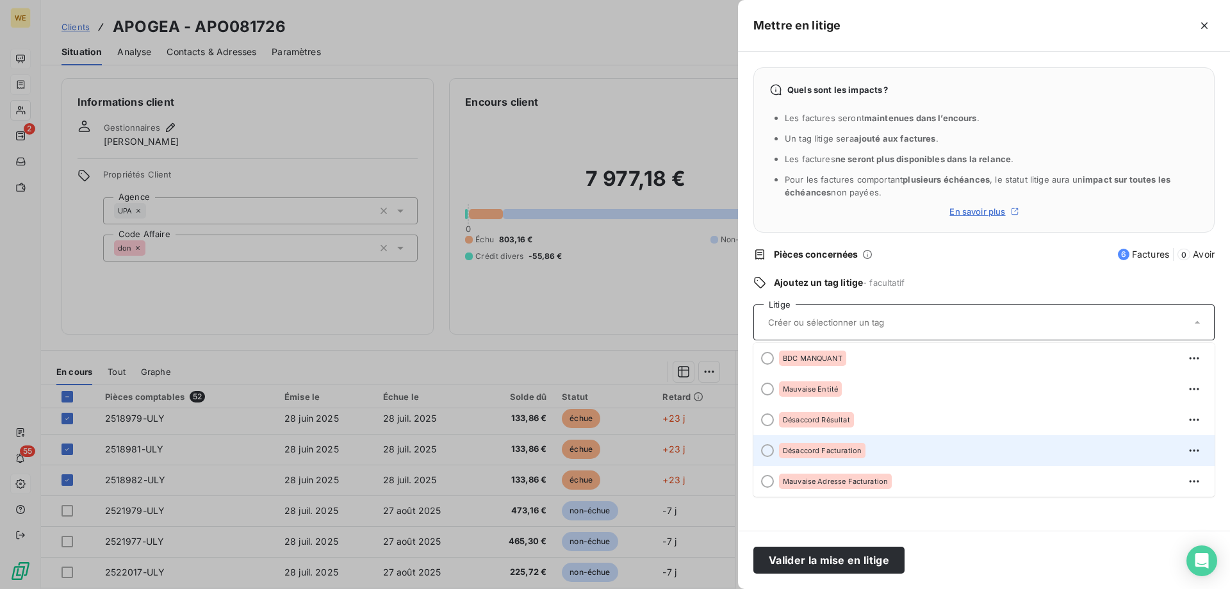
click at [801, 455] on div "Désaccord Facturation" at bounding box center [822, 450] width 86 height 15
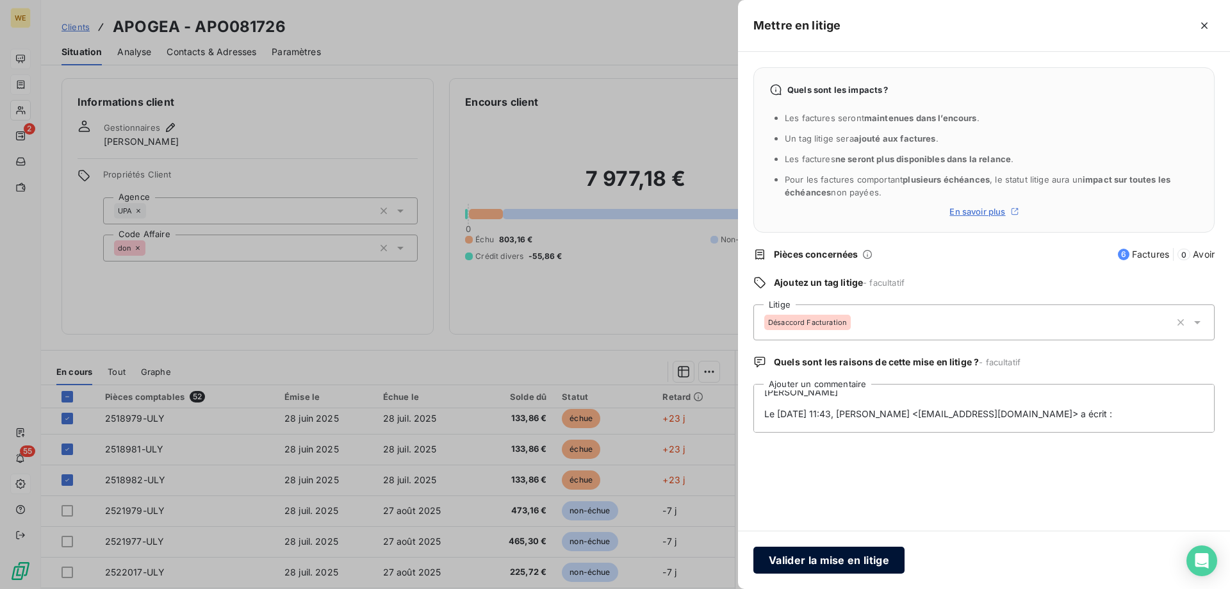
click at [798, 563] on button "Valider la mise en litige" at bounding box center [828, 560] width 151 height 27
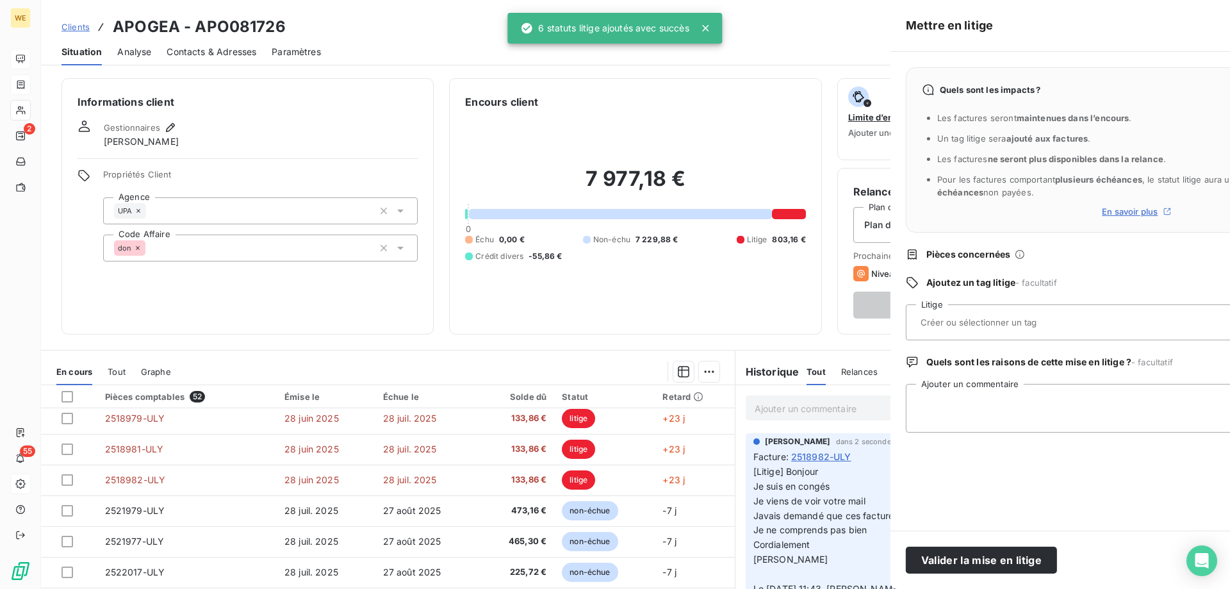
scroll to position [0, 0]
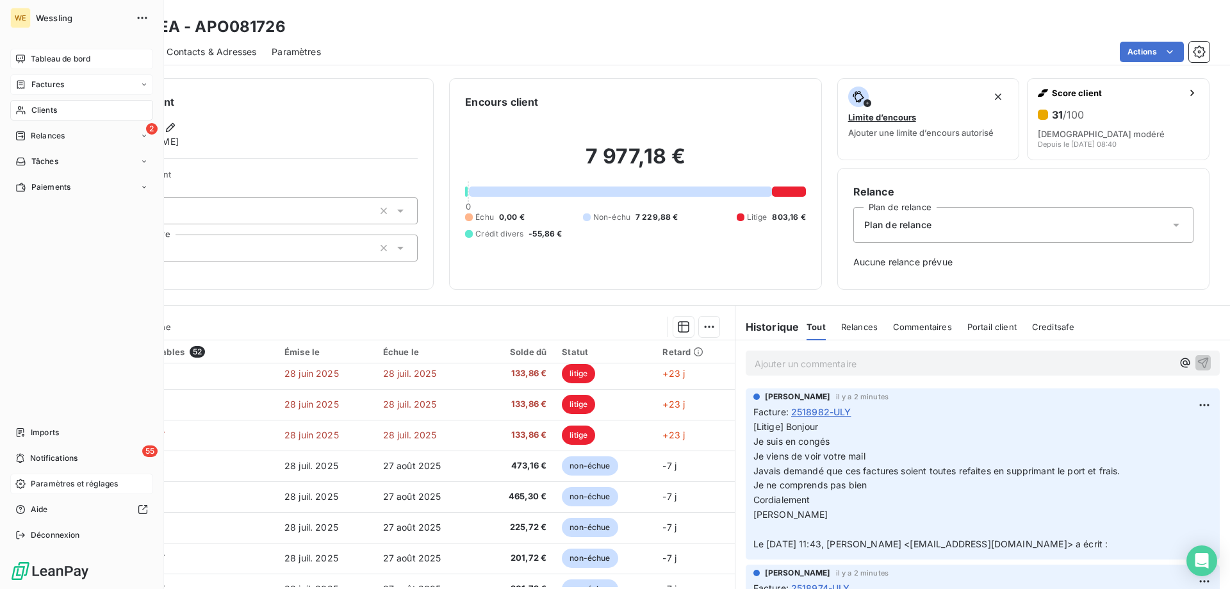
click at [53, 113] on span "Clients" at bounding box center [44, 110] width 26 height 12
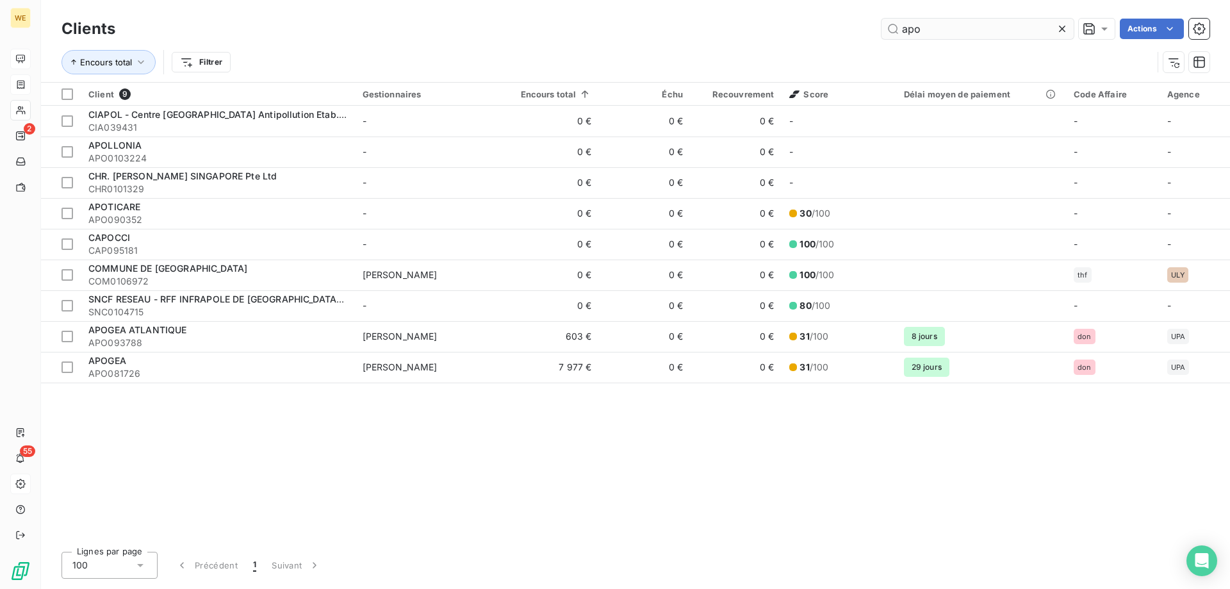
click at [943, 28] on input "apo" at bounding box center [978, 29] width 192 height 21
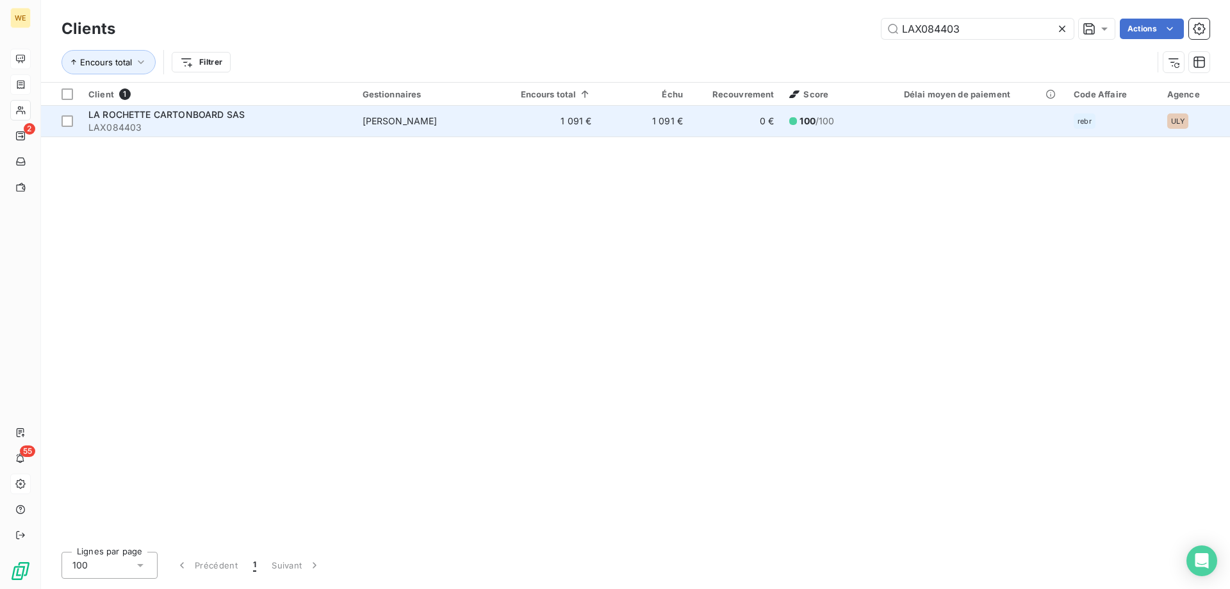
type input "LAX084403"
click at [202, 115] on span "LA ROCHETTE CARTONBOARD SAS" at bounding box center [166, 114] width 156 height 11
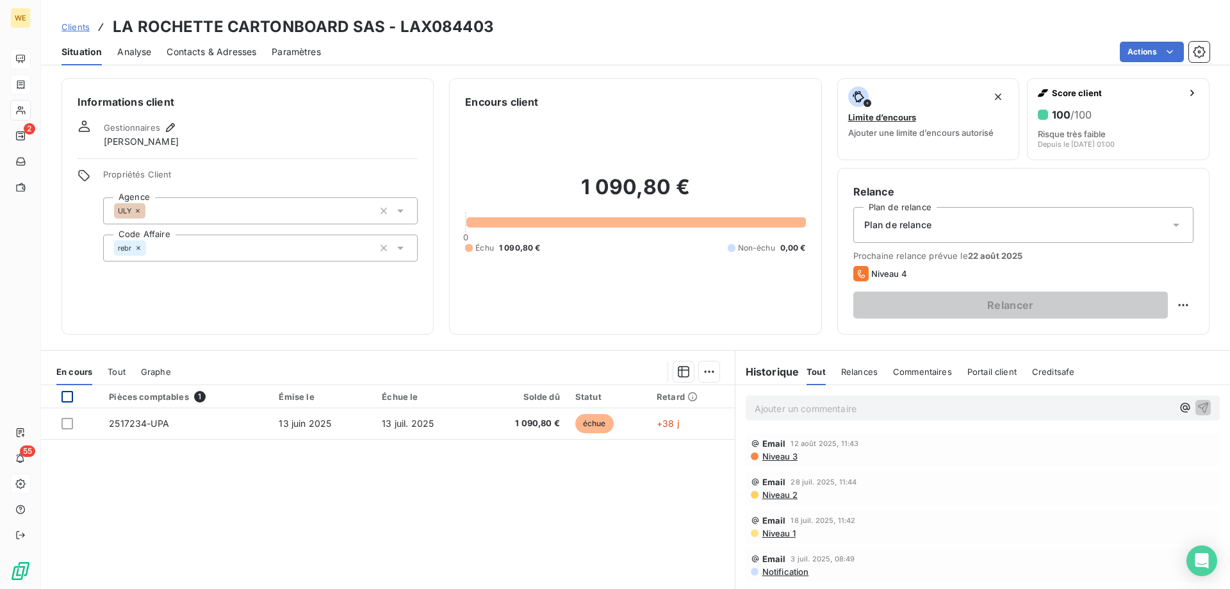
click at [70, 399] on div at bounding box center [68, 397] width 12 height 12
click at [703, 372] on html "WE 2 55 Clients LA ROCHETTE CARTONBOARD SAS - LAX084403 Situation Analyse Conta…" at bounding box center [615, 294] width 1230 height 589
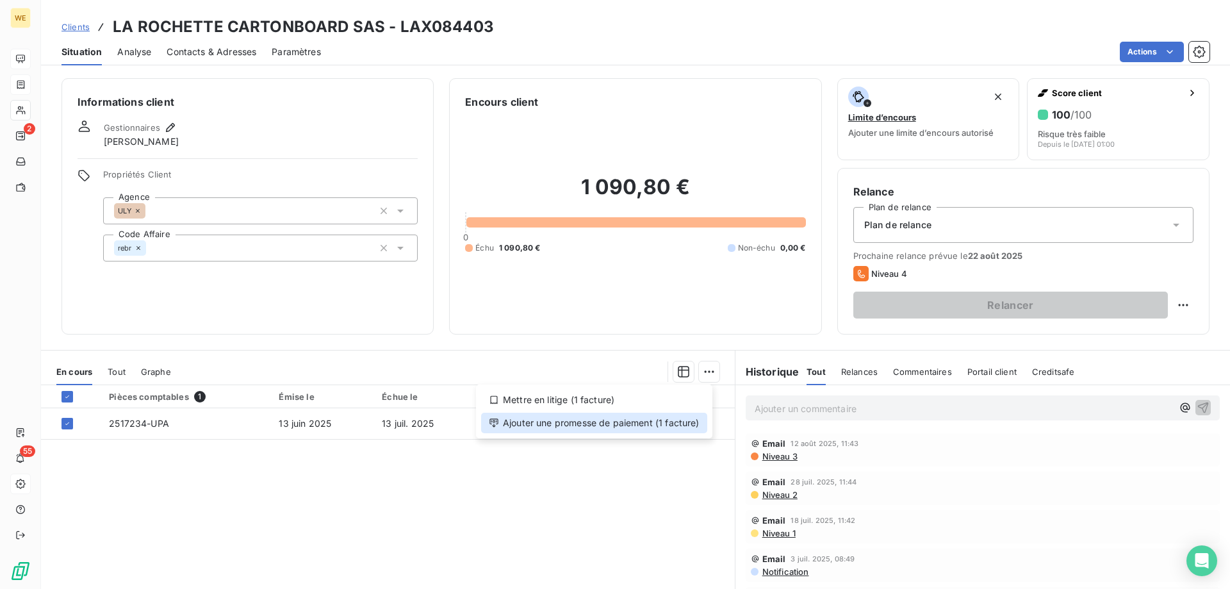
click at [627, 428] on div "Ajouter une promesse de paiement (1 facture)" at bounding box center [594, 423] width 226 height 21
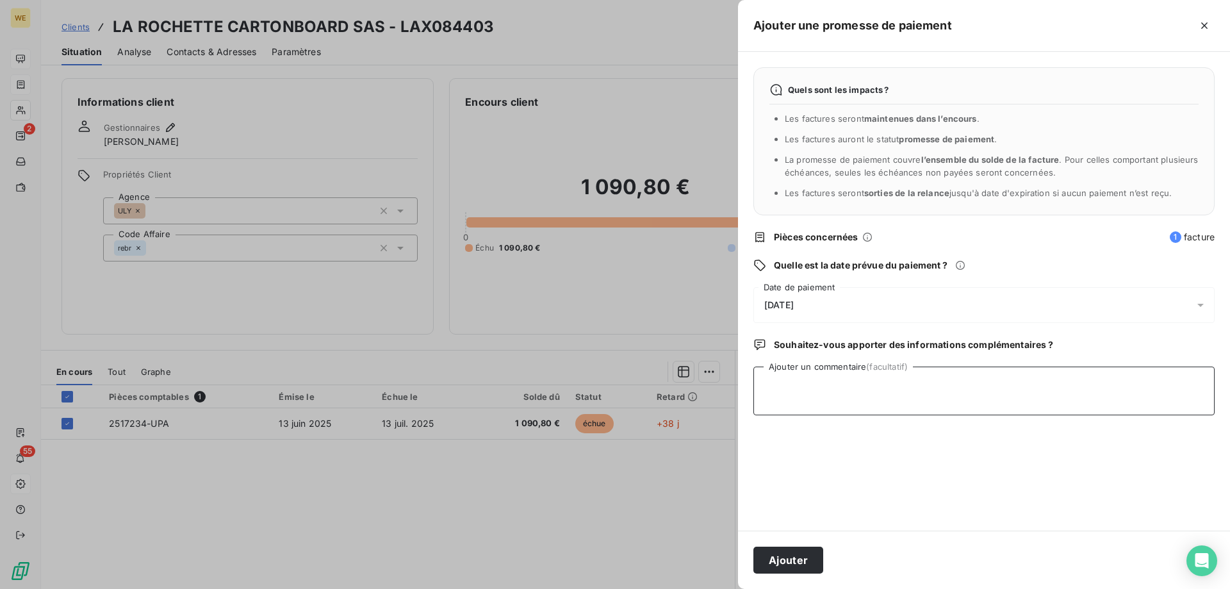
click at [826, 396] on textarea "Ajouter un commentaire (facultatif)" at bounding box center [983, 390] width 461 height 49
type textarea "28/08/25"
click at [818, 299] on div "21/08/2025" at bounding box center [983, 305] width 461 height 36
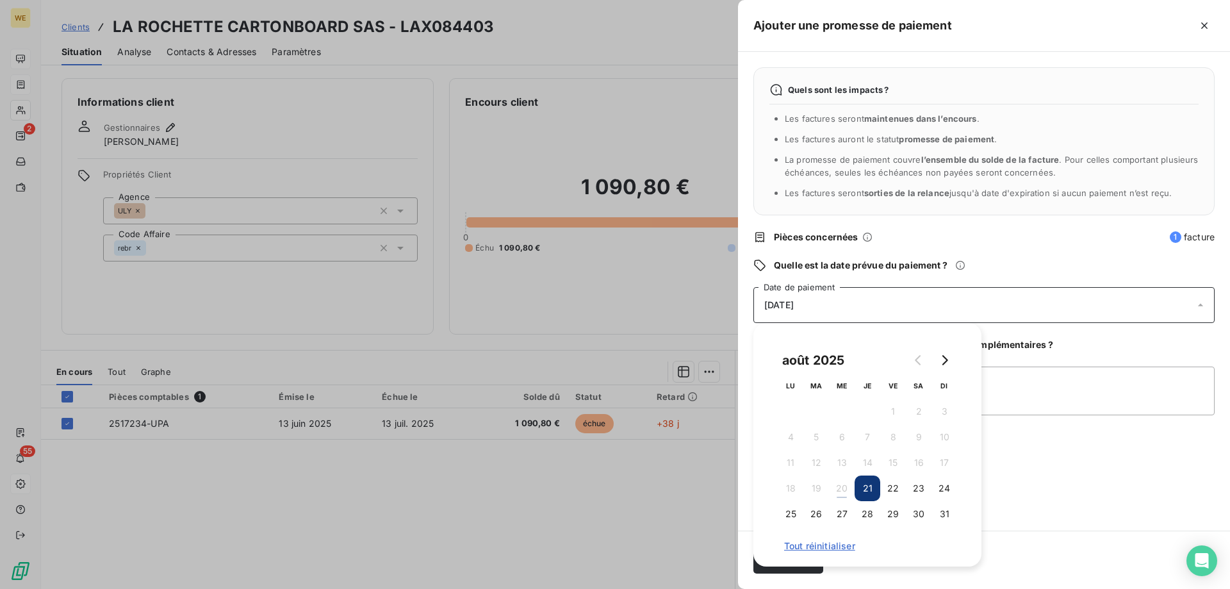
drag, startPoint x: 944, startPoint y: 514, endPoint x: 953, endPoint y: 527, distance: 16.0
click at [944, 516] on button "31" at bounding box center [945, 514] width 26 height 26
click at [1044, 401] on textarea "28/08/25" at bounding box center [983, 390] width 461 height 49
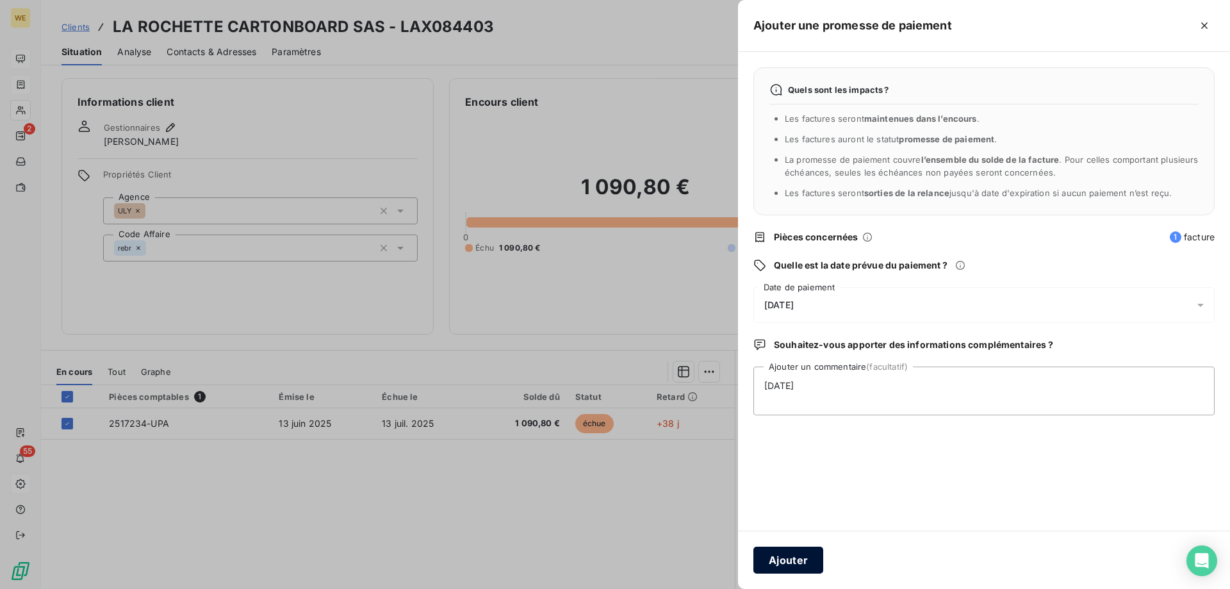
click at [793, 559] on button "Ajouter" at bounding box center [788, 560] width 70 height 27
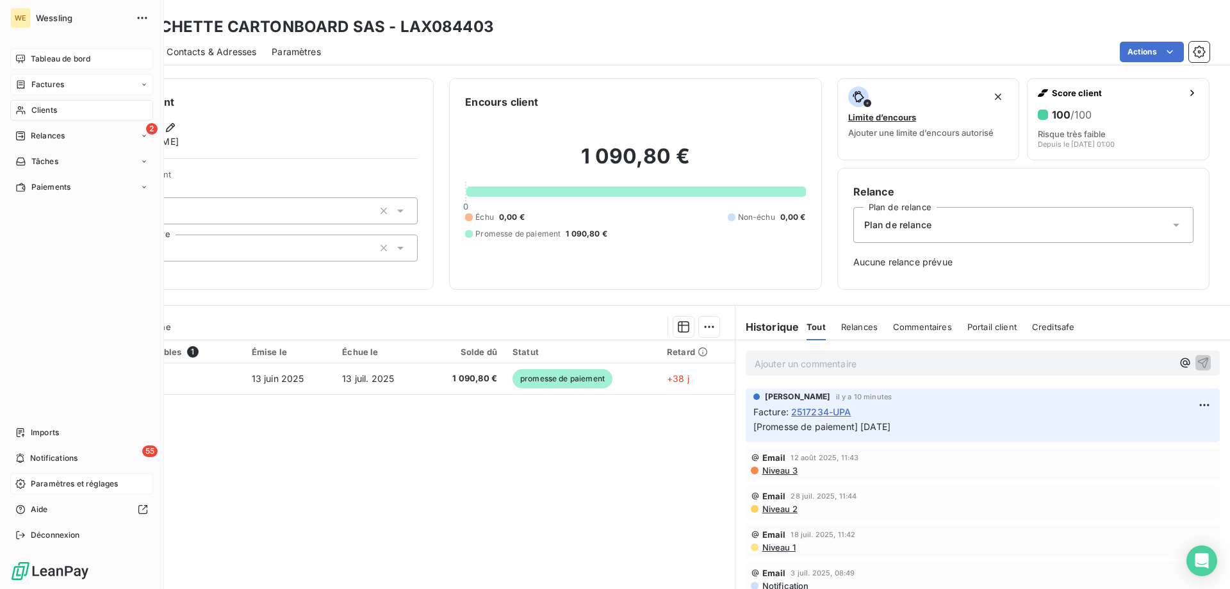
click at [56, 108] on span "Clients" at bounding box center [44, 110] width 26 height 12
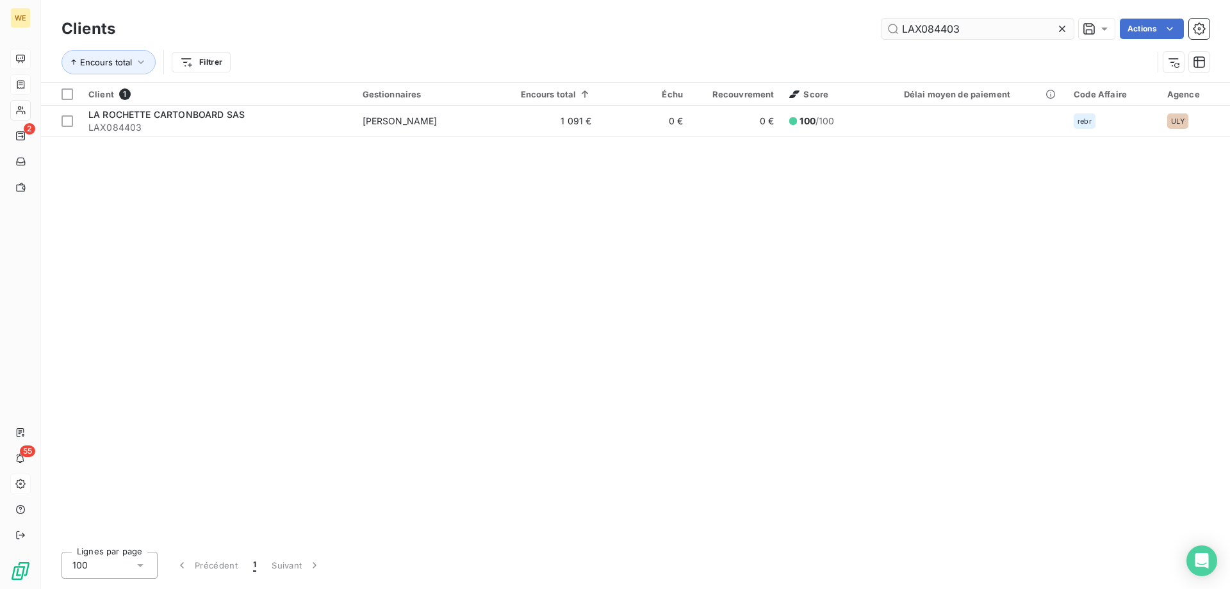
click at [932, 29] on input "LAX084403" at bounding box center [978, 29] width 192 height 21
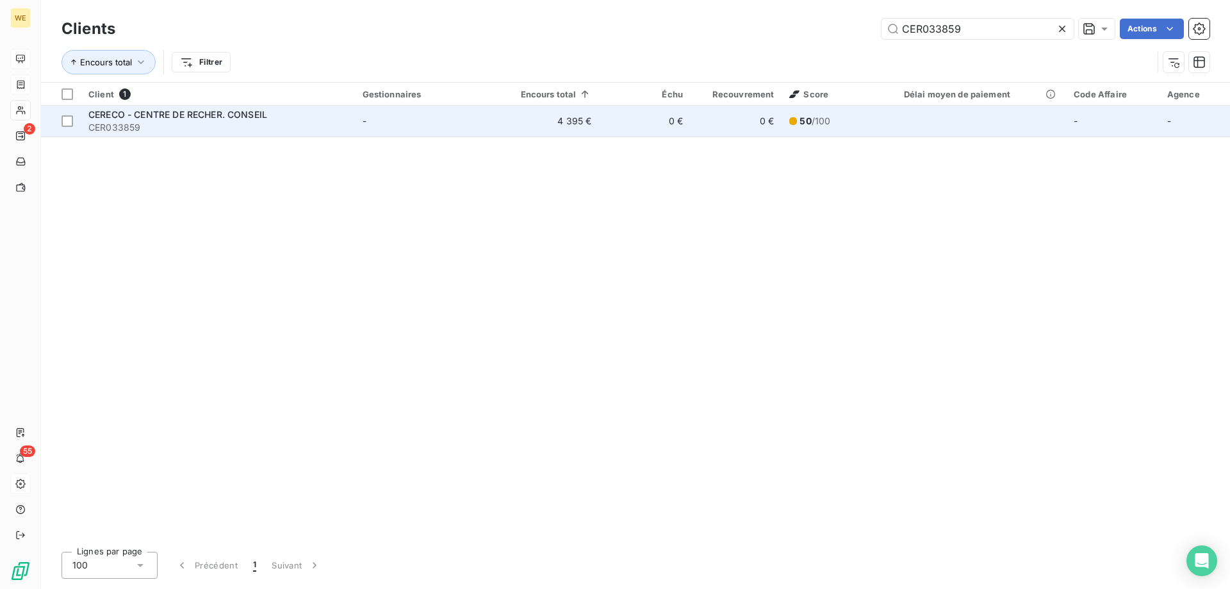
type input "CER033859"
click at [185, 126] on span "CER033859" at bounding box center [217, 127] width 259 height 13
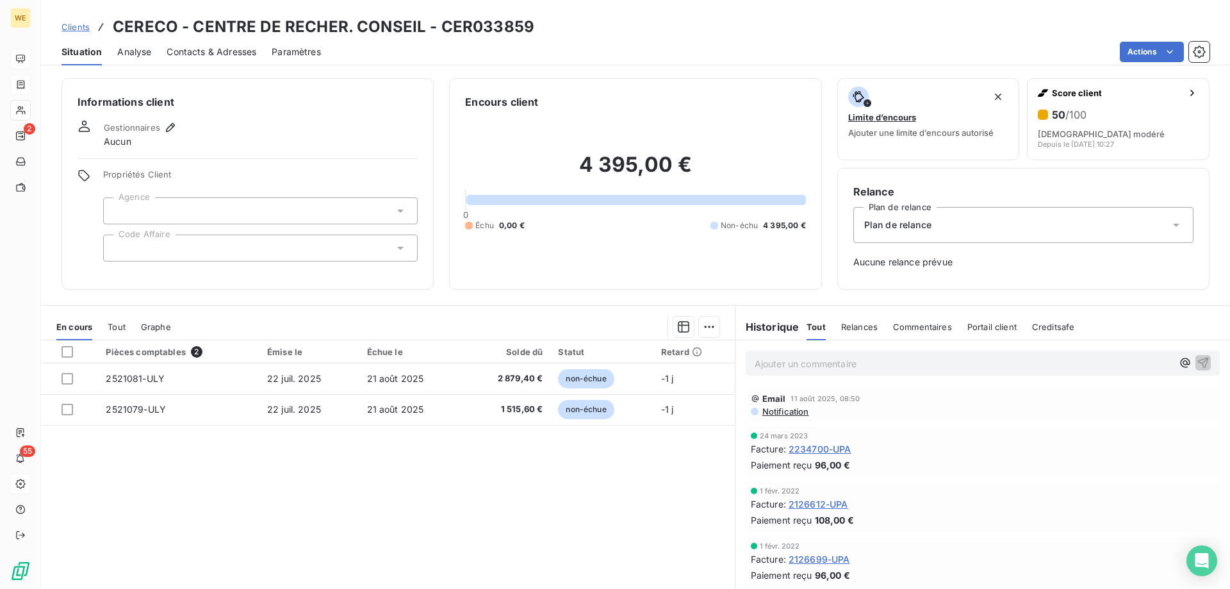
drag, startPoint x: 65, startPoint y: 350, endPoint x: 78, endPoint y: 358, distance: 14.9
click at [65, 349] on div at bounding box center [68, 352] width 12 height 12
click at [703, 325] on html "WE 2 55 Clients CERECO - CENTRE DE RECHER. CONSEIL - CER033859 Situation Analys…" at bounding box center [615, 294] width 1230 height 589
click at [653, 388] on div "Ajouter une promesse de paiement (2 factures)" at bounding box center [591, 378] width 233 height 21
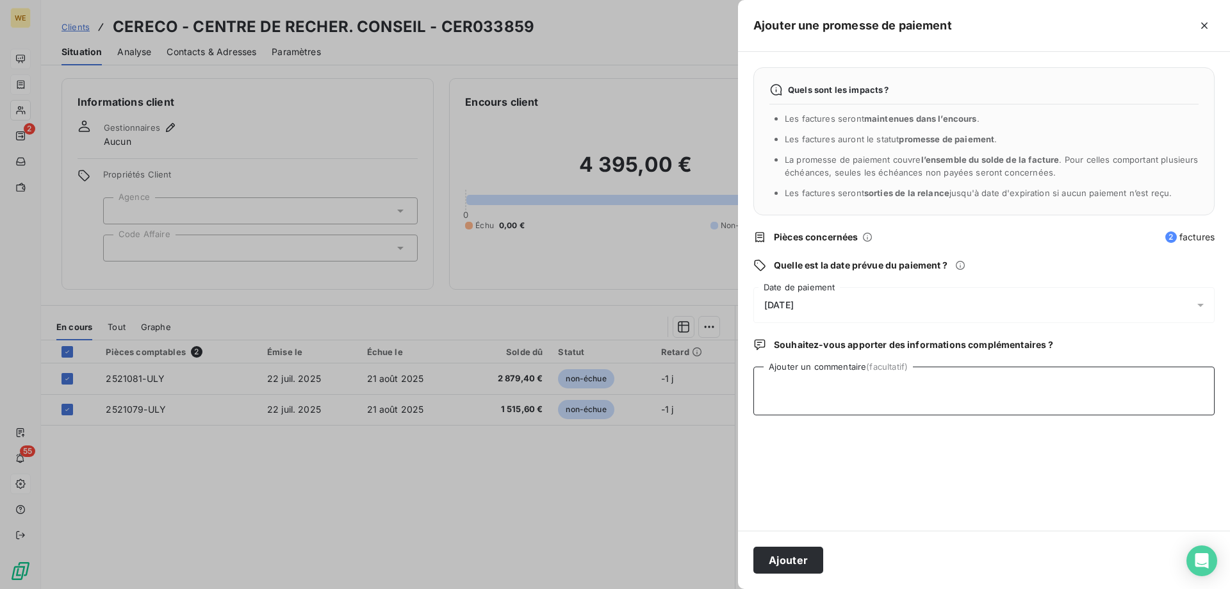
click at [905, 376] on textarea "Ajouter un commentaire (facultatif)" at bounding box center [983, 390] width 461 height 49
paste textarea "CER033859"
drag, startPoint x: 842, startPoint y: 397, endPoint x: 864, endPoint y: 404, distance: 22.7
click at [725, 588] on div "Ajouter une promesse de paiement Quels sont les impacts ? Les factures seront m…" at bounding box center [615, 589] width 1230 height 0
paste textarea "RE: Wessling France Relevé d'échéance Externes Boîte de réception Compta (labor…"
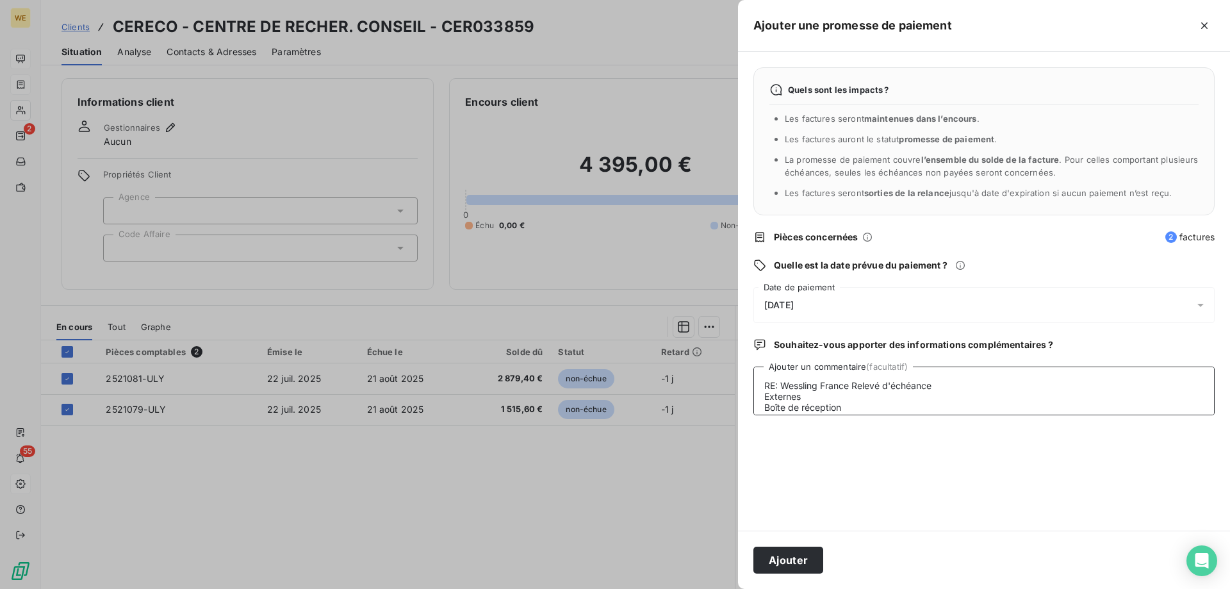
scroll to position [242, 0]
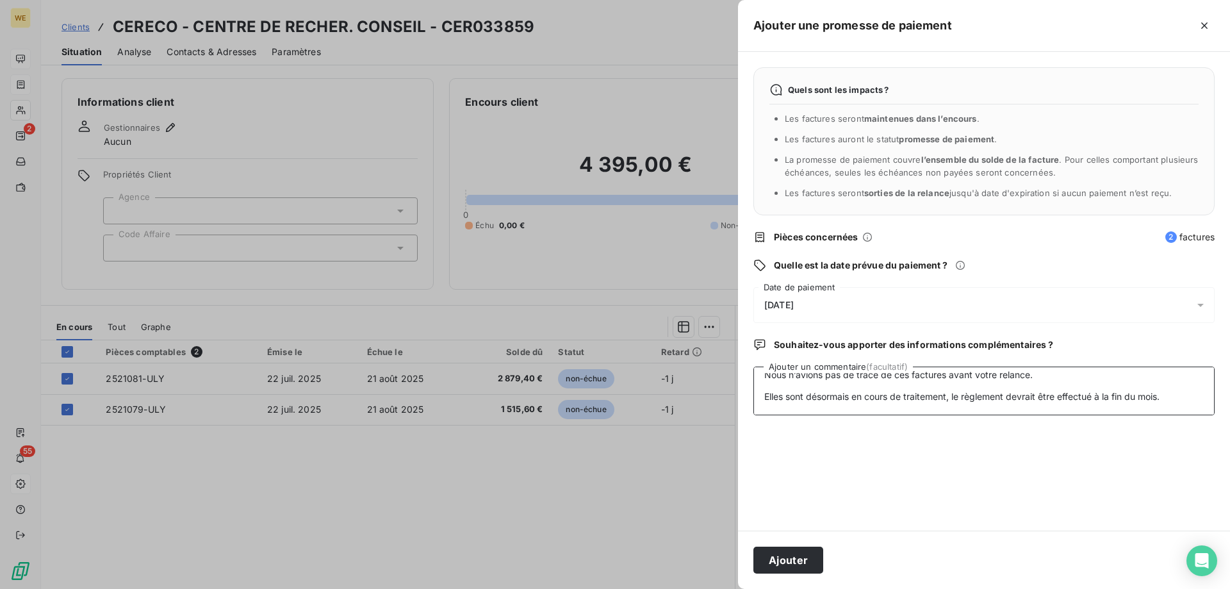
type textarea "RE: Wessling France Relevé d'échéance Externes Boîte de réception Compta (labor…"
click at [856, 308] on div "21/08/2025" at bounding box center [983, 305] width 461 height 36
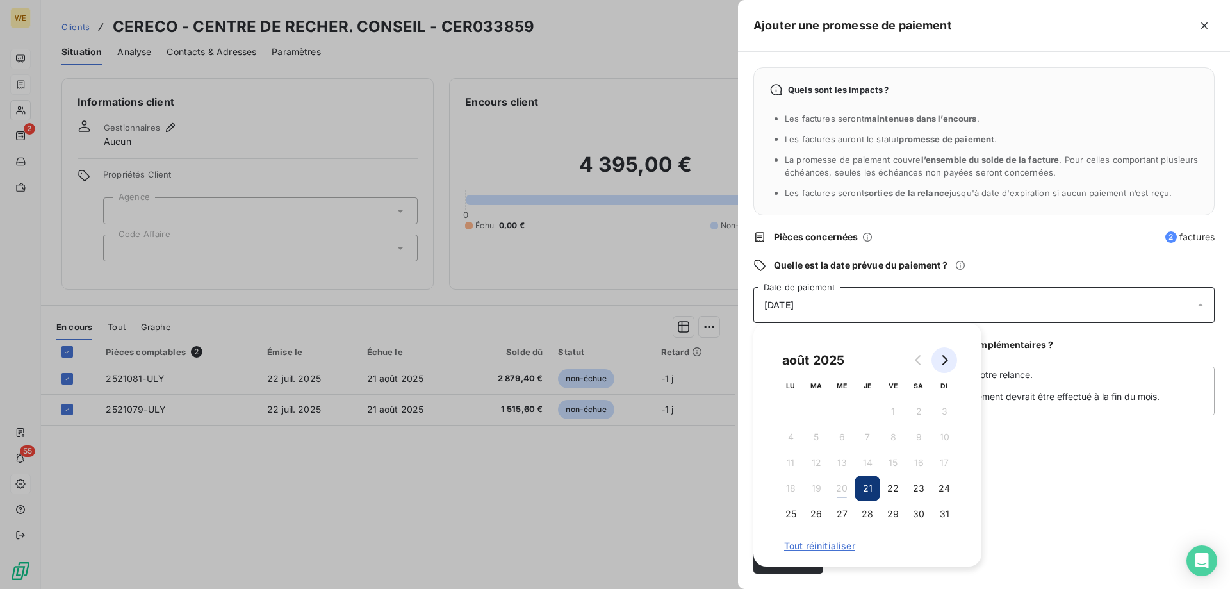
click at [946, 360] on icon "Go to next month" at bounding box center [944, 360] width 10 height 10
click at [946, 414] on button "7" at bounding box center [945, 412] width 26 height 26
click at [1058, 392] on textarea "RE: Wessling France Relevé d'échéance Externes Boîte de réception Compta (labor…" at bounding box center [983, 390] width 461 height 49
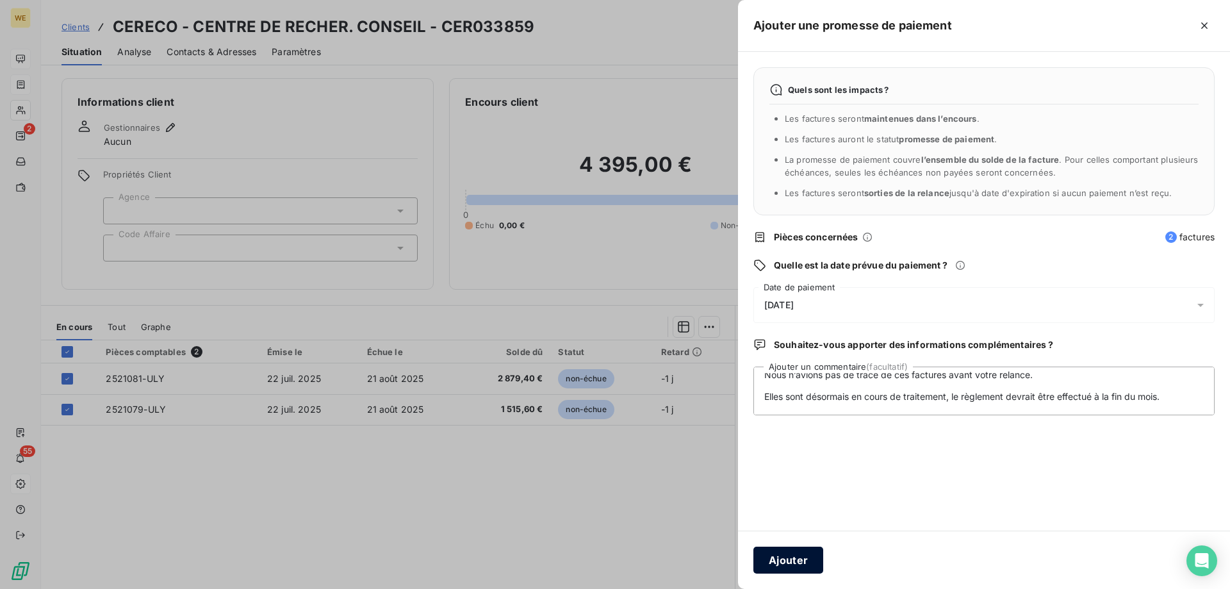
click at [792, 565] on button "Ajouter" at bounding box center [788, 560] width 70 height 27
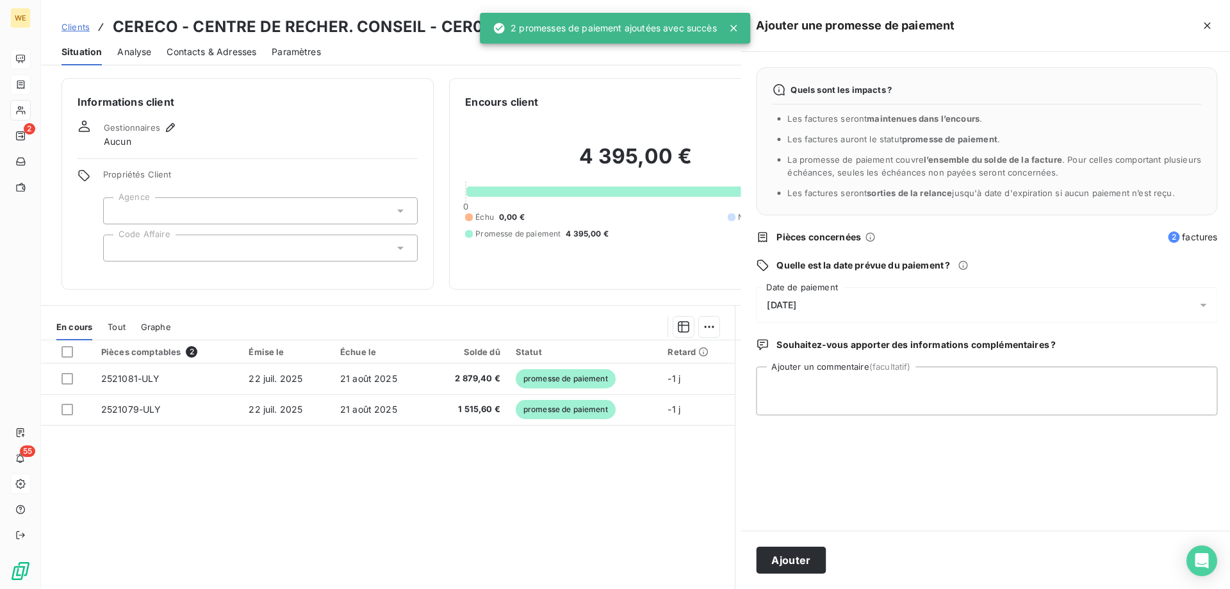
scroll to position [0, 0]
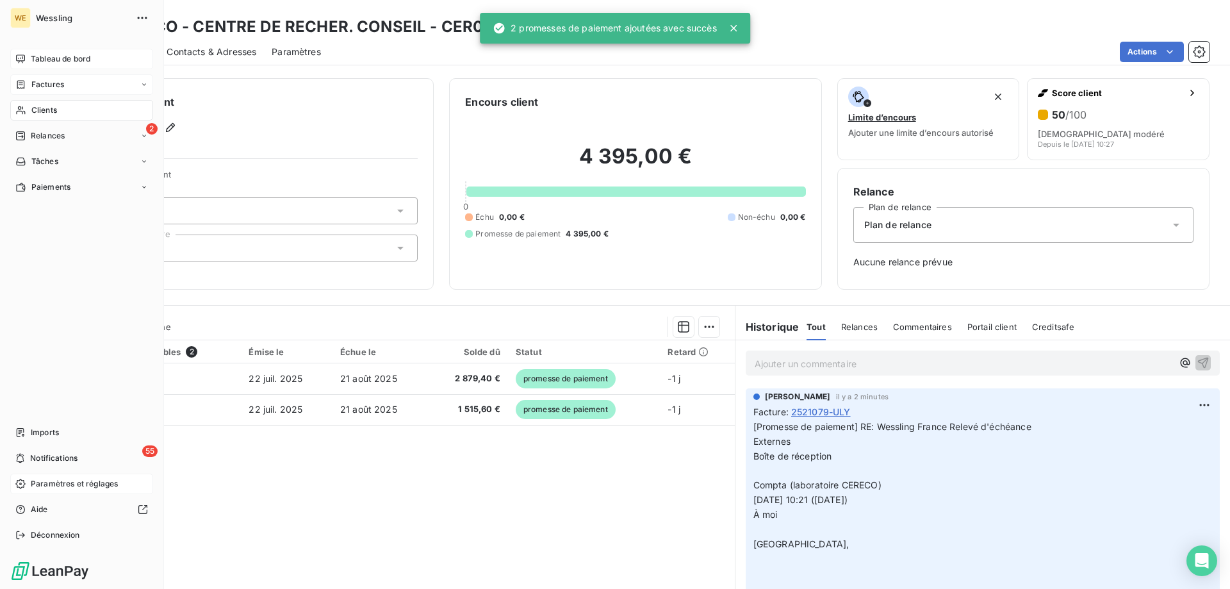
click at [56, 83] on span "Factures" at bounding box center [47, 85] width 33 height 12
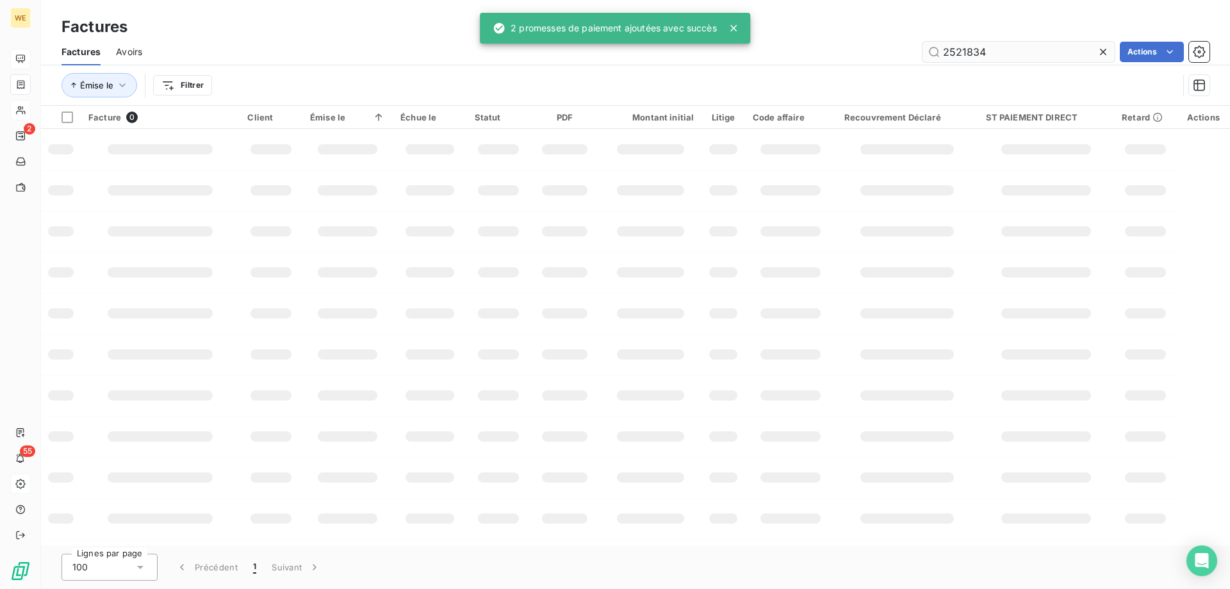
click at [967, 57] on input "2521834" at bounding box center [1019, 52] width 192 height 21
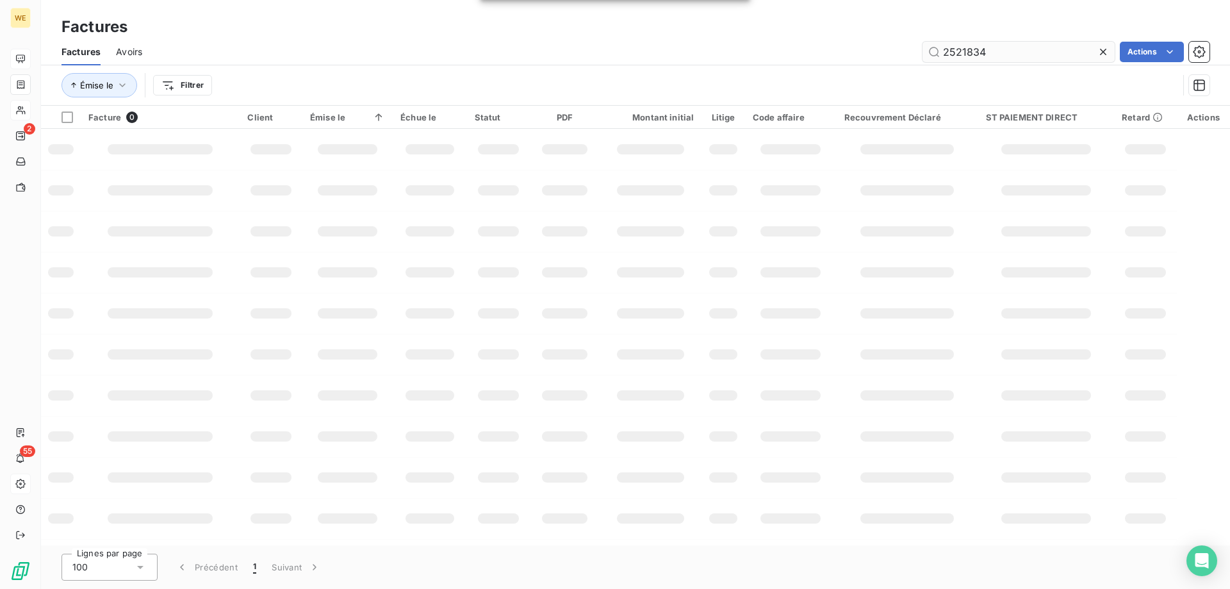
click at [967, 56] on input "2521834" at bounding box center [1019, 52] width 192 height 21
type input "2523644"
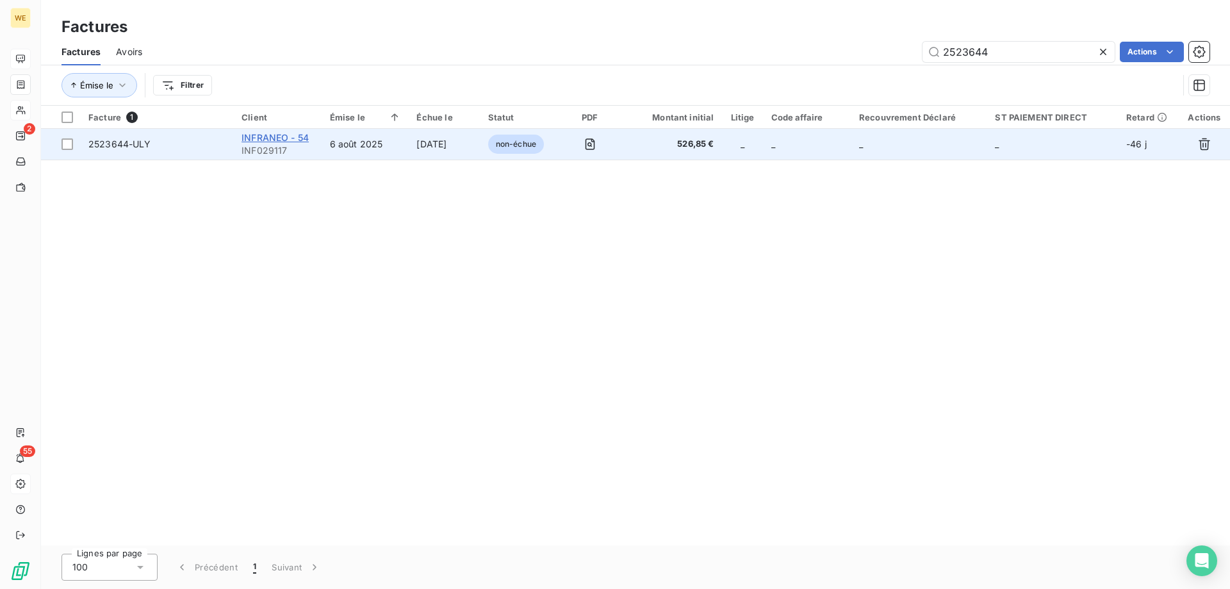
click at [266, 140] on span "INFRANEO - 54" at bounding box center [275, 137] width 67 height 11
click at [110, 143] on span "2523644-ULY" at bounding box center [119, 143] width 63 height 11
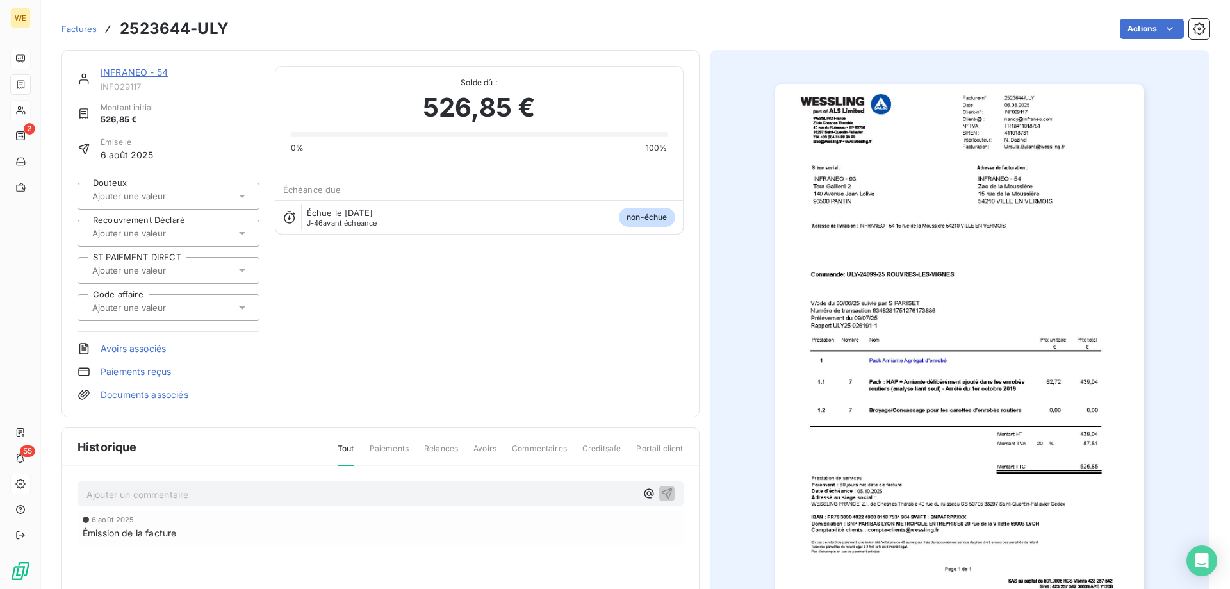
click at [267, 500] on p "Ajouter un commentaire ﻿" at bounding box center [361, 494] width 550 height 16
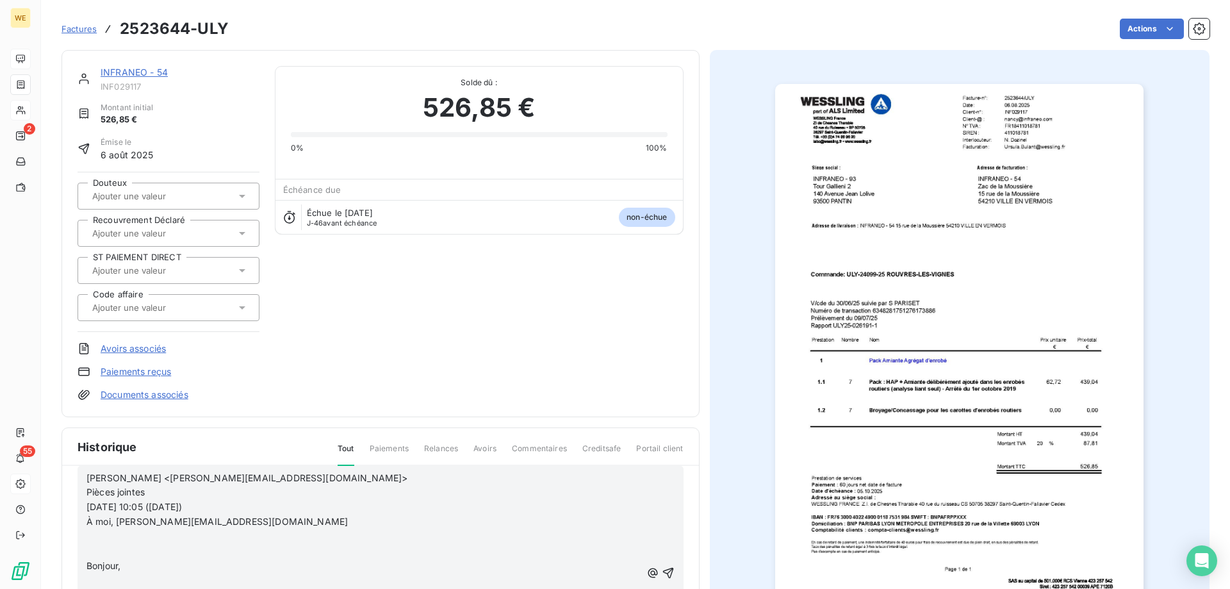
scroll to position [23, 0]
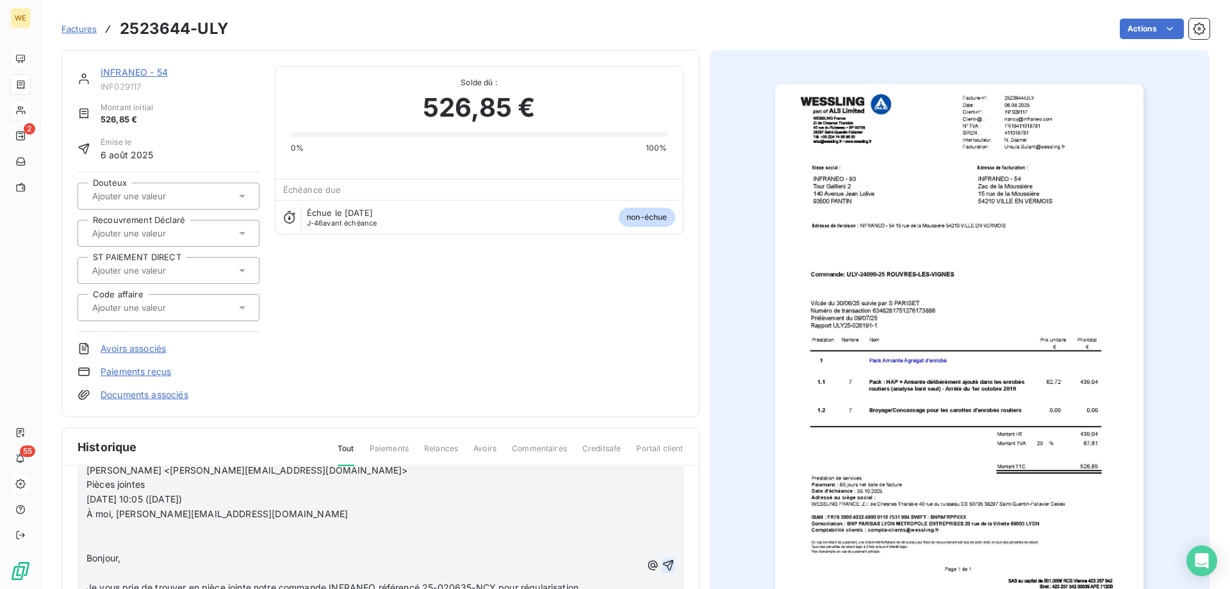
click at [662, 568] on icon "button" at bounding box center [667, 564] width 11 height 11
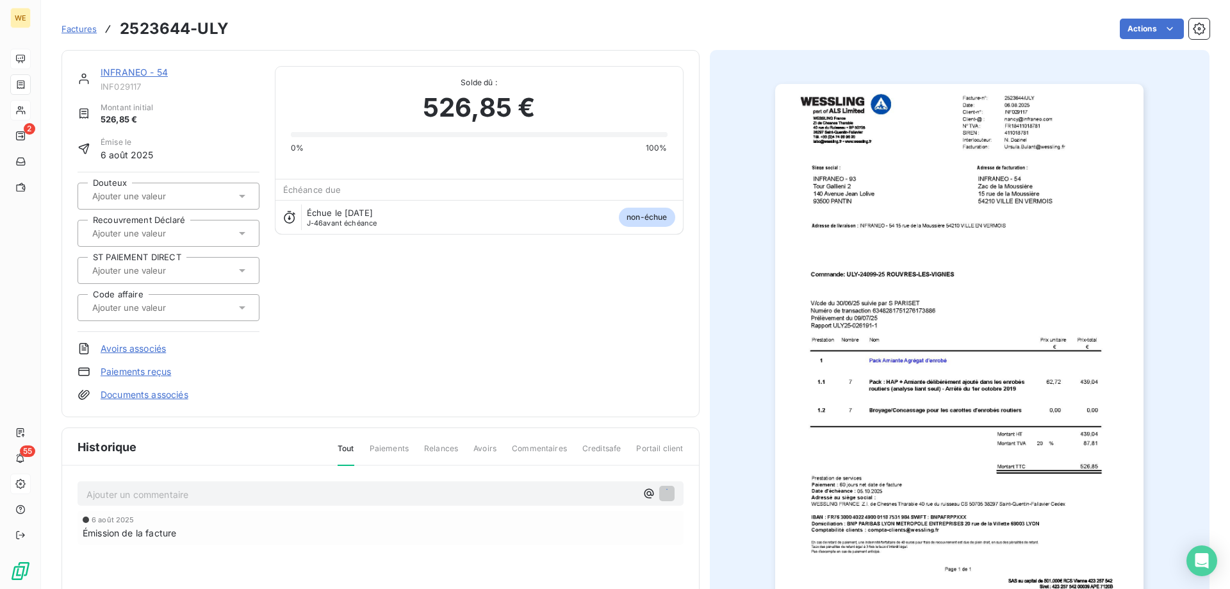
scroll to position [0, 0]
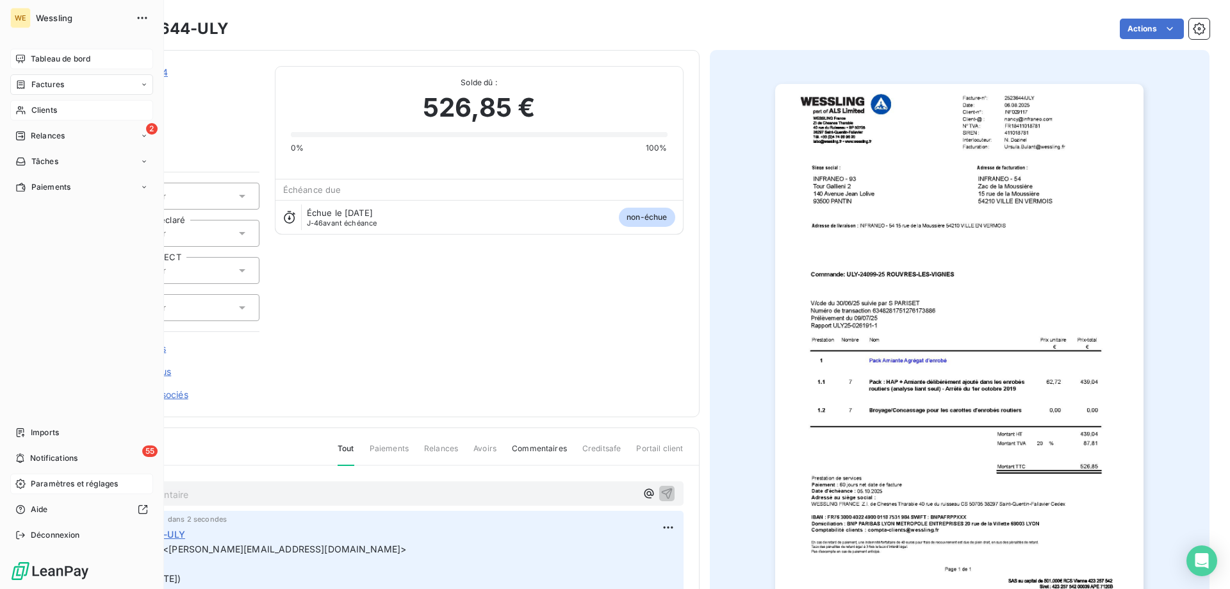
click at [55, 84] on span "Factures" at bounding box center [47, 85] width 33 height 12
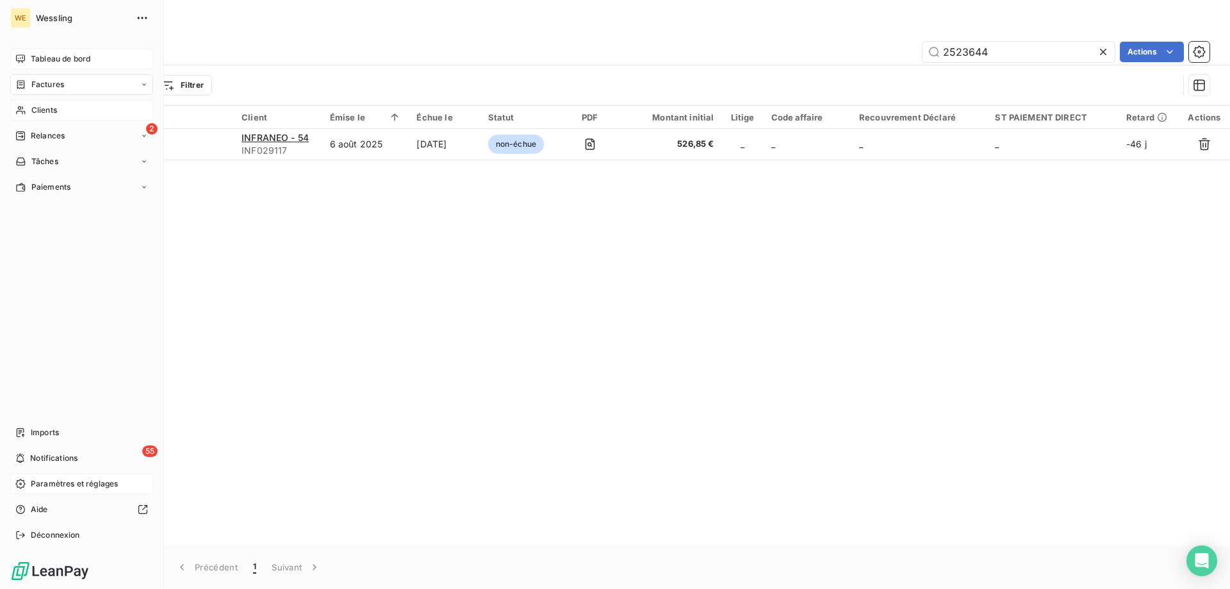
click at [53, 111] on span "Clients" at bounding box center [44, 110] width 26 height 12
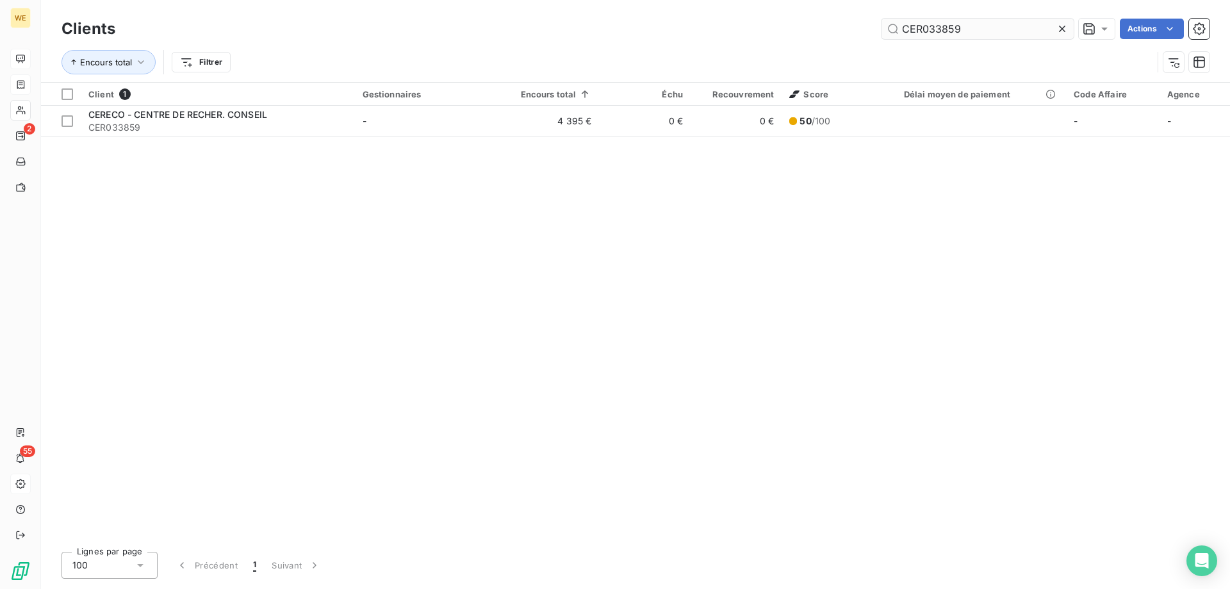
click at [959, 30] on input "CER033859" at bounding box center [978, 29] width 192 height 21
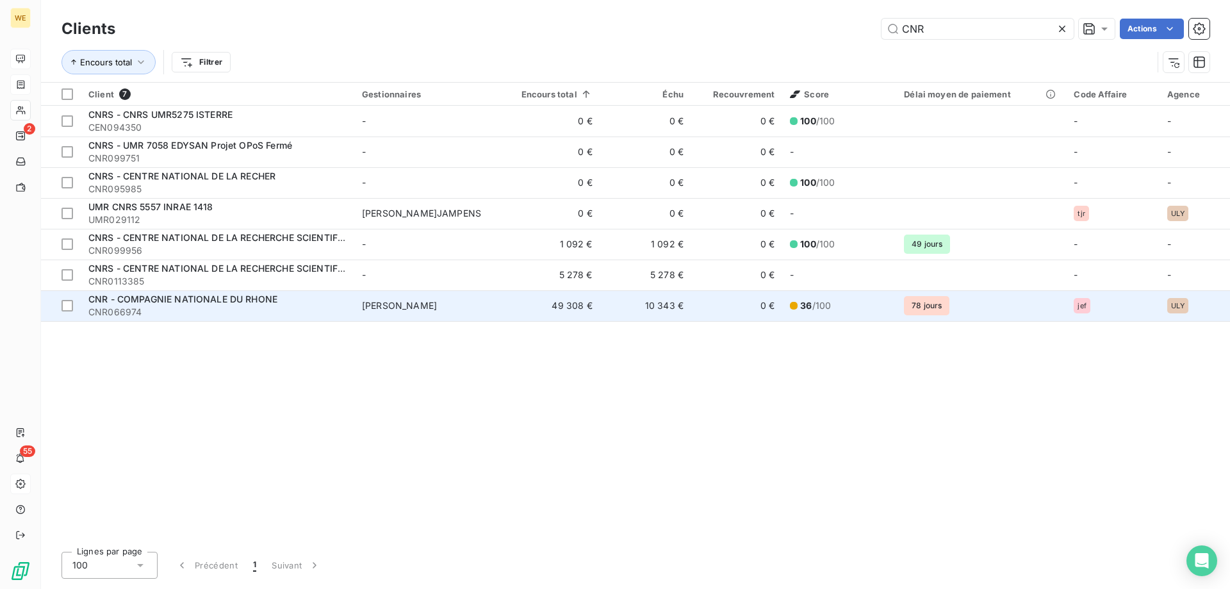
type input "CNR"
click at [222, 309] on span "CNR066974" at bounding box center [217, 312] width 258 height 13
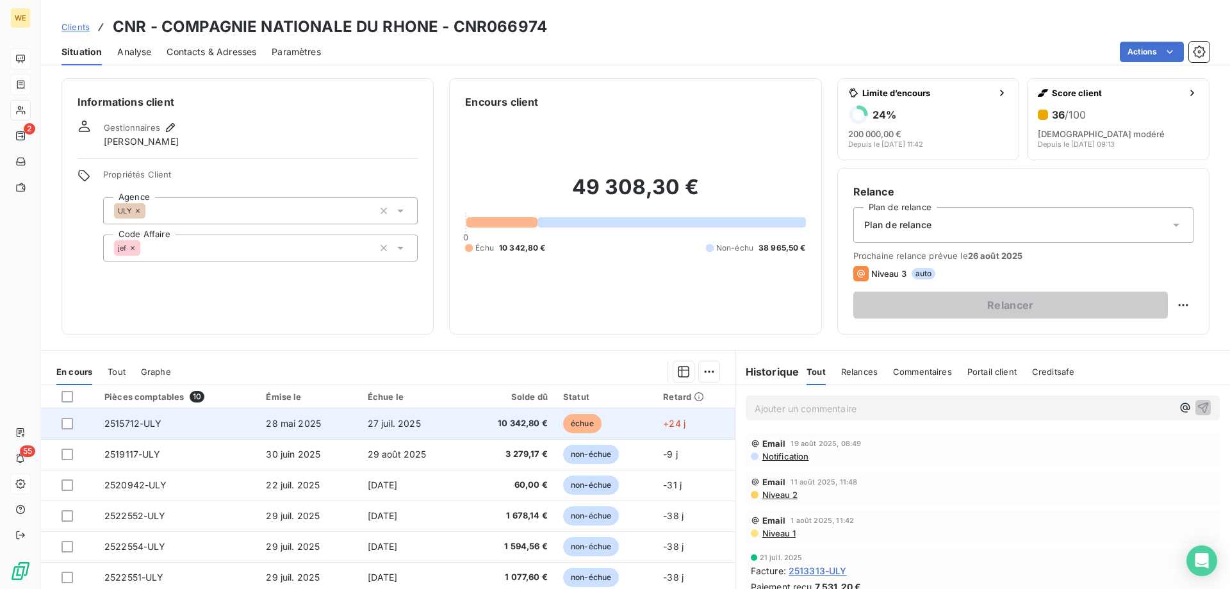
click at [400, 423] on span "27 juil. 2025" at bounding box center [394, 423] width 53 height 11
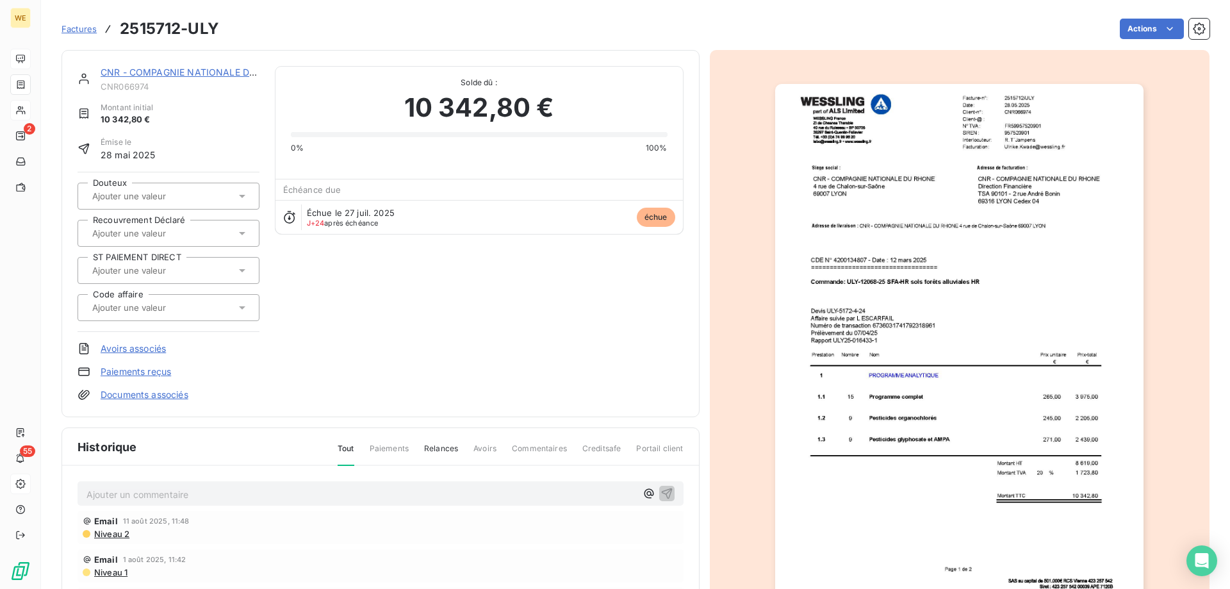
click at [349, 499] on p "Ajouter un commentaire ﻿" at bounding box center [361, 494] width 550 height 16
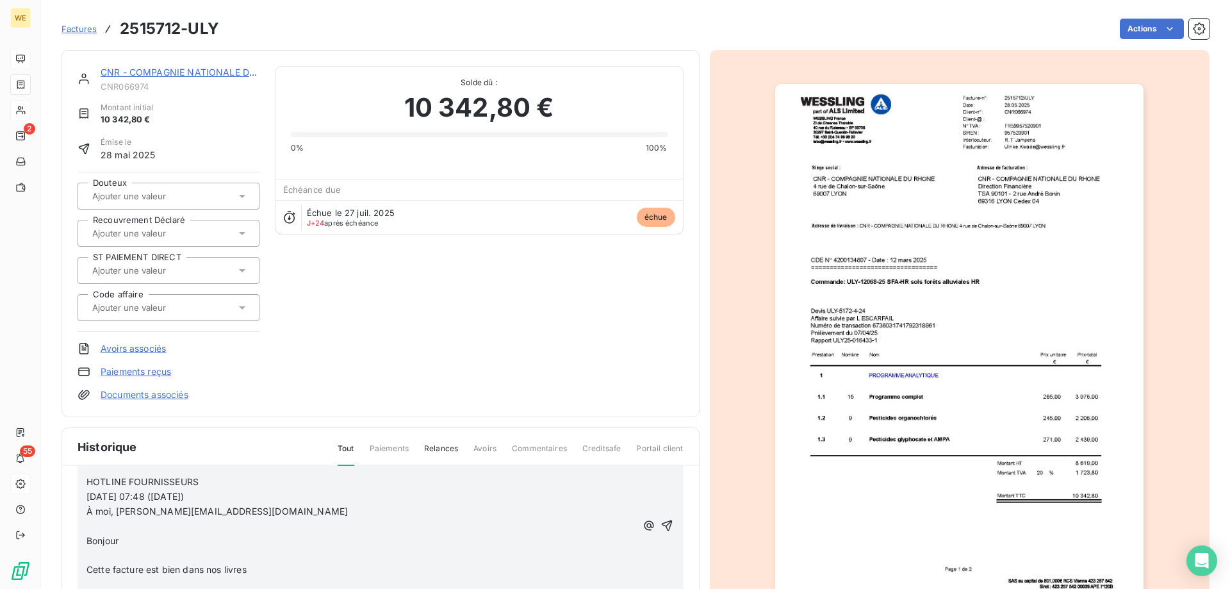
scroll to position [64, 0]
click at [661, 527] on icon "button" at bounding box center [667, 531] width 13 height 13
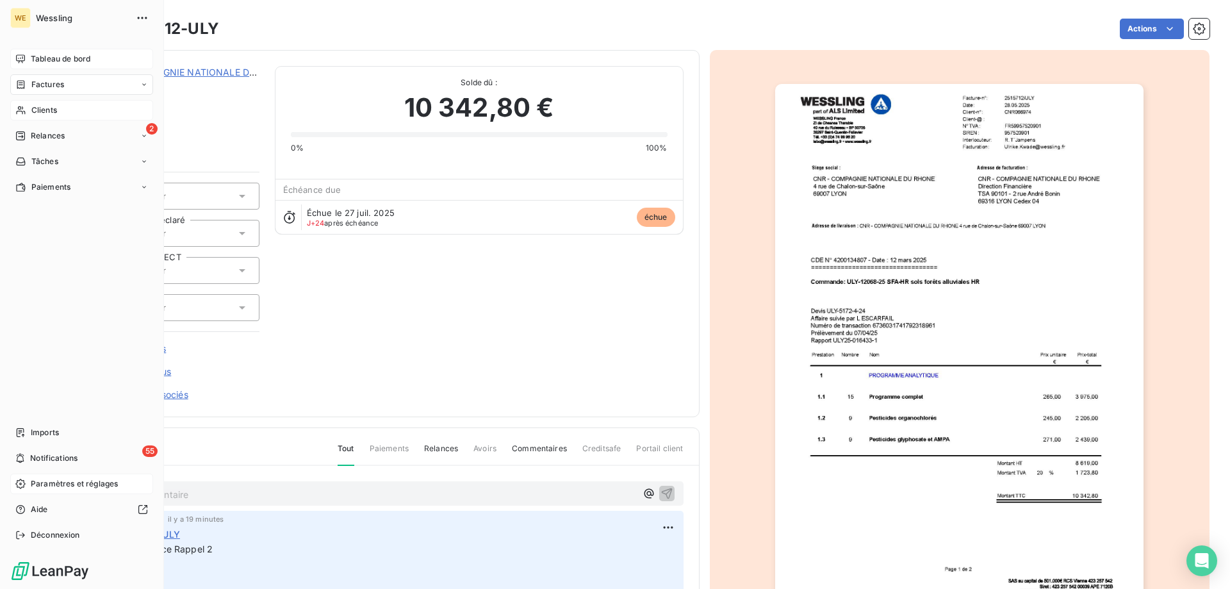
click at [48, 110] on span "Clients" at bounding box center [44, 110] width 26 height 12
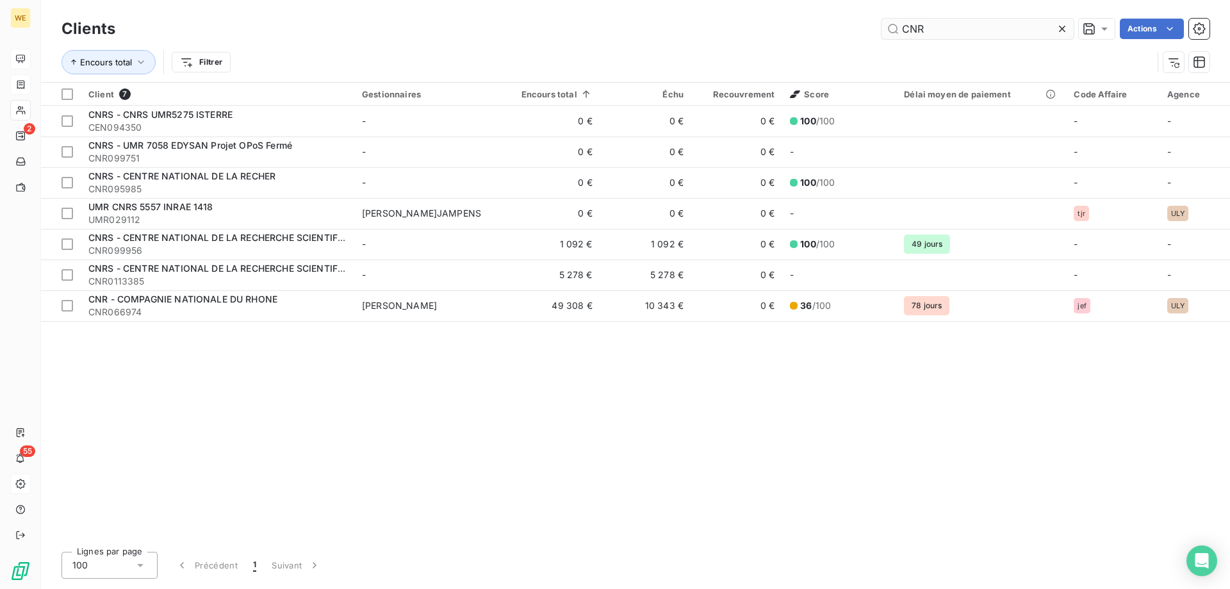
click at [931, 32] on input "CNR" at bounding box center [978, 29] width 192 height 21
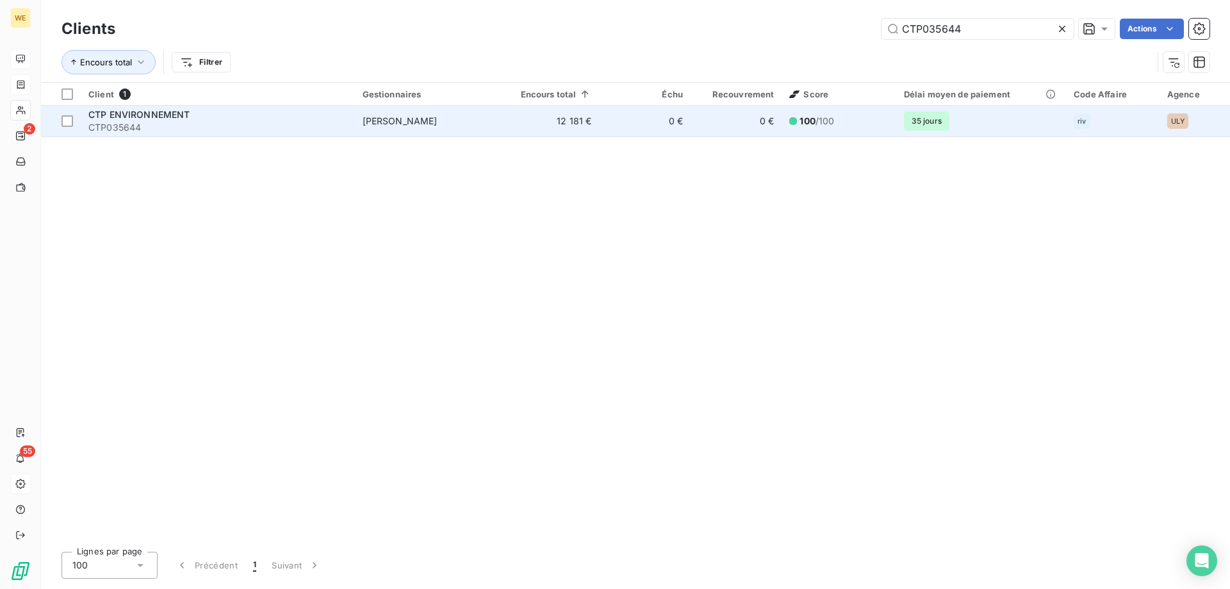
type input "CTP035644"
click at [162, 120] on div "CTP ENVIRONNEMENT" at bounding box center [217, 114] width 259 height 13
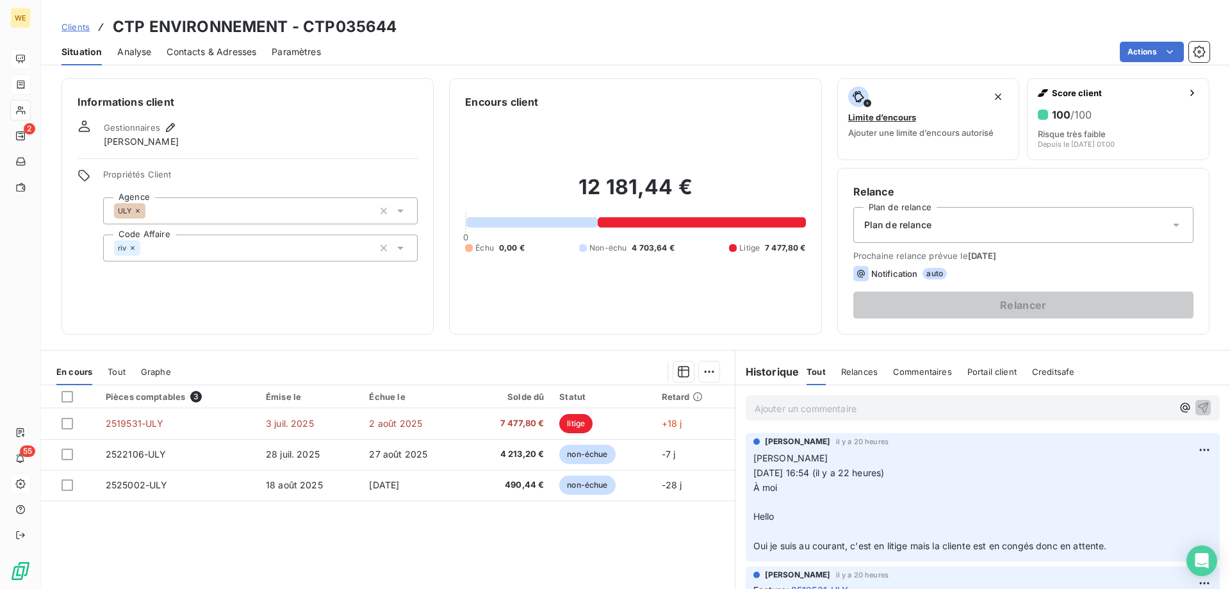
click at [852, 411] on p "Ajouter un commentaire ﻿" at bounding box center [964, 408] width 418 height 16
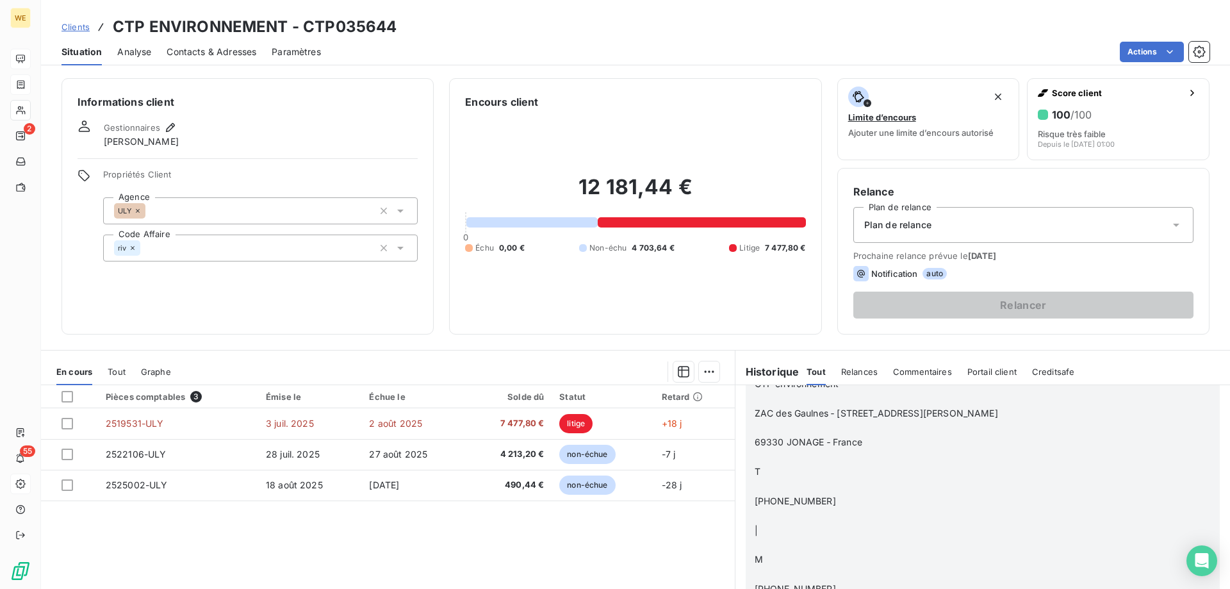
scroll to position [1858, 0]
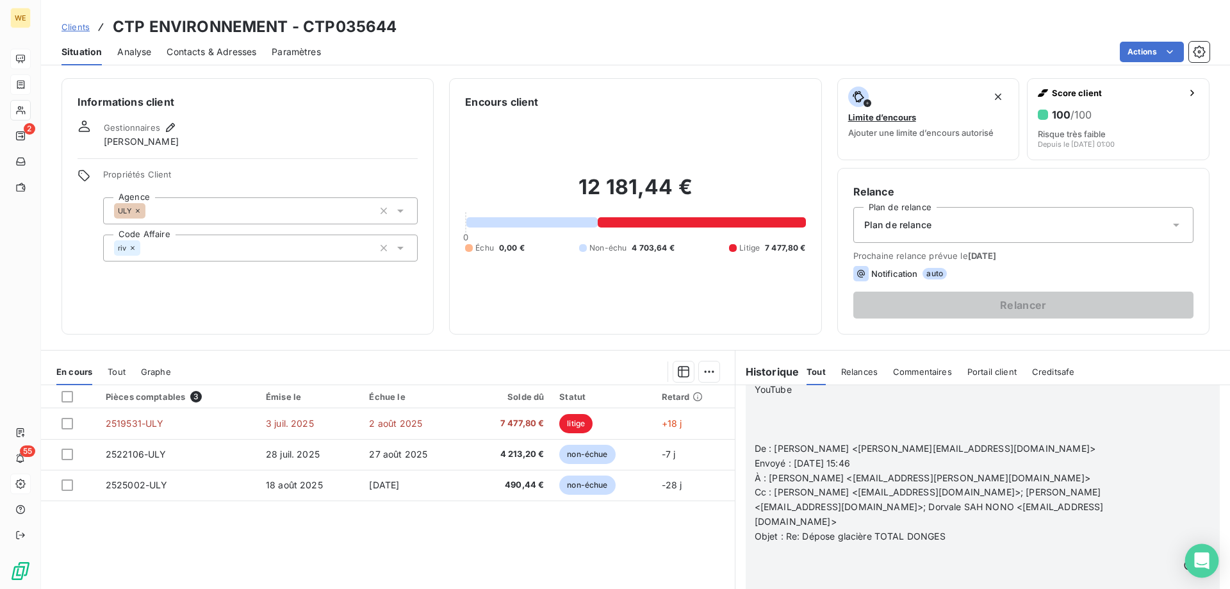
click at [1187, 569] on body "WE 2 55 Clients CTP ENVIRONNEMENT - CTP035644 Situation Analyse Contacts & Adre…" at bounding box center [615, 294] width 1230 height 589
click at [1198, 566] on icon "button" at bounding box center [1204, 565] width 13 height 13
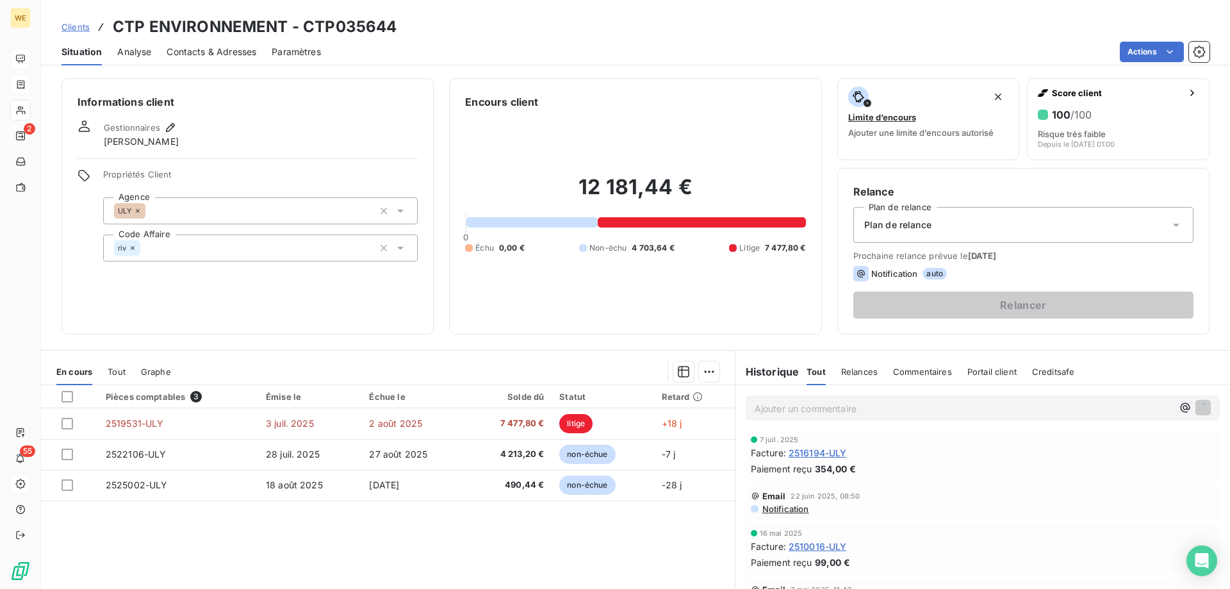
scroll to position [0, 0]
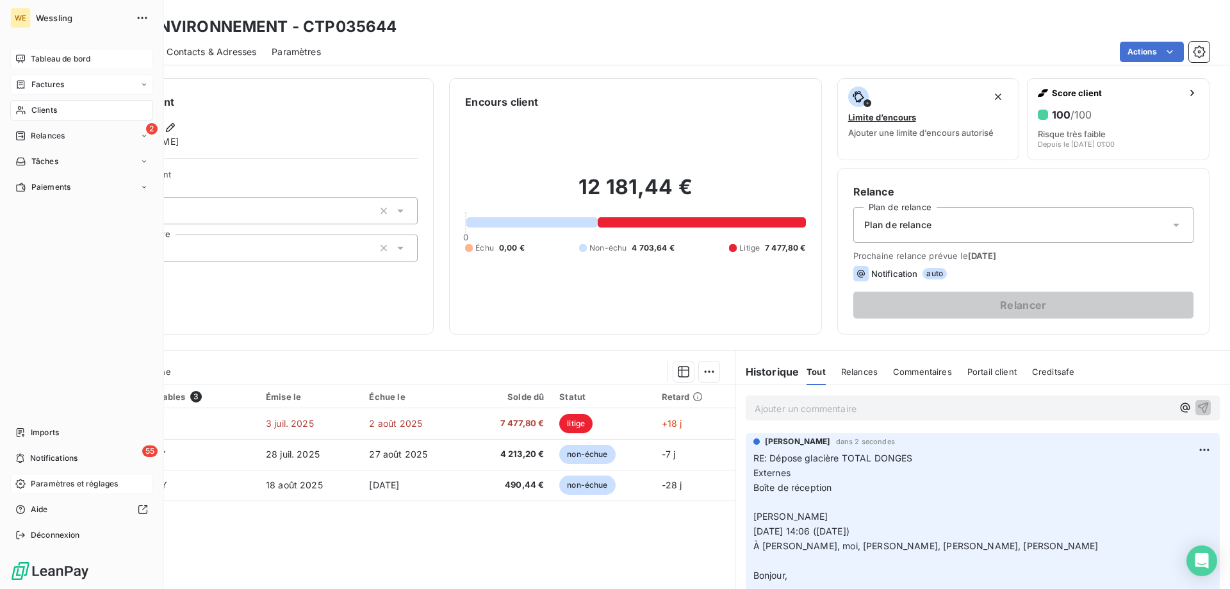
click at [66, 111] on div "Clients" at bounding box center [81, 110] width 143 height 21
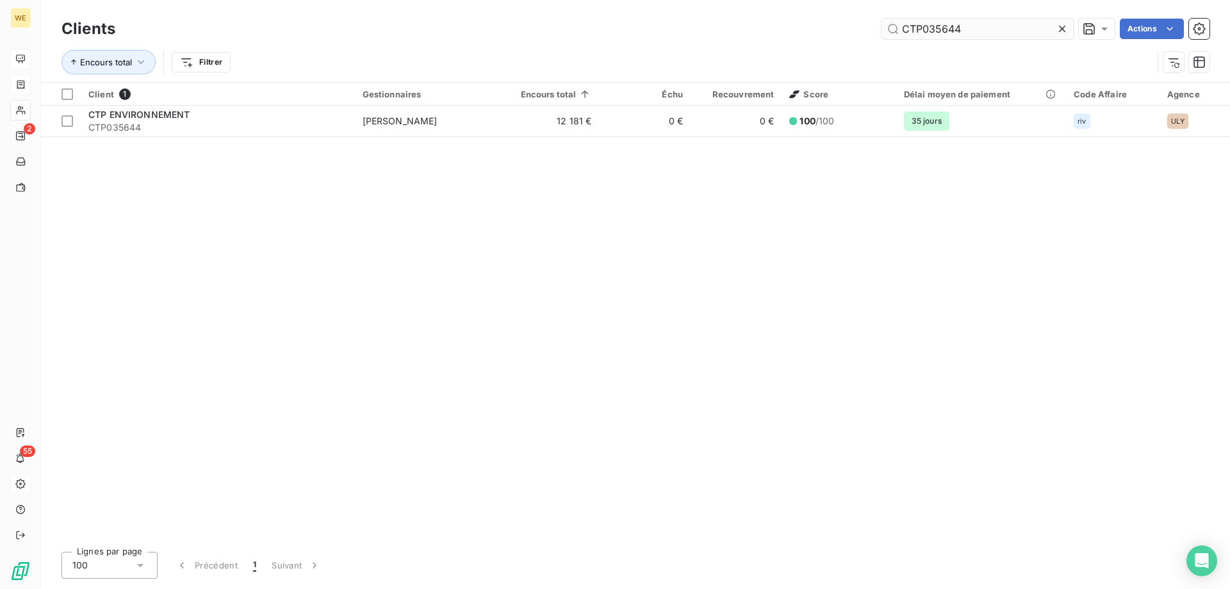
click at [940, 35] on input "CTP035644" at bounding box center [978, 29] width 192 height 21
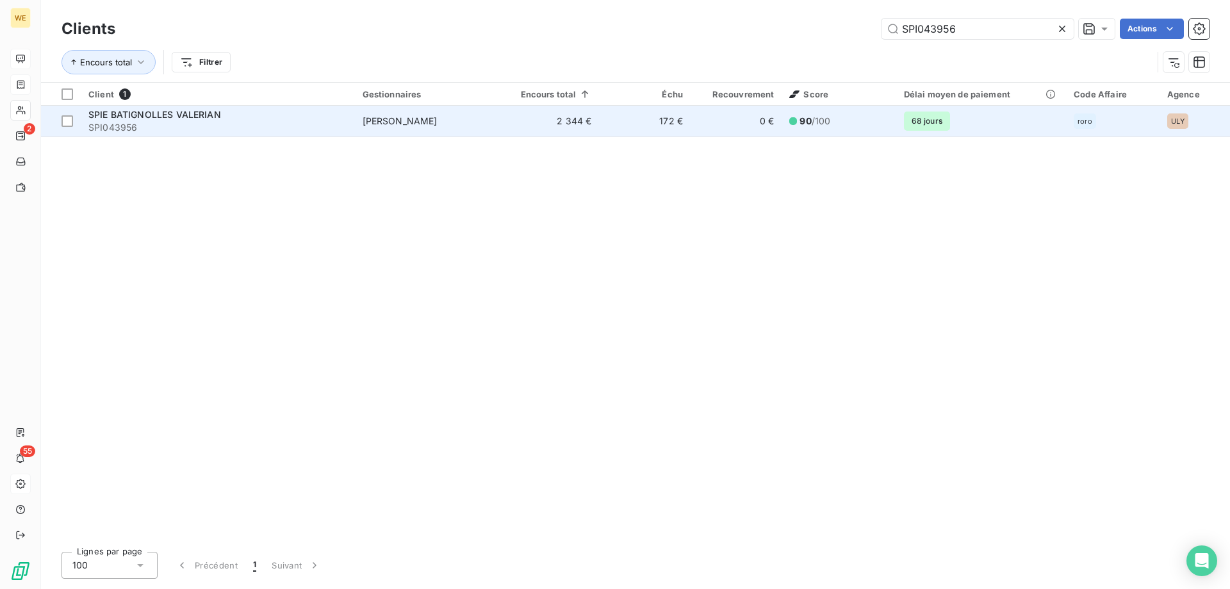
type input "SPI043956"
click at [199, 117] on span "SPIE BATIGNOLLES VALERIAN" at bounding box center [154, 114] width 133 height 11
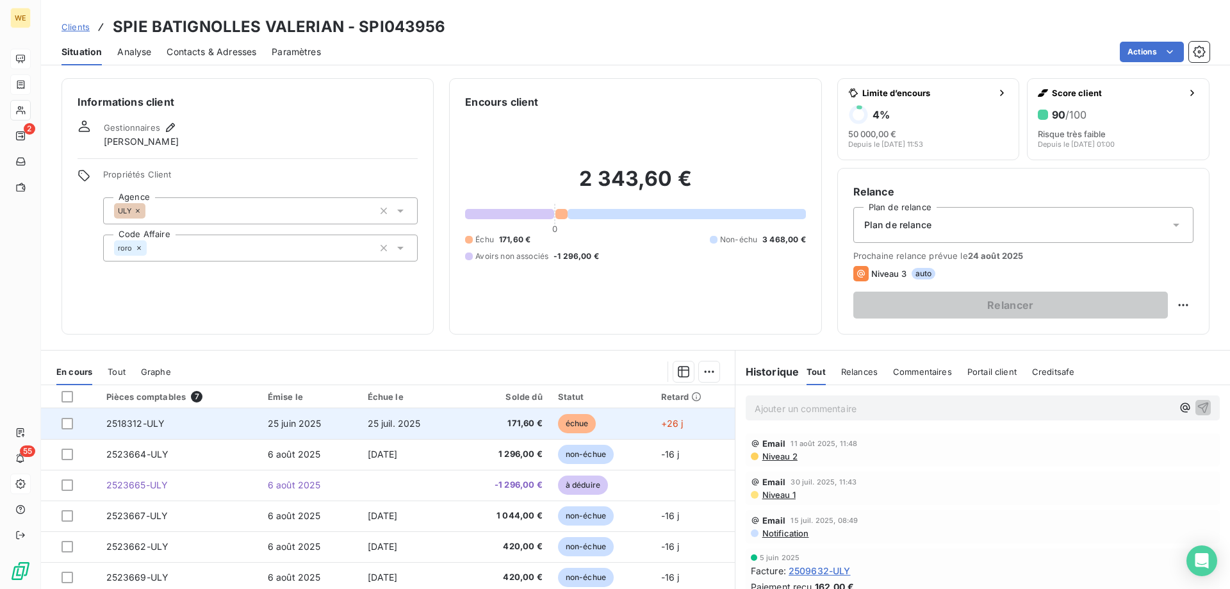
click at [370, 427] on span "25 juil. 2025" at bounding box center [394, 423] width 53 height 11
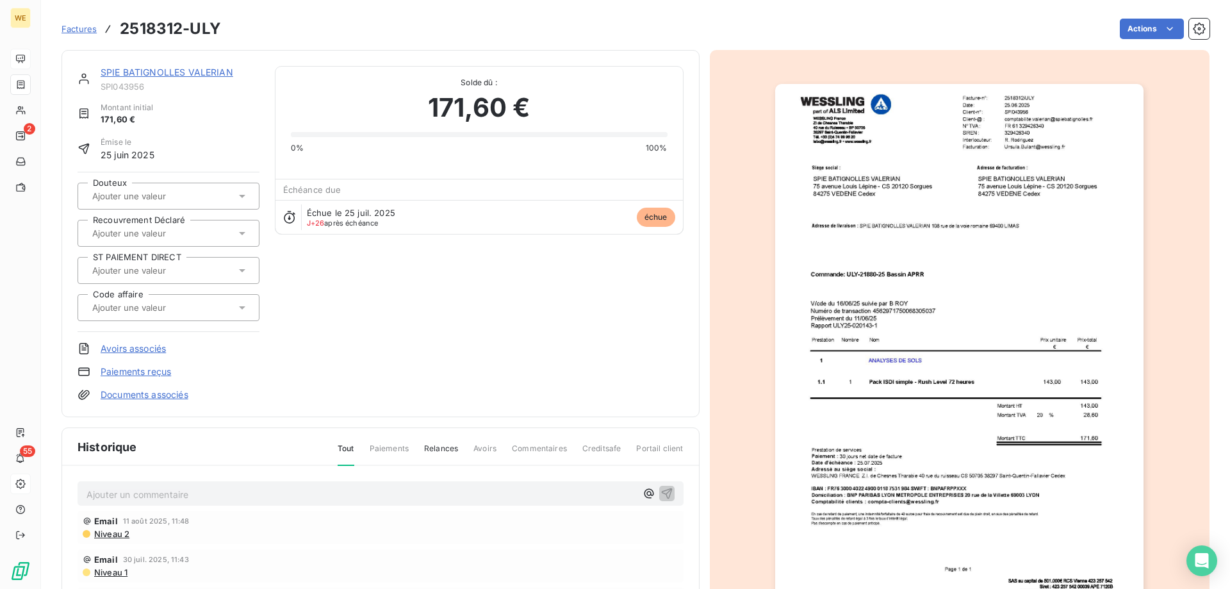
click at [176, 498] on p "Ajouter un commentaire ﻿" at bounding box center [361, 494] width 550 height 16
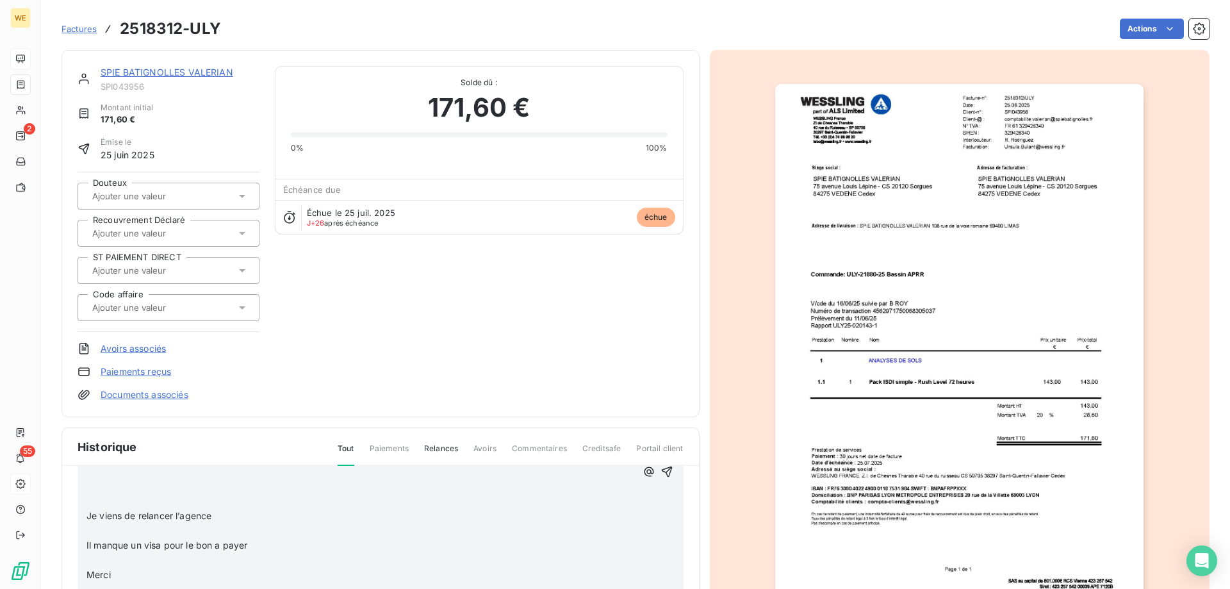
scroll to position [122, 0]
click at [661, 500] on icon "button" at bounding box center [667, 502] width 13 height 13
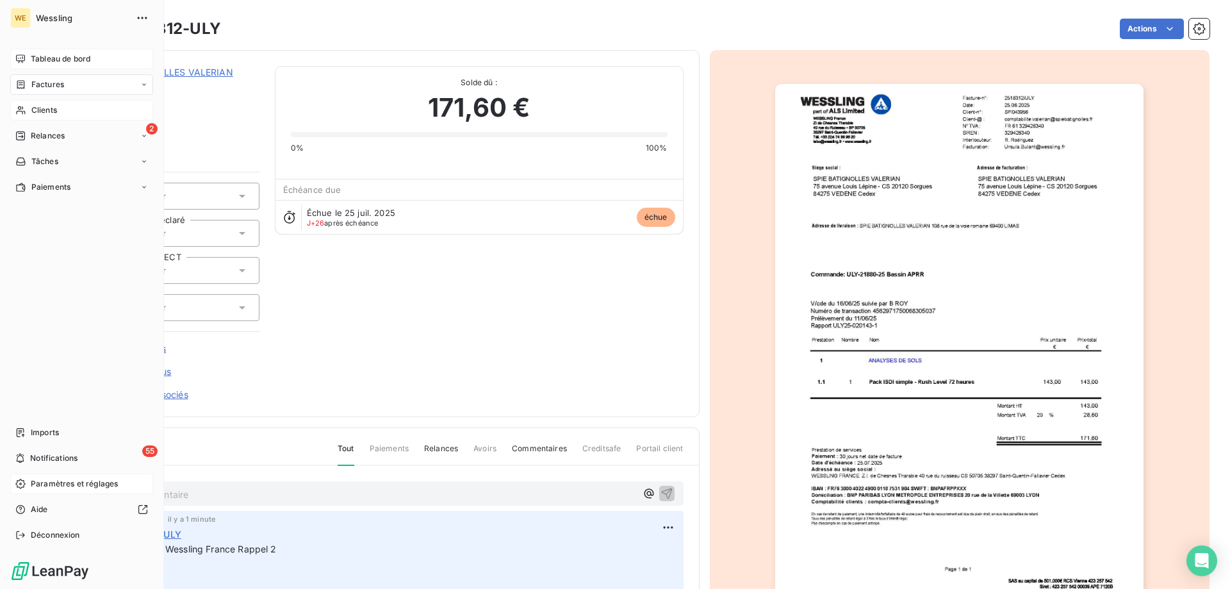
click at [48, 112] on span "Clients" at bounding box center [44, 110] width 26 height 12
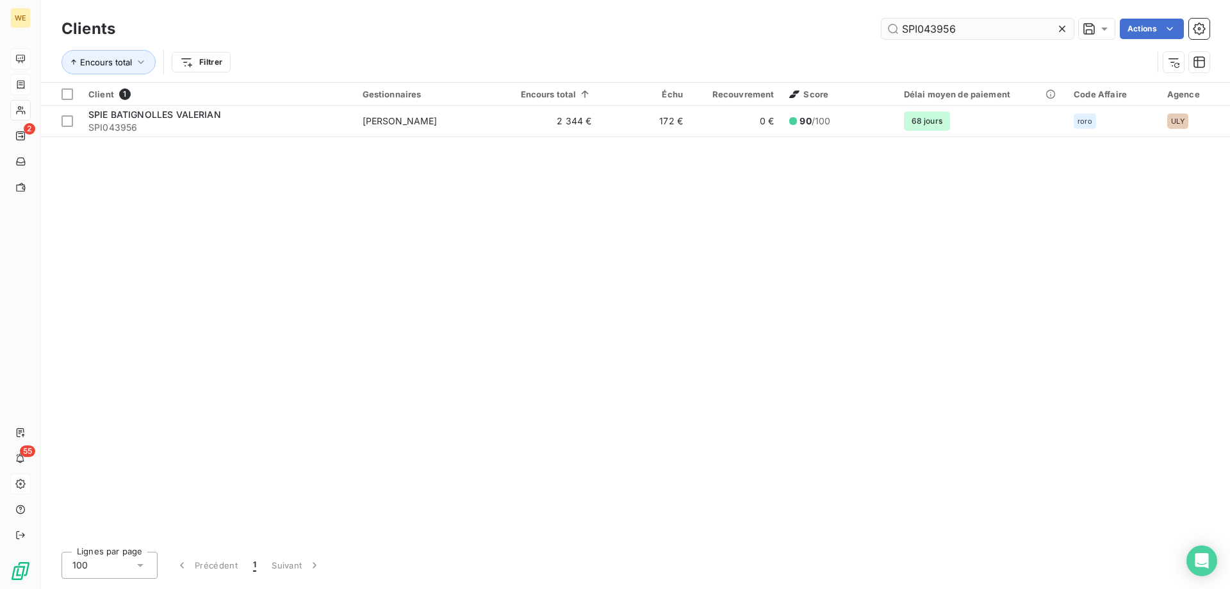
click at [933, 28] on input "SPI043956" at bounding box center [978, 29] width 192 height 21
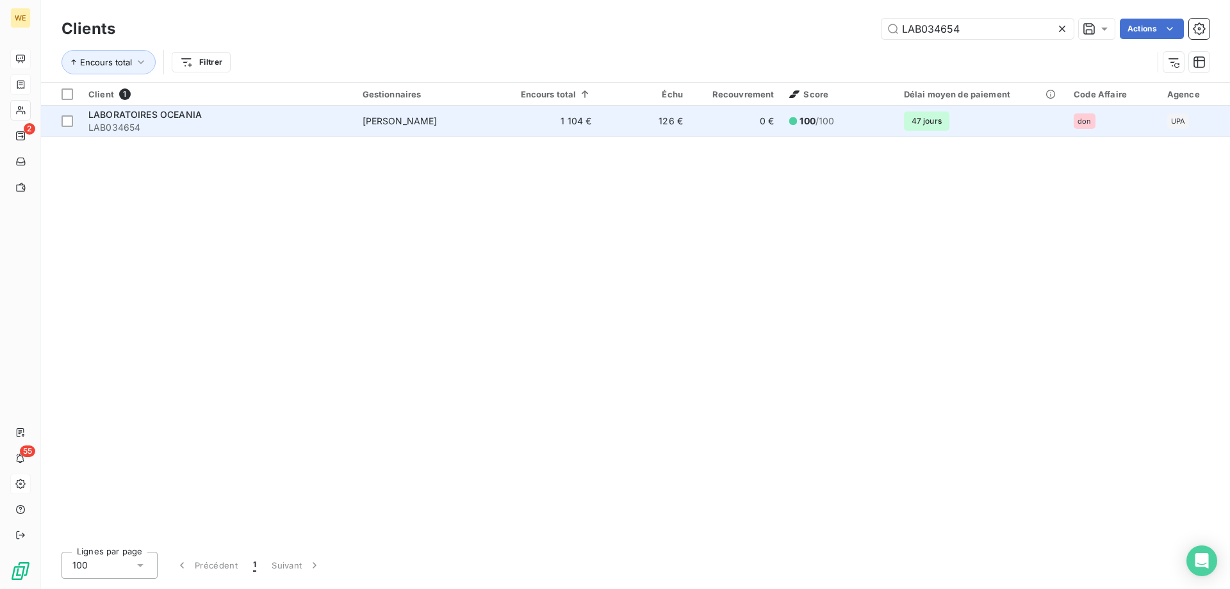
type input "LAB034654"
click at [156, 125] on span "LAB034654" at bounding box center [217, 127] width 259 height 13
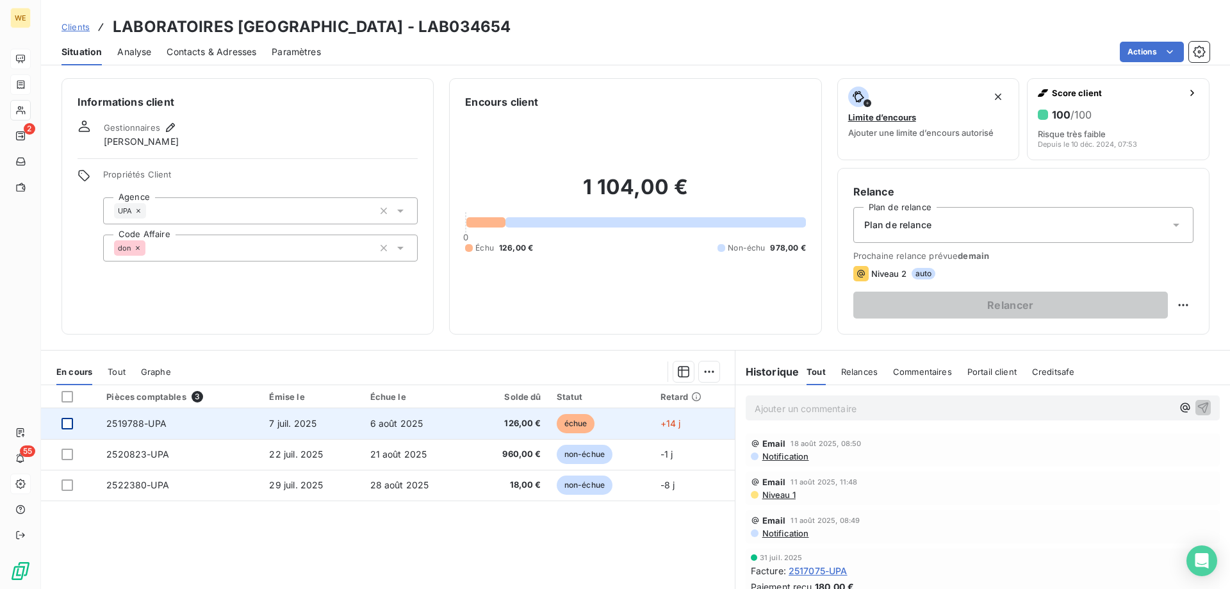
click at [70, 420] on div at bounding box center [68, 424] width 12 height 12
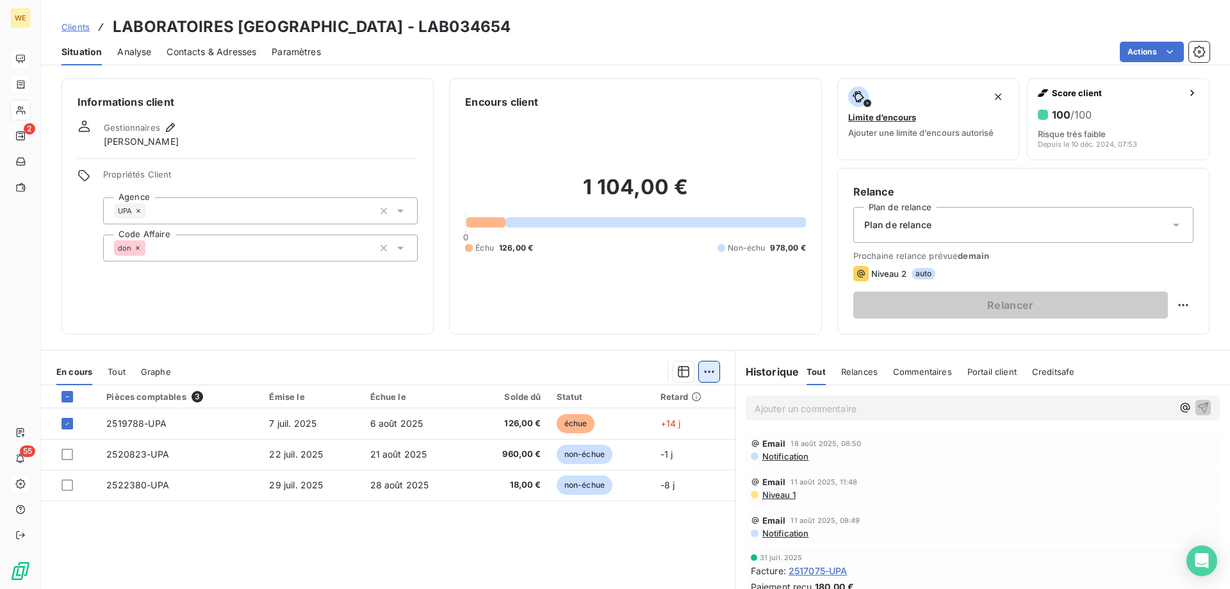
click at [711, 375] on html "WE 2 55 Clients LABORATOIRES OCEANIA - LAB034654 Situation Analyse Contacts & A…" at bounding box center [615, 294] width 1230 height 589
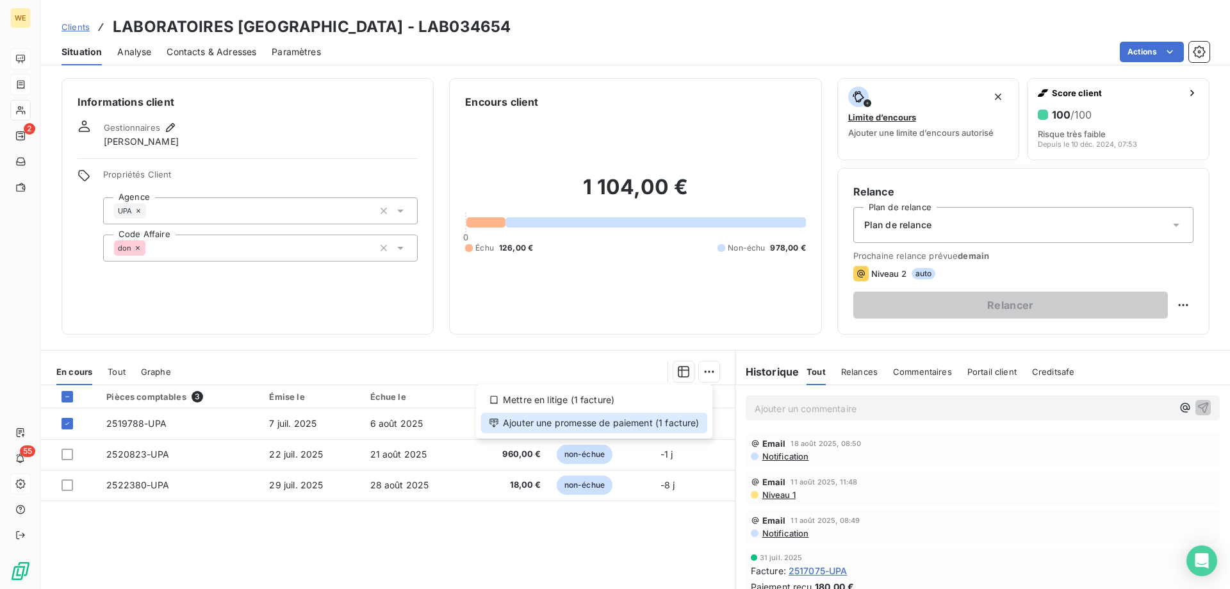
click at [684, 422] on div "Ajouter une promesse de paiement (1 facture)" at bounding box center [594, 423] width 226 height 21
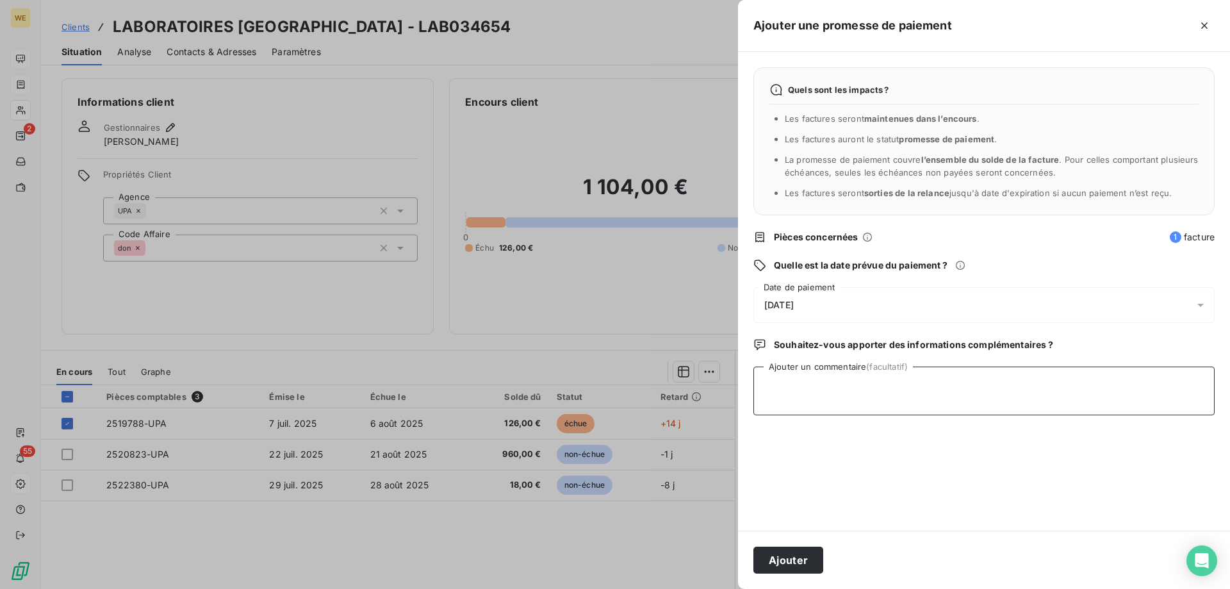
click at [853, 398] on textarea "Ajouter un commentaire (facultatif)" at bounding box center [983, 390] width 461 height 49
type textarea "31/08/25"
click at [822, 300] on div "21/08/2025" at bounding box center [983, 305] width 461 height 36
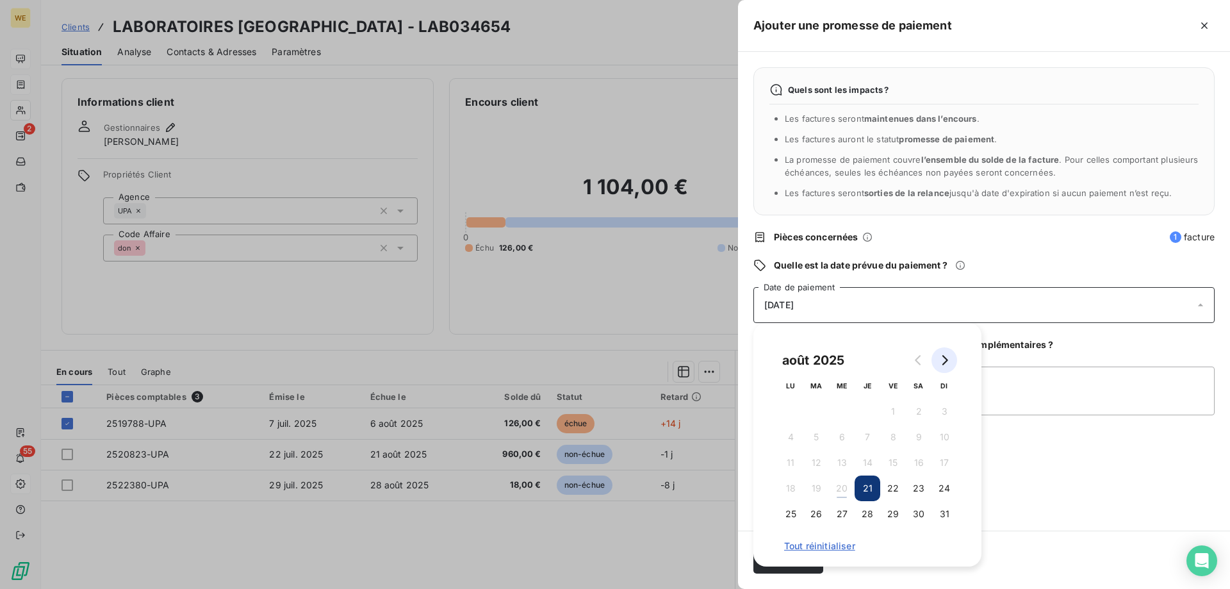
click at [948, 359] on icon "Go to next month" at bounding box center [944, 360] width 10 height 10
click at [944, 411] on button "7" at bounding box center [945, 412] width 26 height 26
click at [1017, 399] on textarea "31/08/25" at bounding box center [983, 390] width 461 height 49
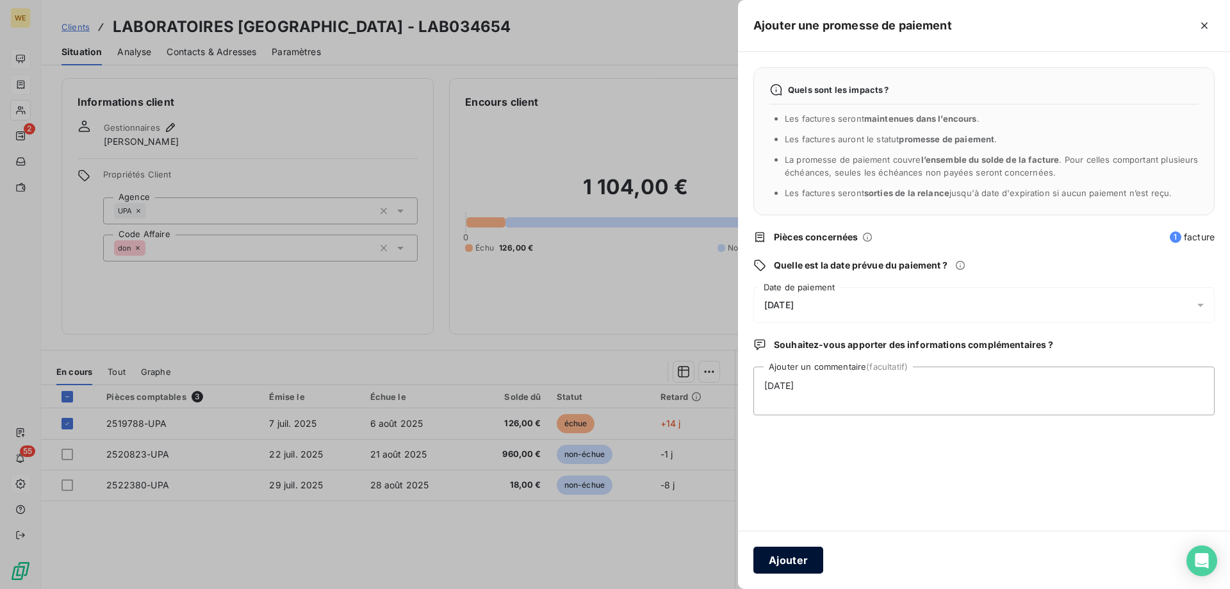
click at [782, 563] on button "Ajouter" at bounding box center [788, 560] width 70 height 27
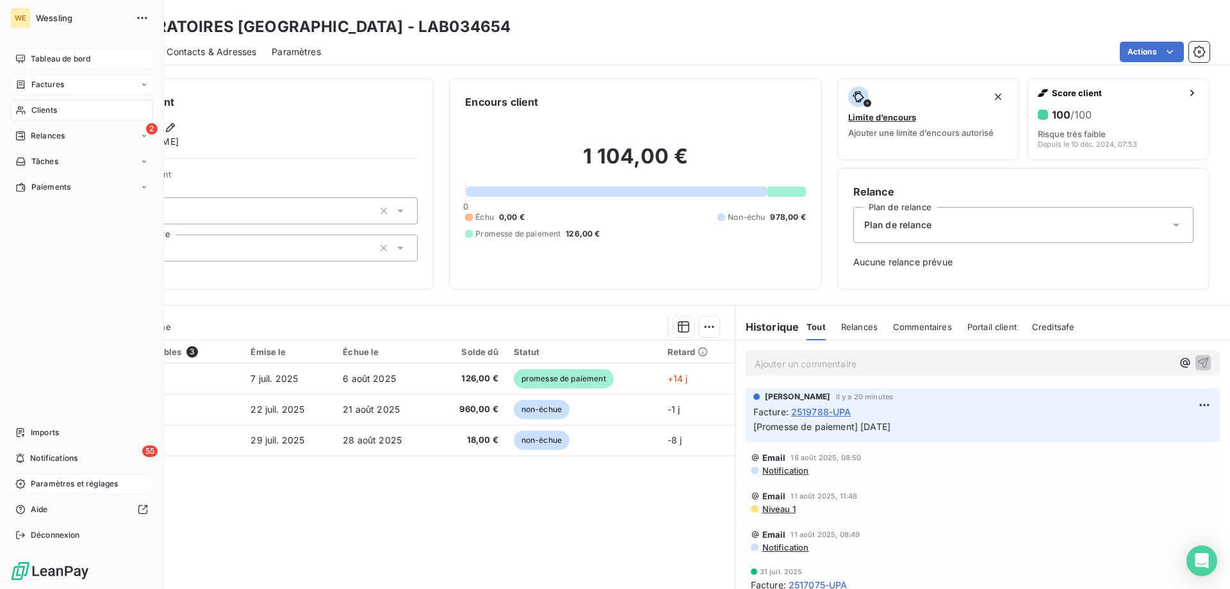
click at [60, 111] on div "Clients" at bounding box center [81, 110] width 143 height 21
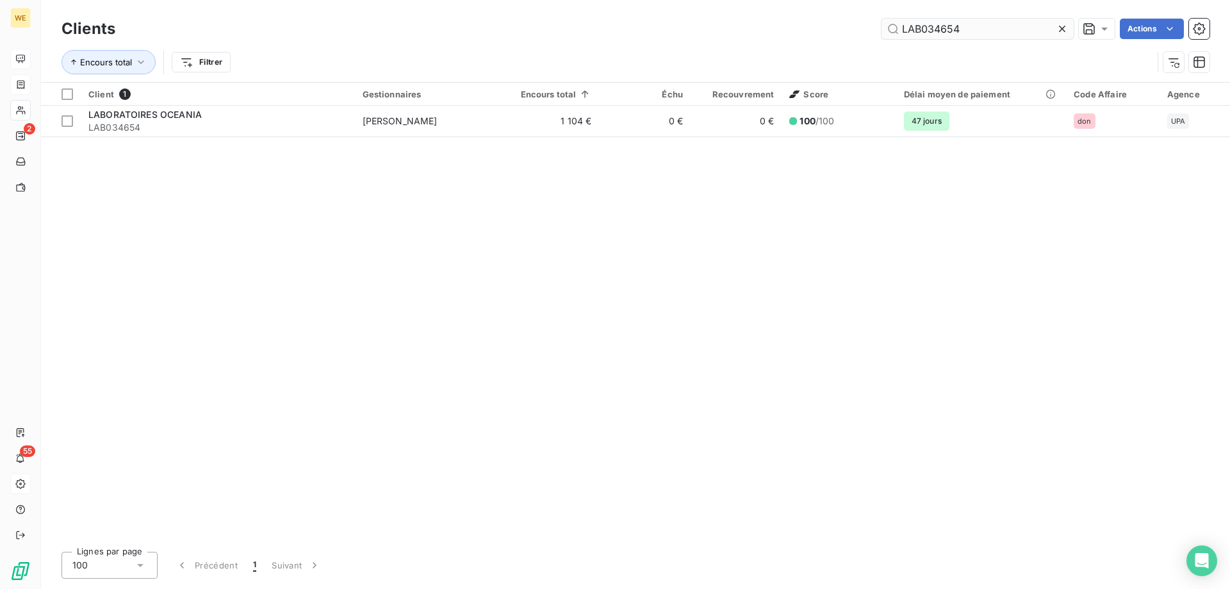
click at [927, 27] on input "LAB034654" at bounding box center [978, 29] width 192 height 21
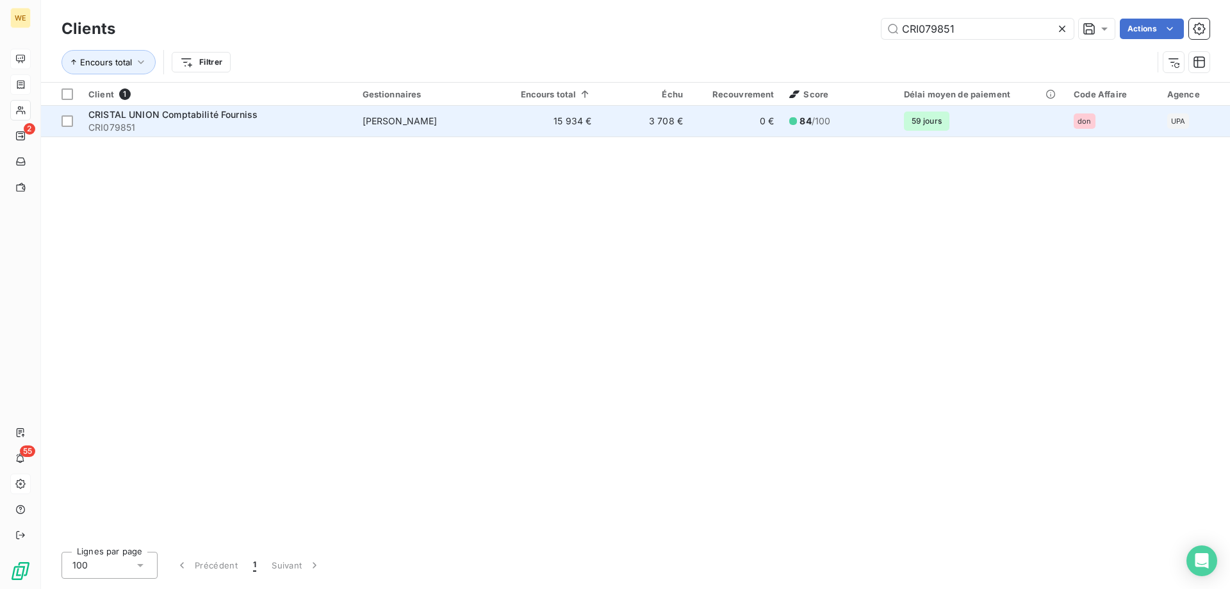
type input "CRI079851"
click at [154, 115] on span "CRISTAL UNION Comptabilité Fourniss" at bounding box center [172, 114] width 169 height 11
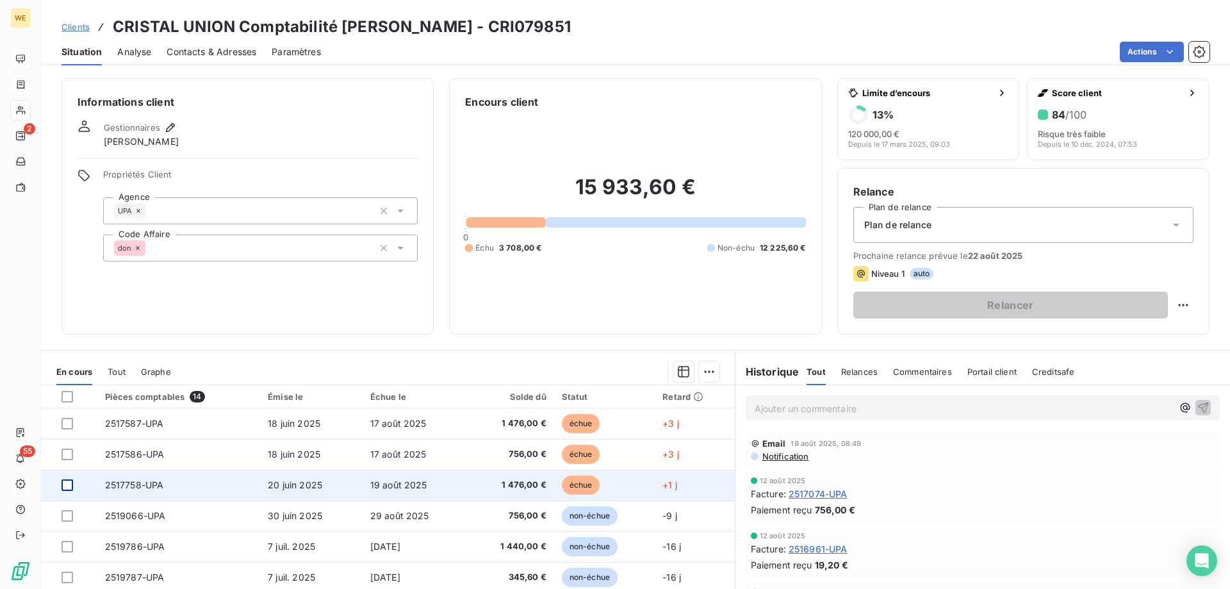
click at [66, 483] on div at bounding box center [68, 485] width 12 height 12
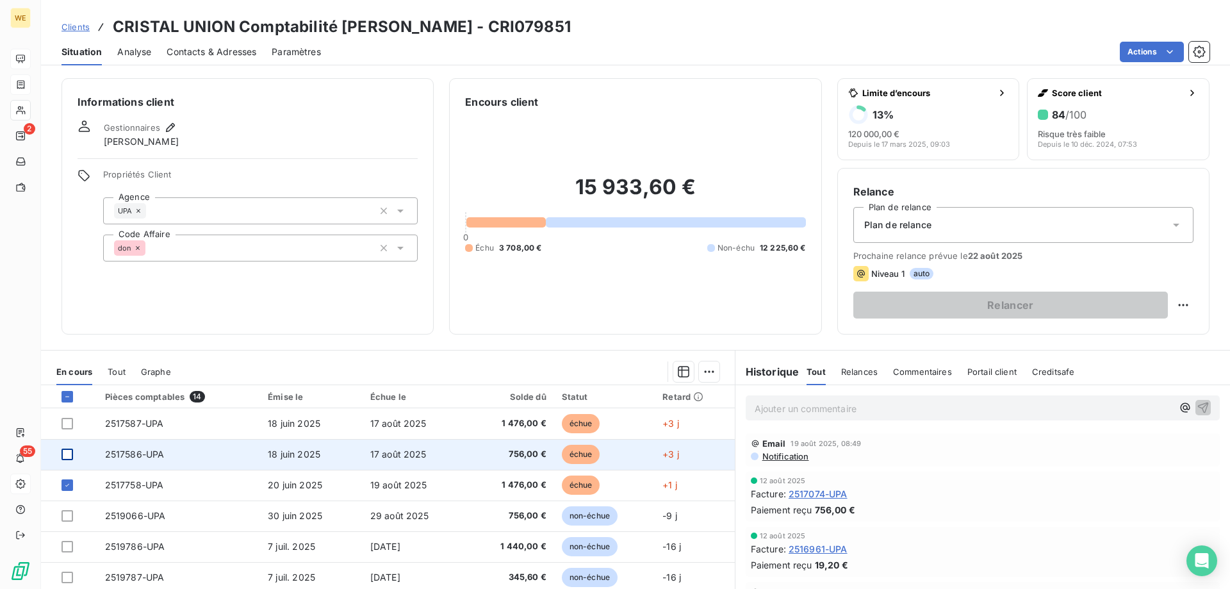
click at [66, 455] on div at bounding box center [68, 454] width 12 height 12
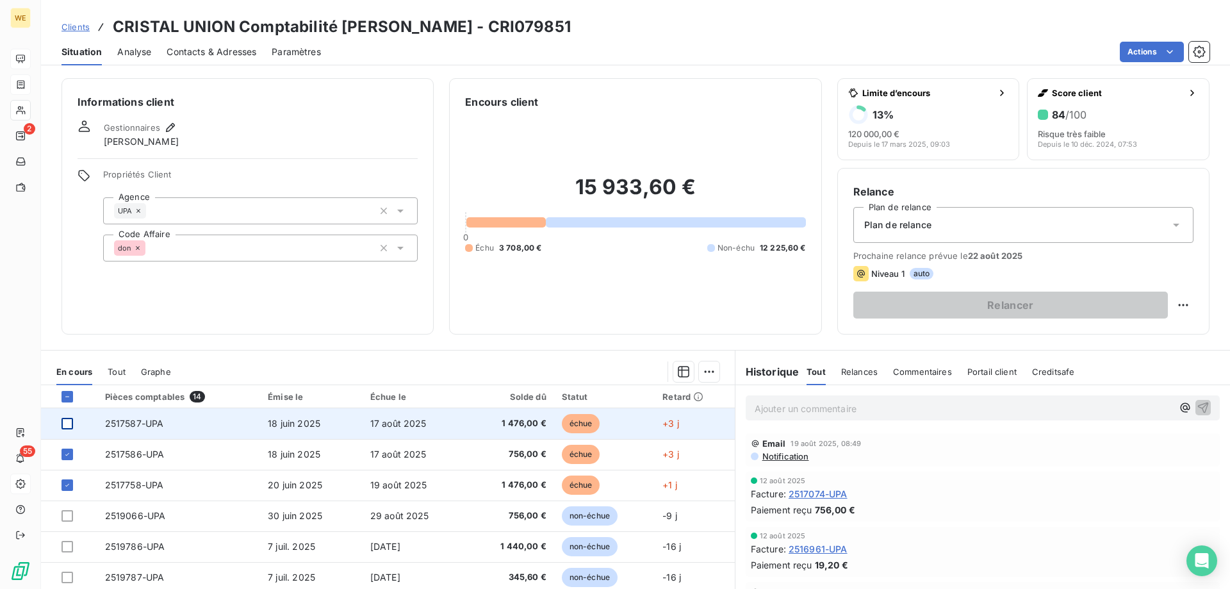
click at [69, 425] on div at bounding box center [68, 424] width 12 height 12
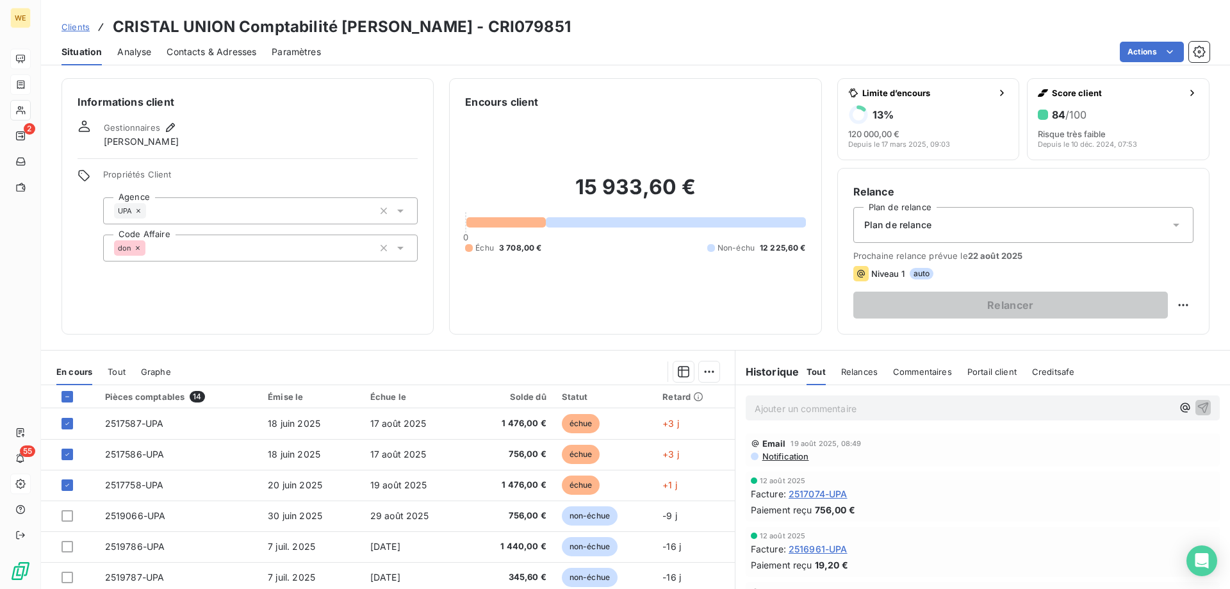
click at [709, 372] on html "WE 2 55 Clients CRISTAL UNION Comptabilité Fourniss - CRI079851 Situation Analy…" at bounding box center [615, 294] width 1230 height 589
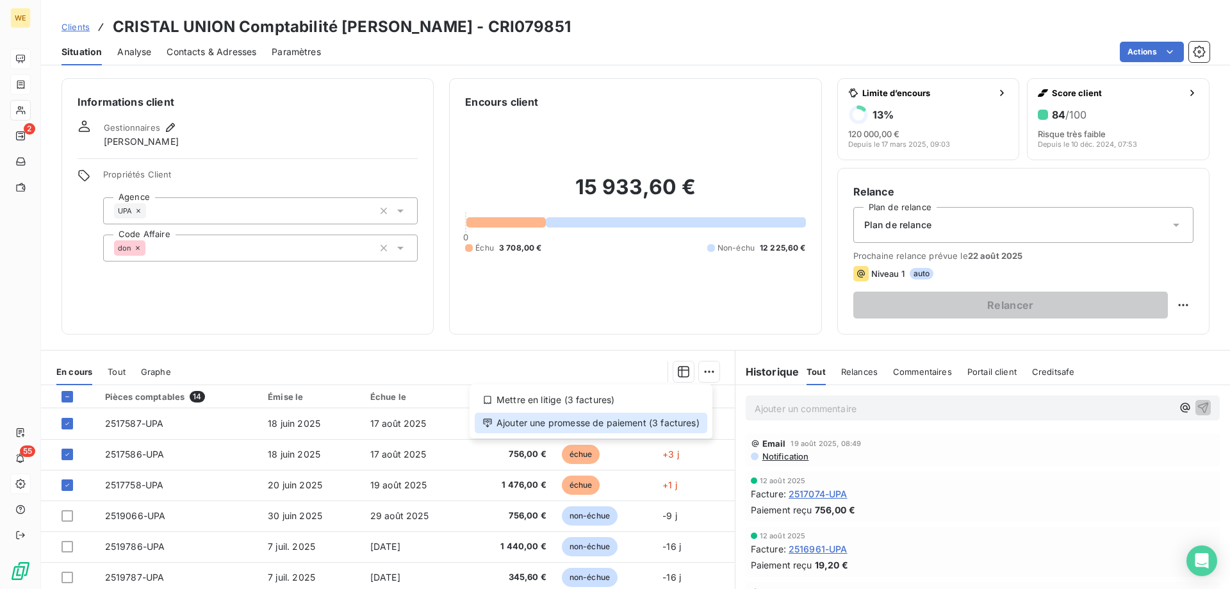
click at [691, 420] on div "Ajouter une promesse de paiement (3 factures)" at bounding box center [591, 423] width 233 height 21
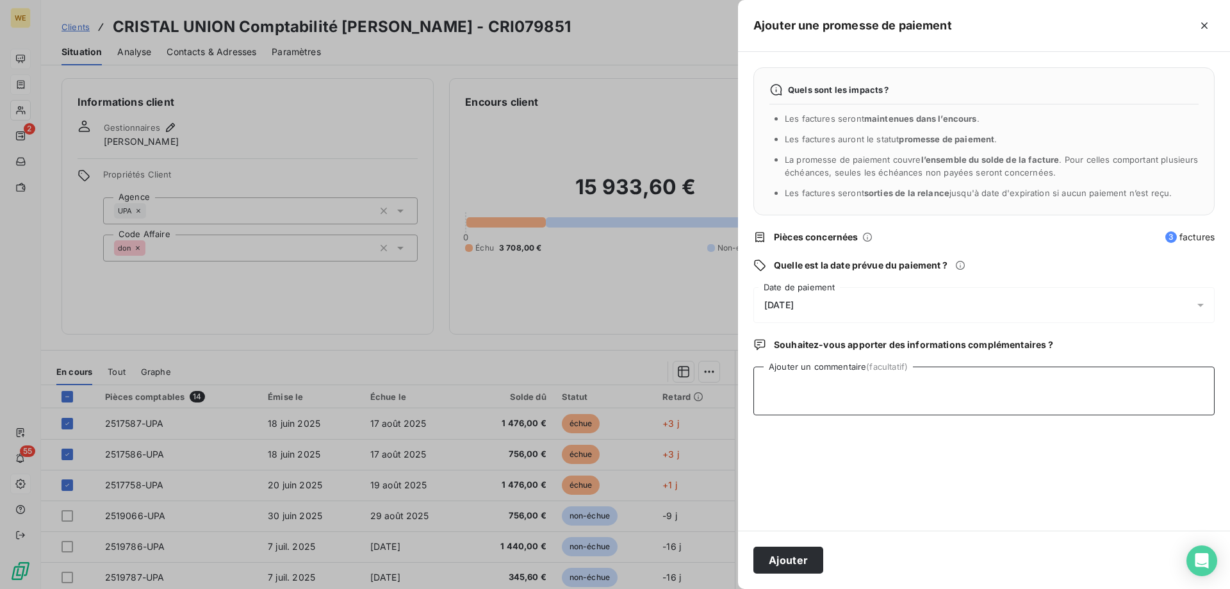
click at [823, 406] on textarea "Ajouter un commentaire (facultatif)" at bounding box center [983, 390] width 461 height 49
type textarea "20/08/25"
click at [835, 295] on div "21/08/2025" at bounding box center [983, 305] width 461 height 36
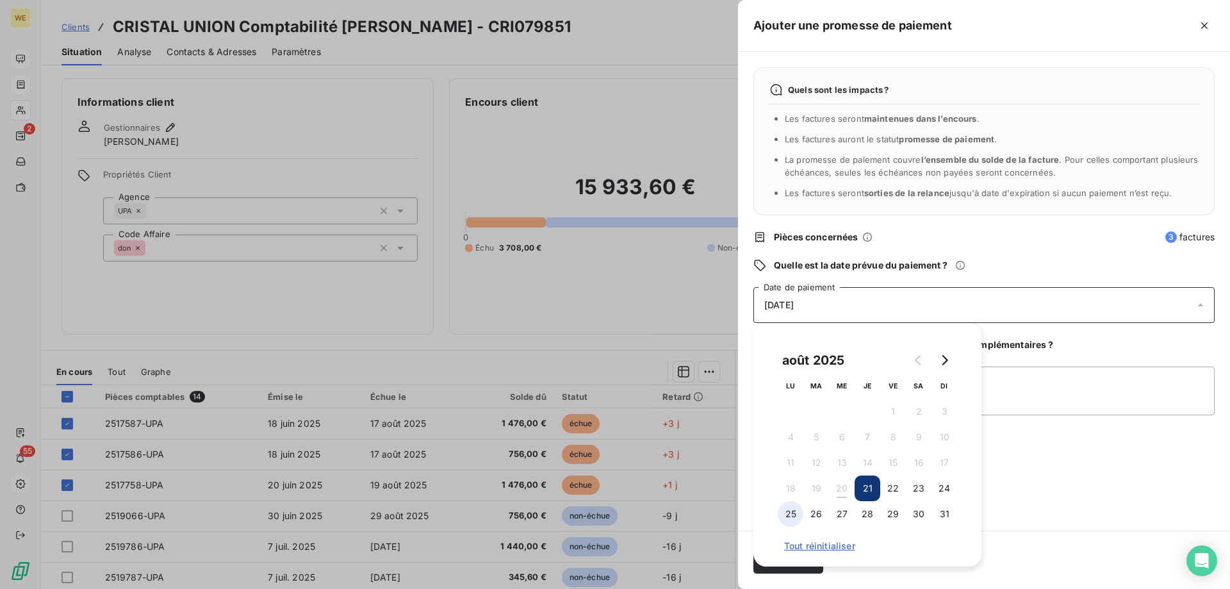
click at [788, 516] on button "25" at bounding box center [791, 514] width 26 height 26
click at [839, 514] on button "27" at bounding box center [842, 514] width 26 height 26
click at [1056, 404] on textarea "20/08/25" at bounding box center [983, 390] width 461 height 49
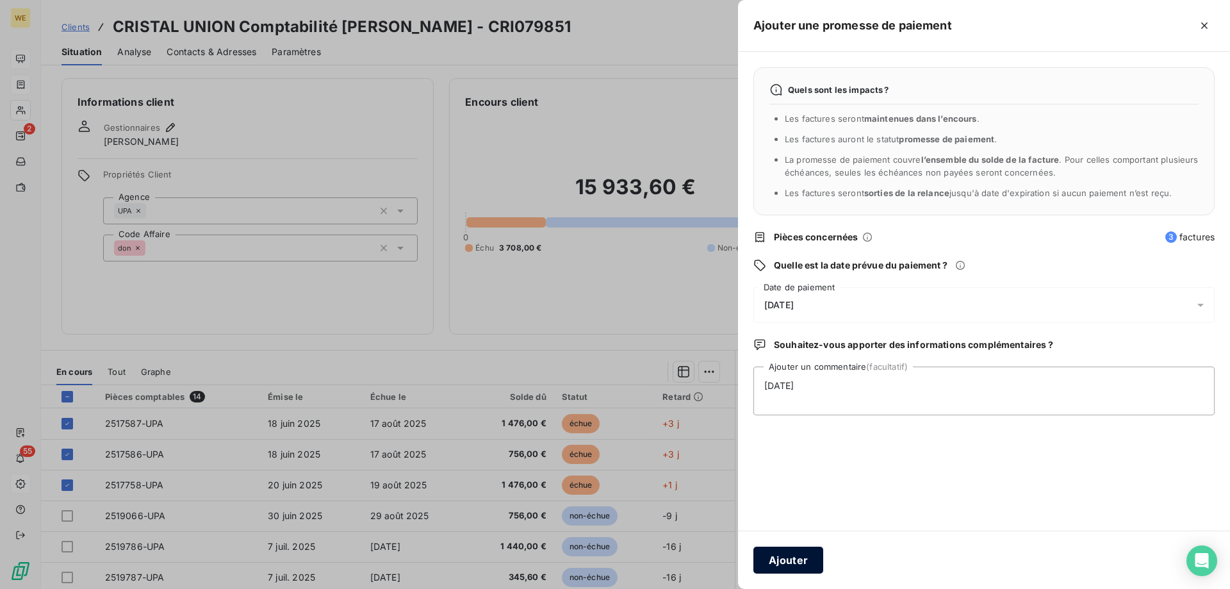
click at [787, 568] on button "Ajouter" at bounding box center [788, 560] width 70 height 27
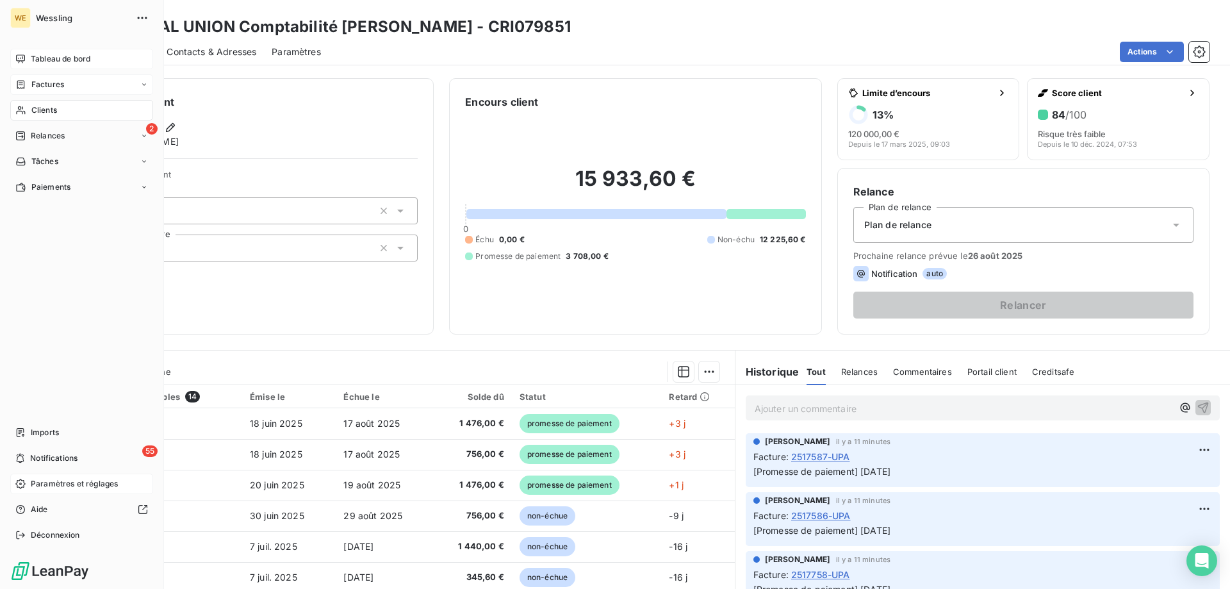
click at [42, 111] on span "Clients" at bounding box center [44, 110] width 26 height 12
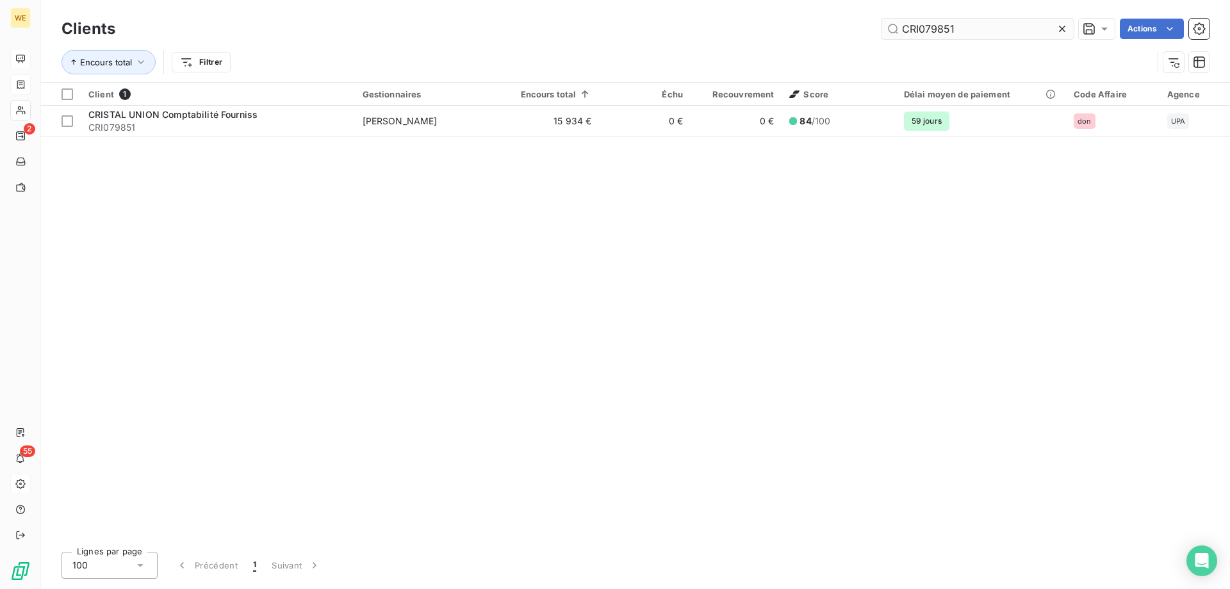
click at [921, 28] on input "CRI079851" at bounding box center [978, 29] width 192 height 21
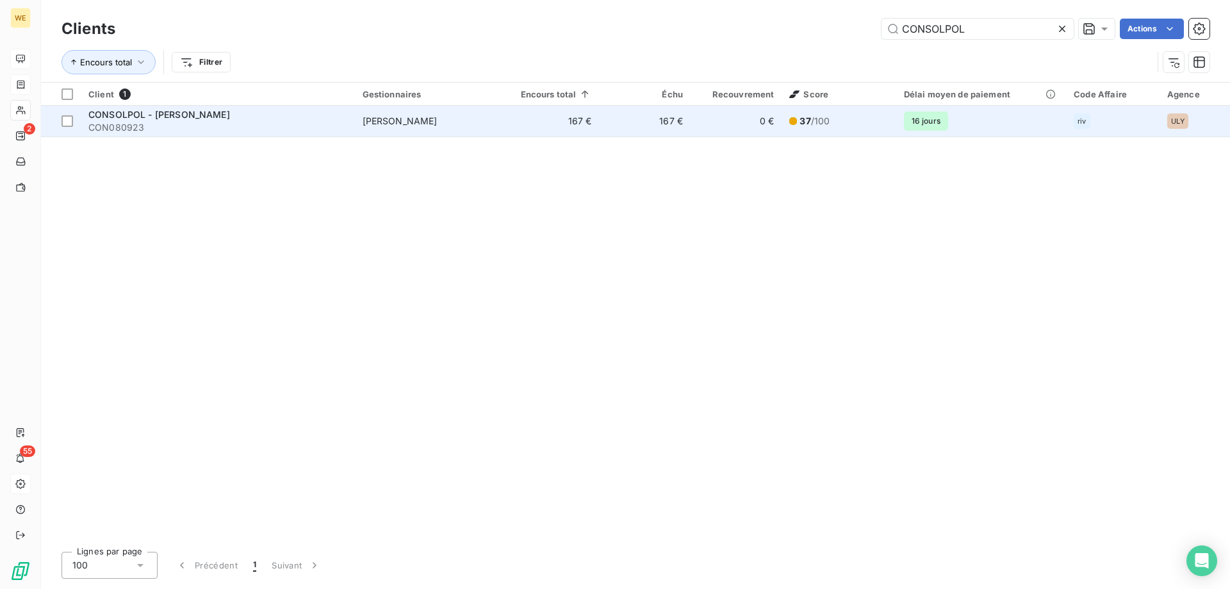
type input "CONSOLPOL"
click at [199, 122] on span "CON080923" at bounding box center [217, 127] width 259 height 13
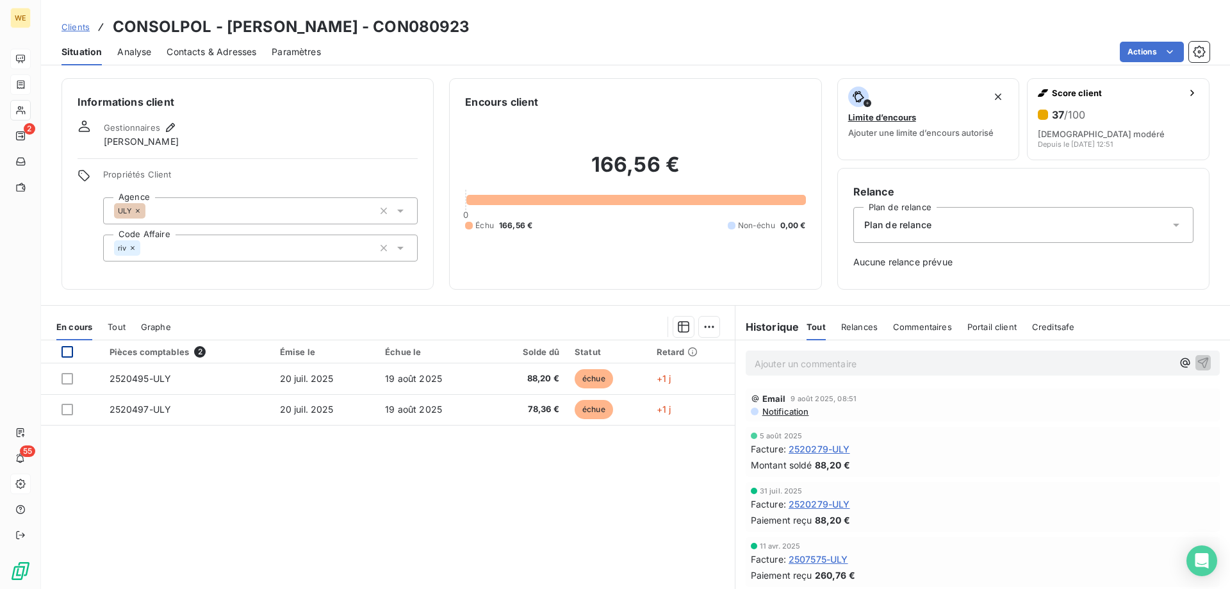
click at [62, 351] on div at bounding box center [68, 352] width 12 height 12
click at [711, 325] on html "WE 2 55 Clients CONSOLPOL - BERNADE BRUNO RENE - CON080923 Situation Analyse Co…" at bounding box center [615, 294] width 1230 height 589
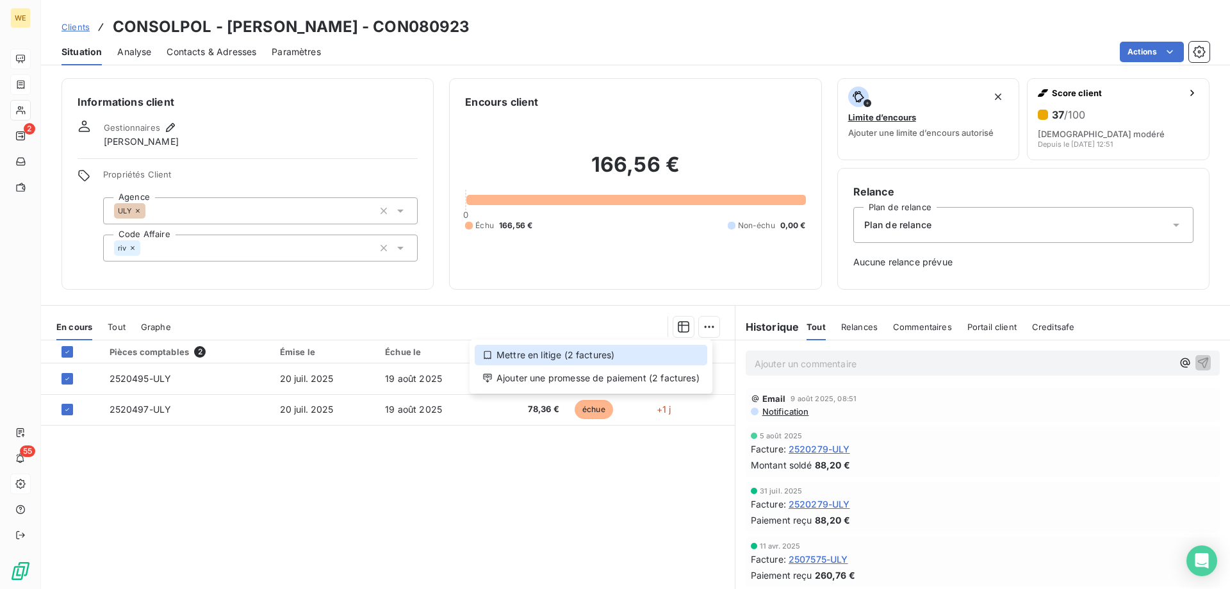
click at [586, 354] on div "Mettre en litige (2 factures)" at bounding box center [591, 355] width 233 height 21
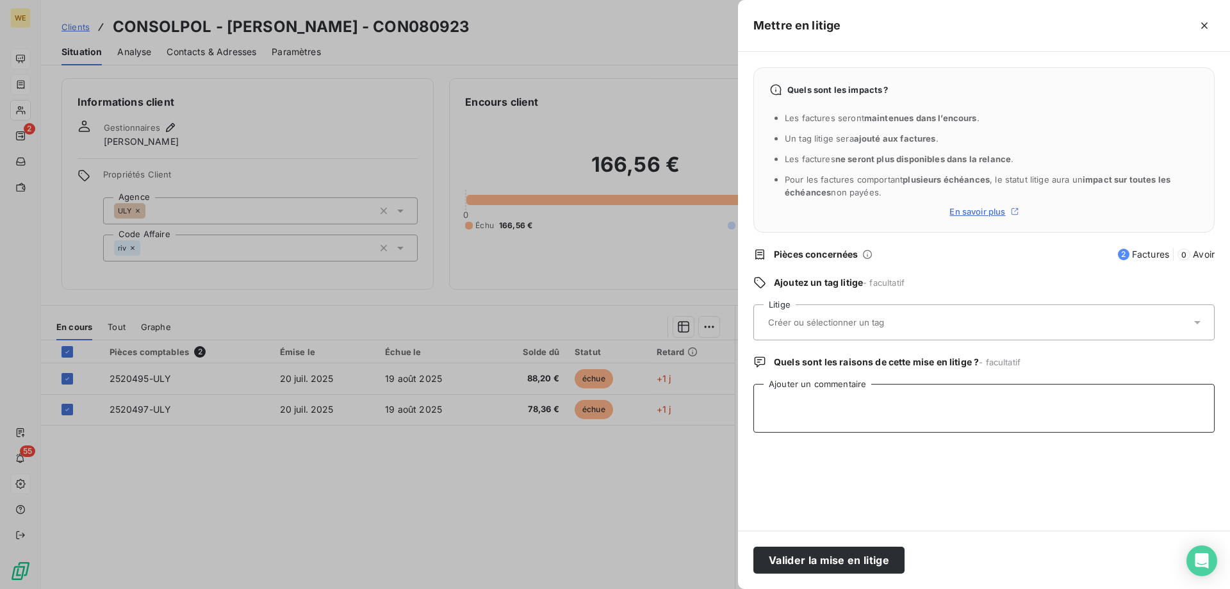
drag, startPoint x: 787, startPoint y: 400, endPoint x: 793, endPoint y: 404, distance: 7.5
click at [787, 401] on textarea "Ajouter un commentaire" at bounding box center [983, 408] width 461 height 49
paste textarea "e: Wessling France Relevé d'échéance Externes Boîte de réception Bruno Bernade …"
type textarea "e: Wessling France Relevé d'échéance Externes Boîte de réception Bruno Bernade …"
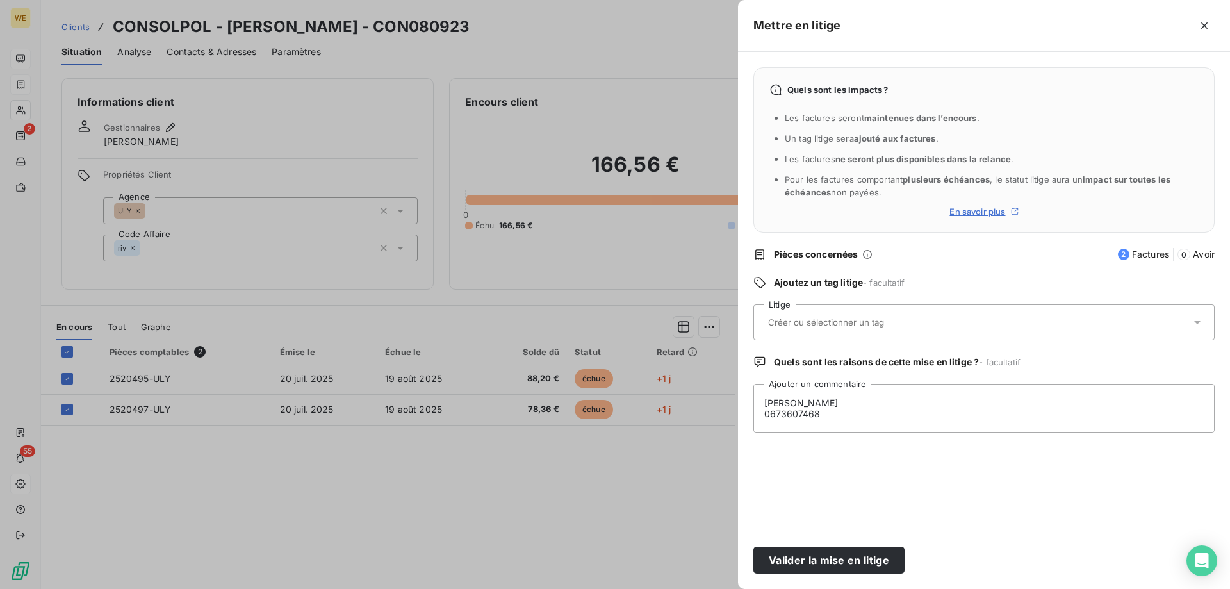
click at [808, 326] on input "text" at bounding box center [860, 322] width 186 height 12
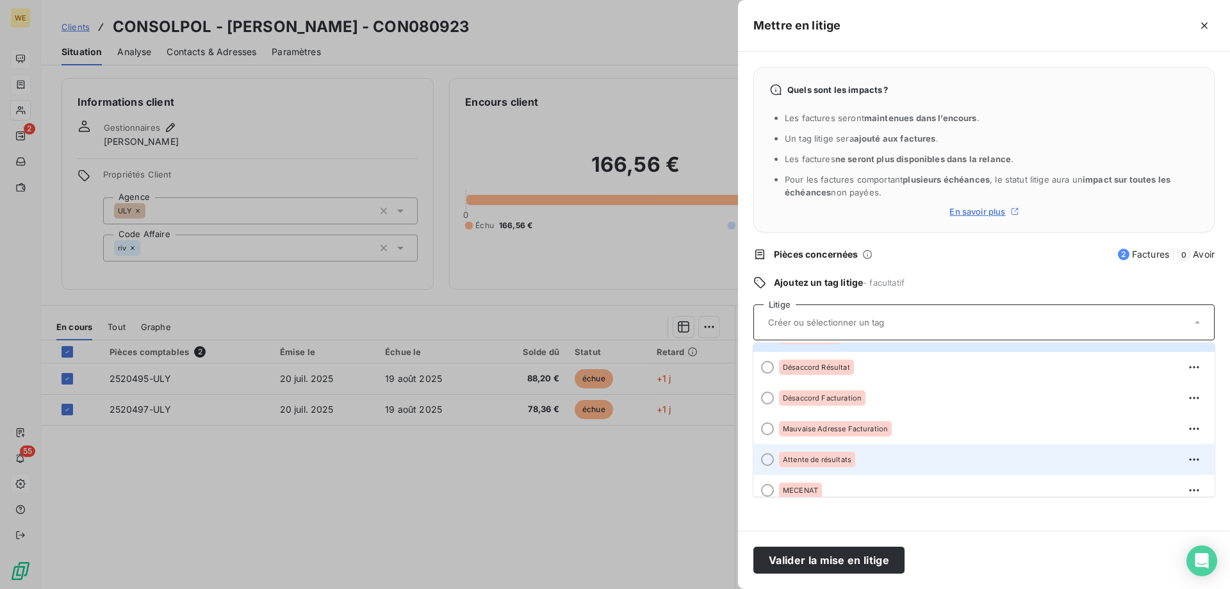
scroll to position [128, 0]
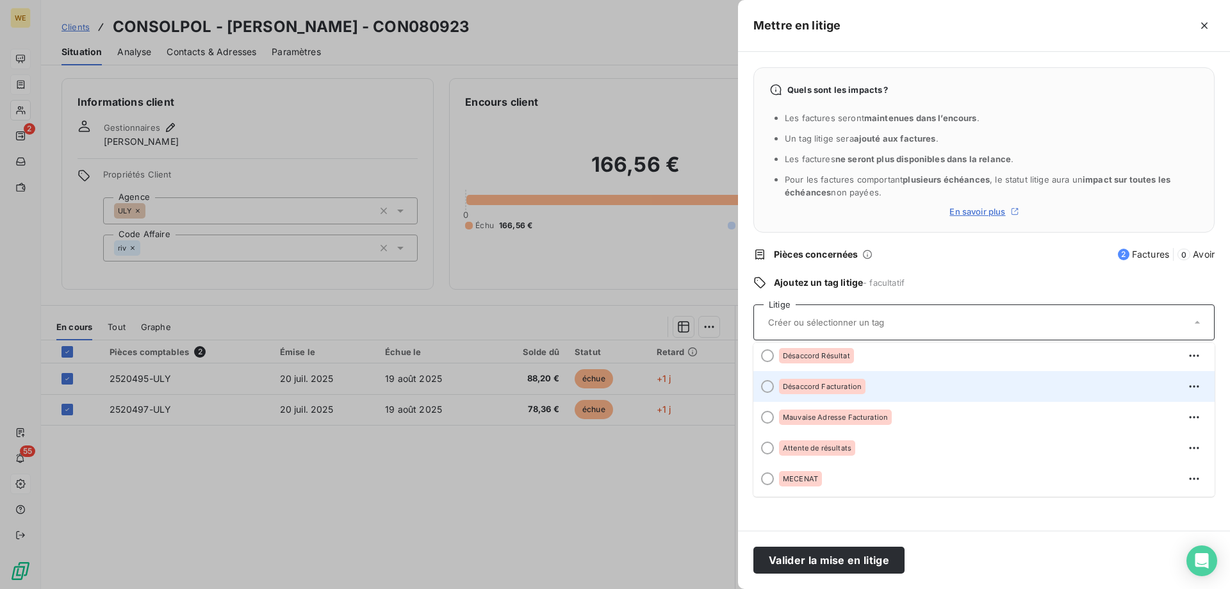
click at [807, 386] on span "Désaccord Facturation" at bounding box center [822, 386] width 79 height 8
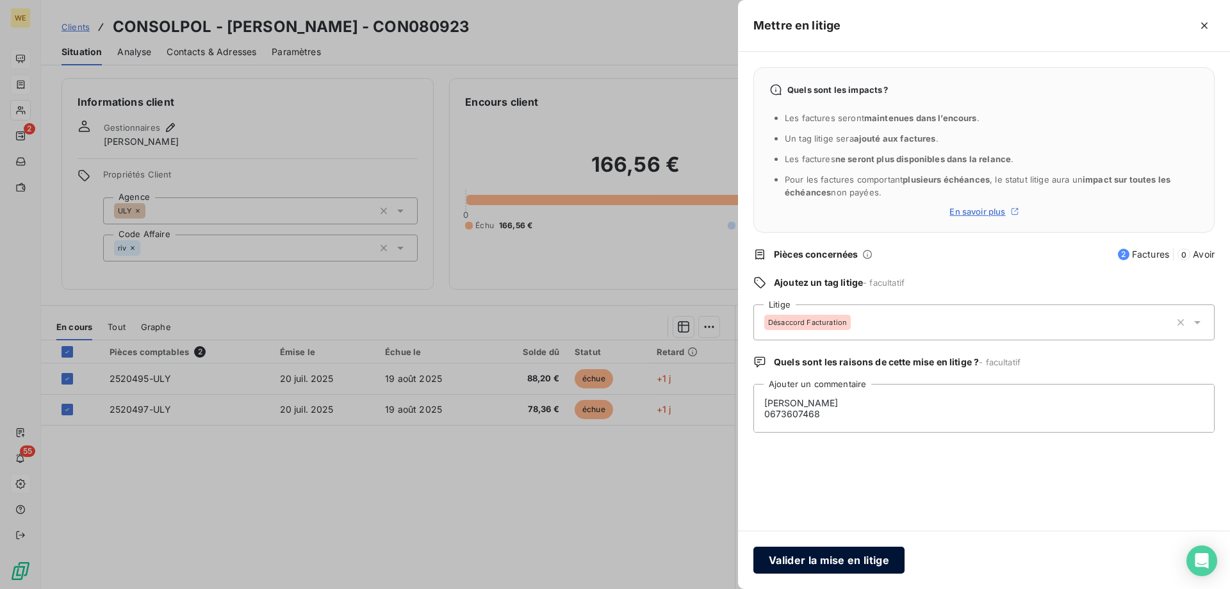
click at [839, 561] on button "Valider la mise en litige" at bounding box center [828, 560] width 151 height 27
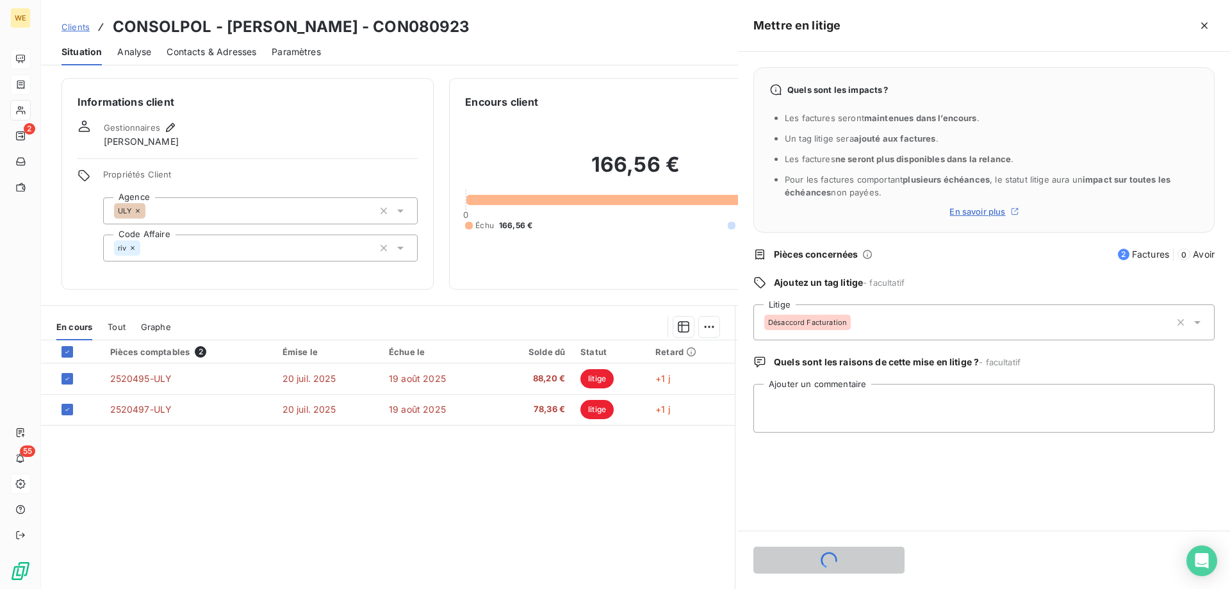
scroll to position [0, 0]
